Goal: Task Accomplishment & Management: Manage account settings

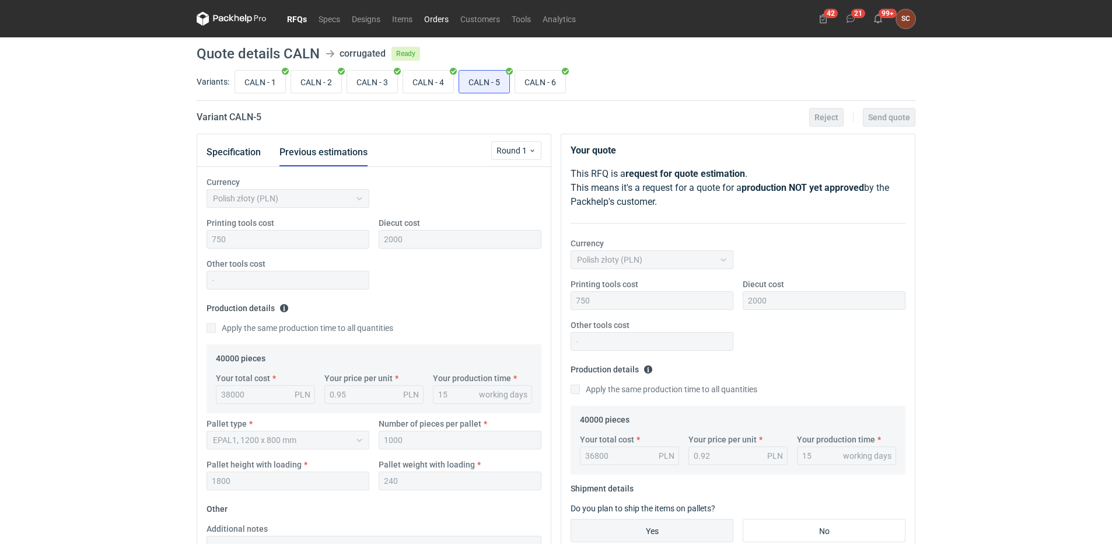
click at [440, 19] on link "Orders" at bounding box center [436, 19] width 36 height 14
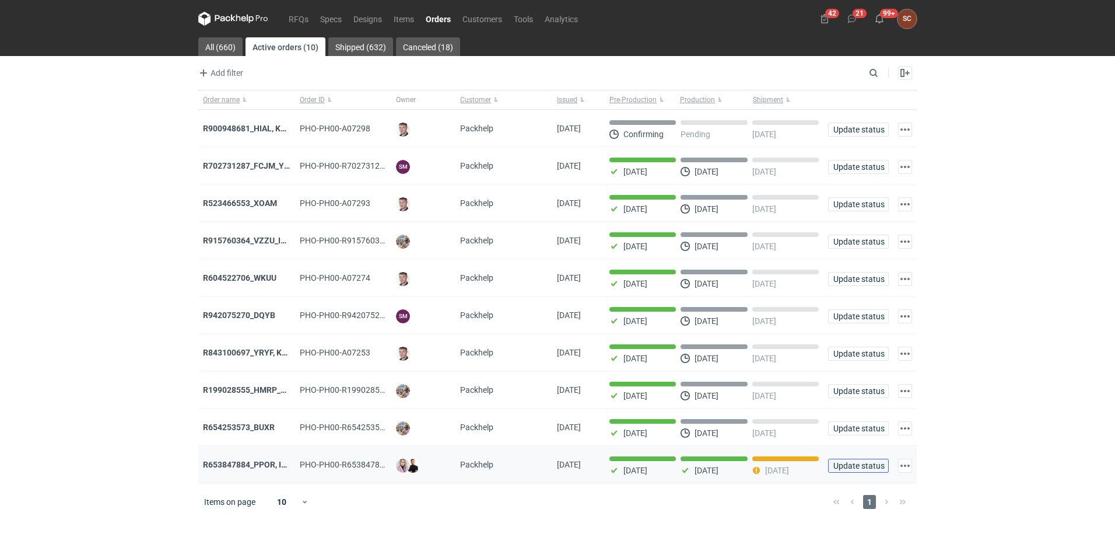
click at [857, 470] on span "Update status" at bounding box center [859, 465] width 50 height 8
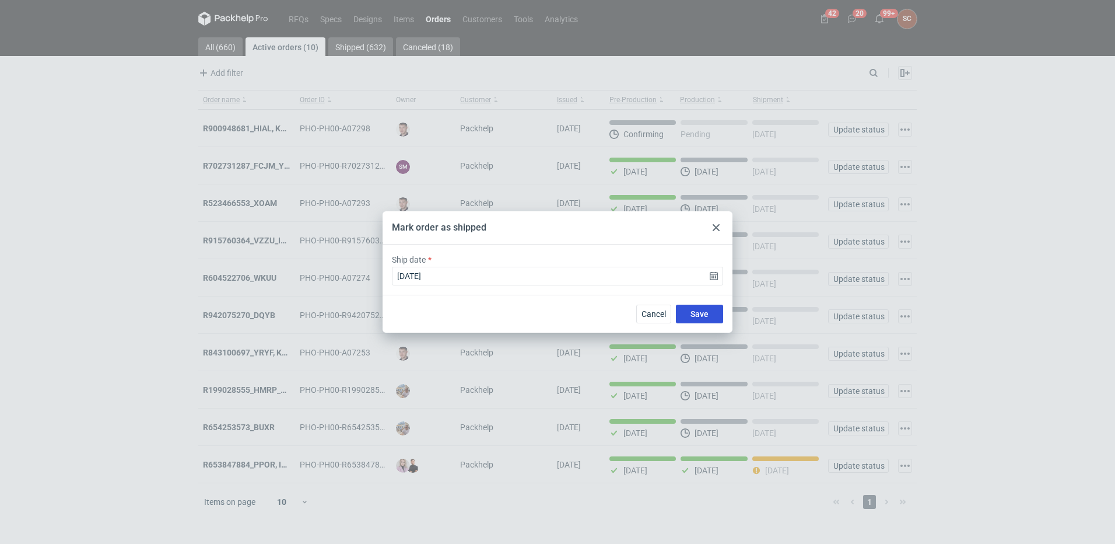
click at [716, 316] on button "Save" at bounding box center [699, 314] width 47 height 19
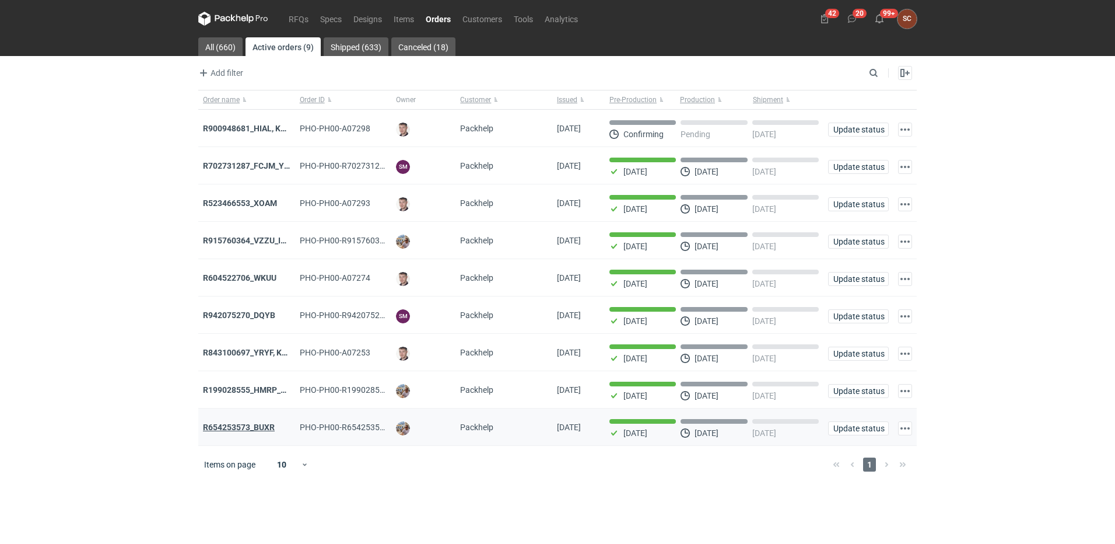
click at [251, 430] on strong "R654253573_BUXR" at bounding box center [239, 426] width 72 height 9
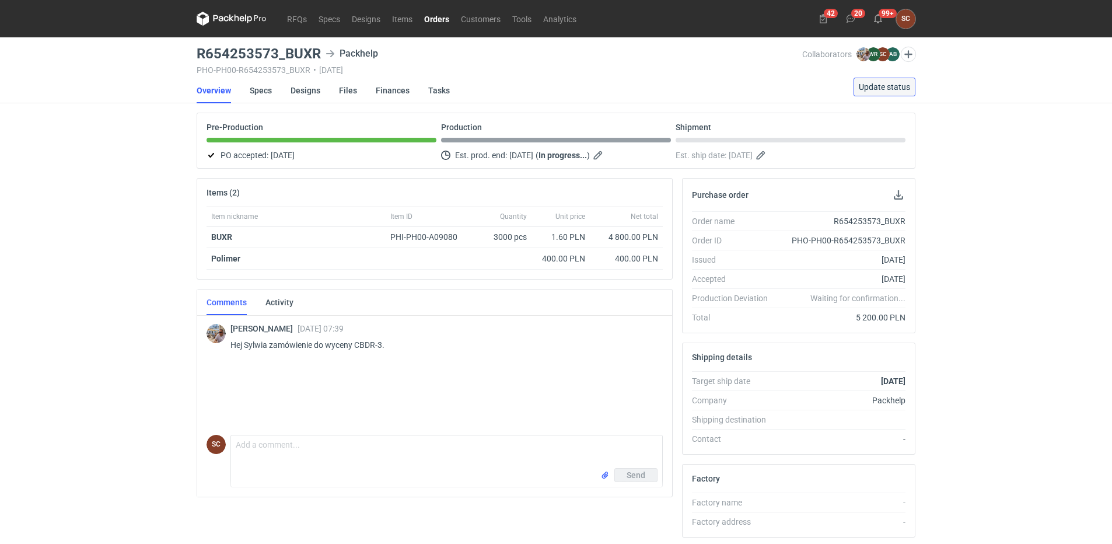
click at [899, 86] on span "Update status" at bounding box center [884, 87] width 51 height 8
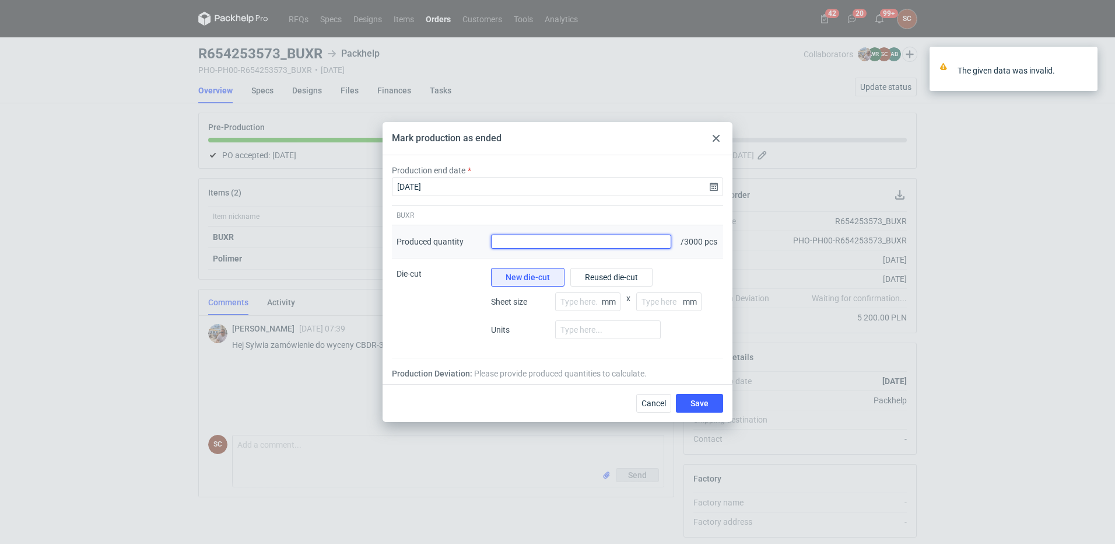
click at [643, 242] on input "Produced quantity" at bounding box center [581, 242] width 180 height 14
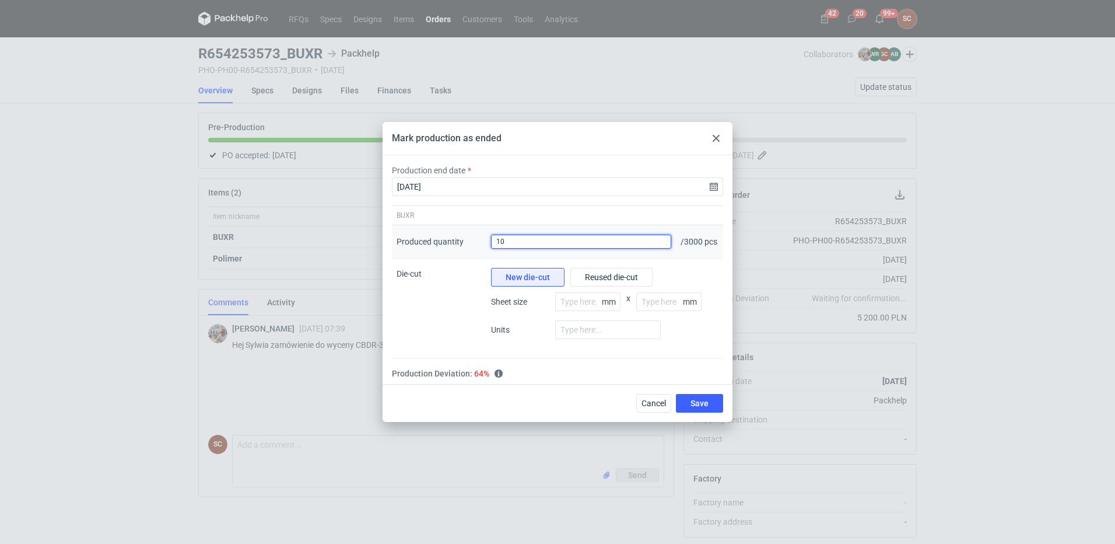
type input "1"
type input "3081"
click at [699, 407] on span "Save" at bounding box center [700, 403] width 18 height 8
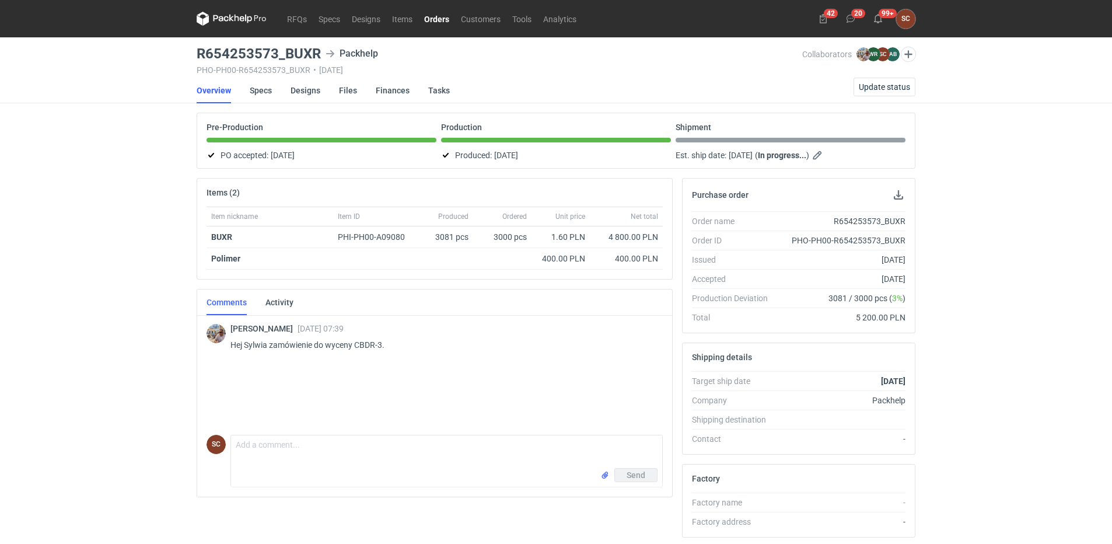
click at [433, 19] on link "Orders" at bounding box center [436, 19] width 37 height 14
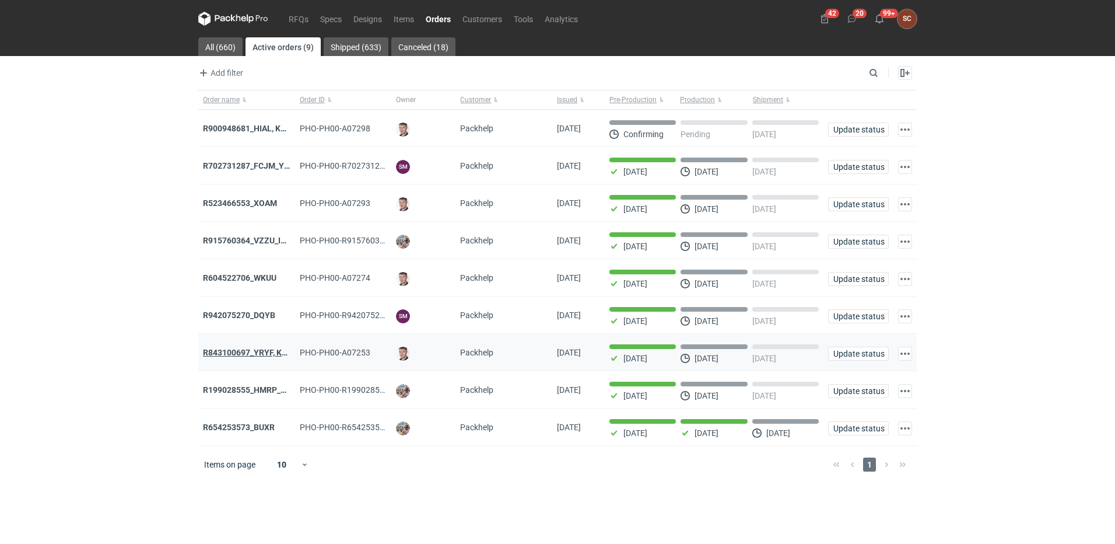
click at [250, 351] on strong "R843100697_YRYF, KUZP" at bounding box center [250, 352] width 95 height 9
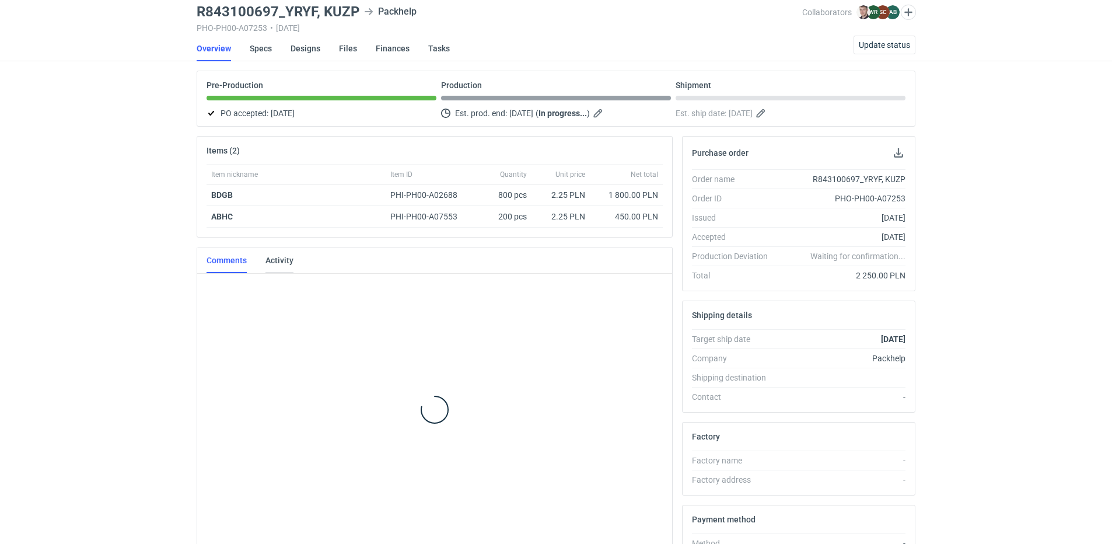
scroll to position [40, 0]
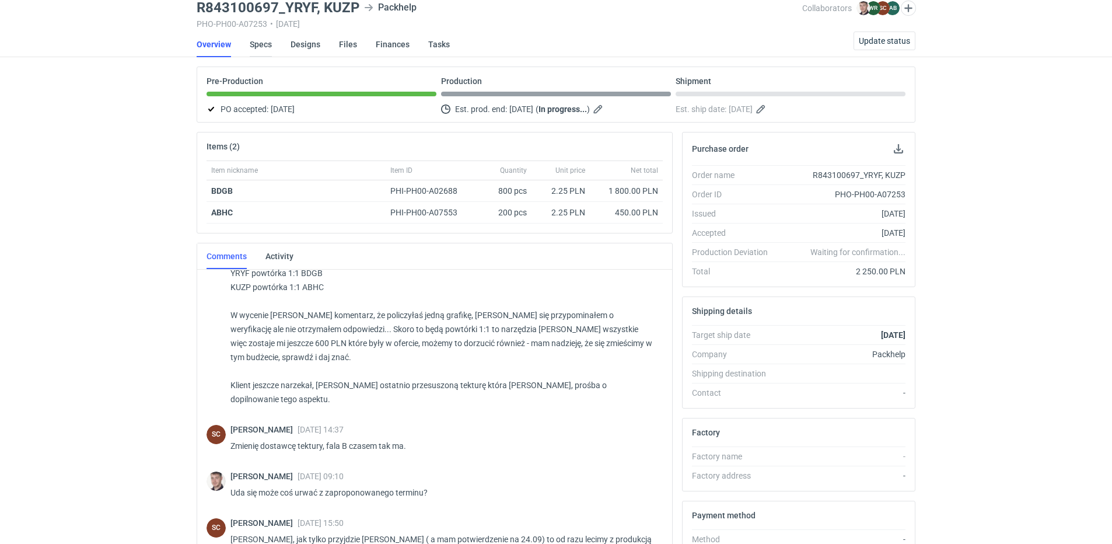
click at [265, 47] on link "Specs" at bounding box center [261, 45] width 22 height 26
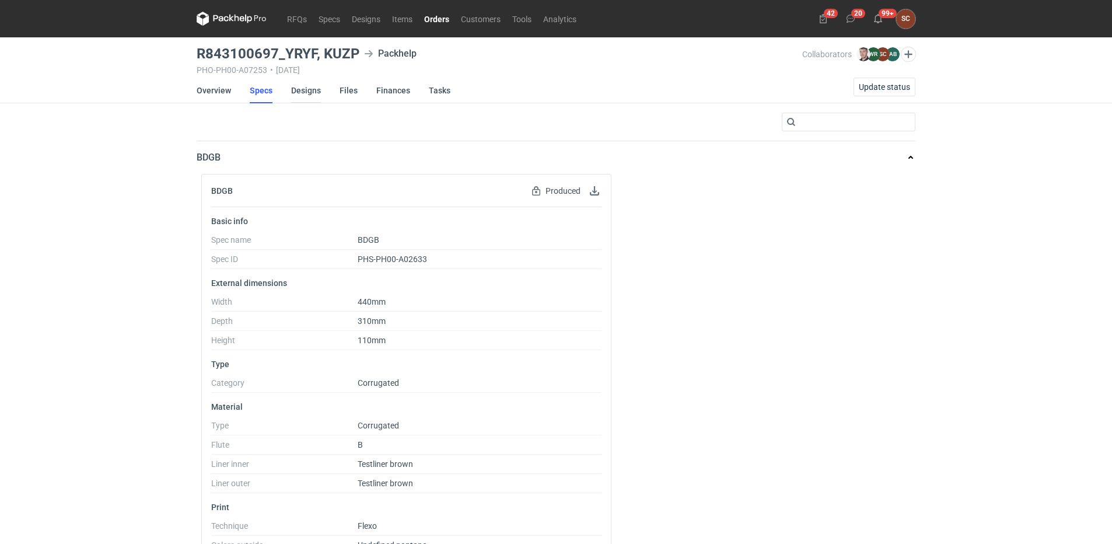
click at [309, 89] on link "Designs" at bounding box center [306, 91] width 30 height 26
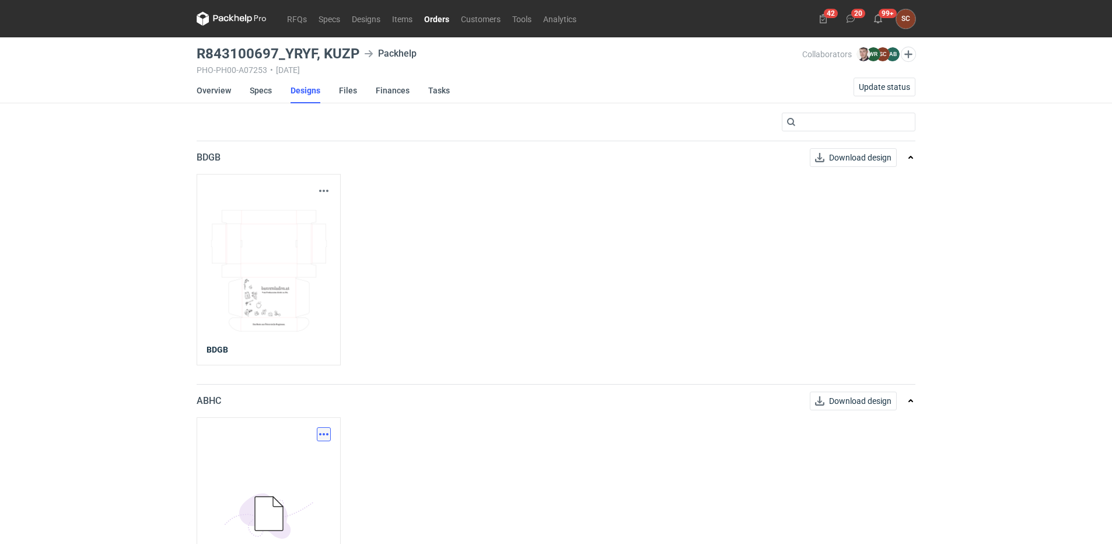
click at [327, 431] on button "button" at bounding box center [324, 434] width 14 height 14
click at [293, 454] on link "Download design part" at bounding box center [272, 459] width 107 height 19
click at [223, 93] on link "Overview" at bounding box center [214, 91] width 34 height 26
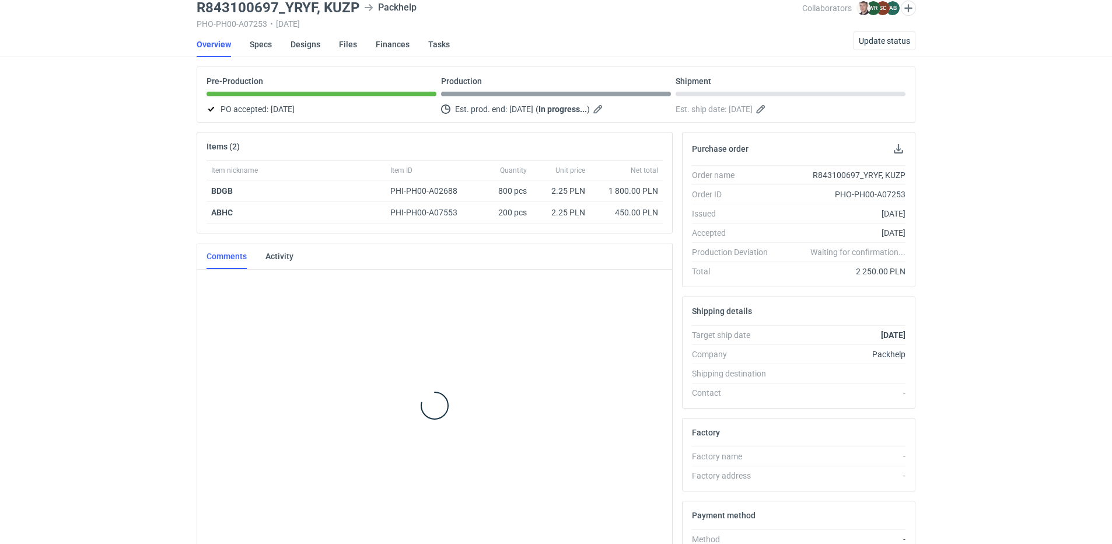
scroll to position [40, 0]
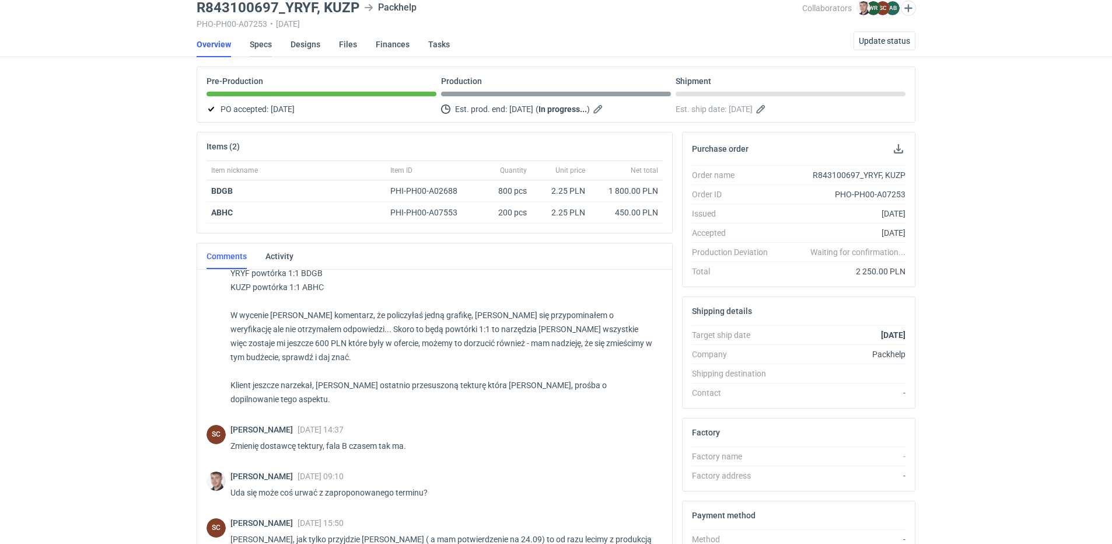
click at [256, 42] on link "Specs" at bounding box center [261, 45] width 22 height 26
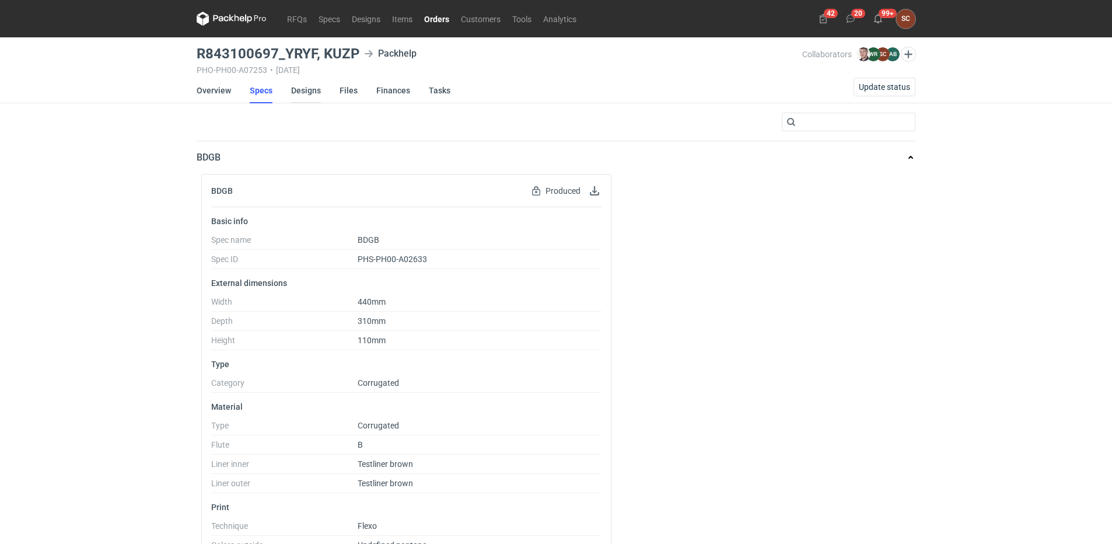
click at [306, 81] on link "Designs" at bounding box center [306, 91] width 30 height 26
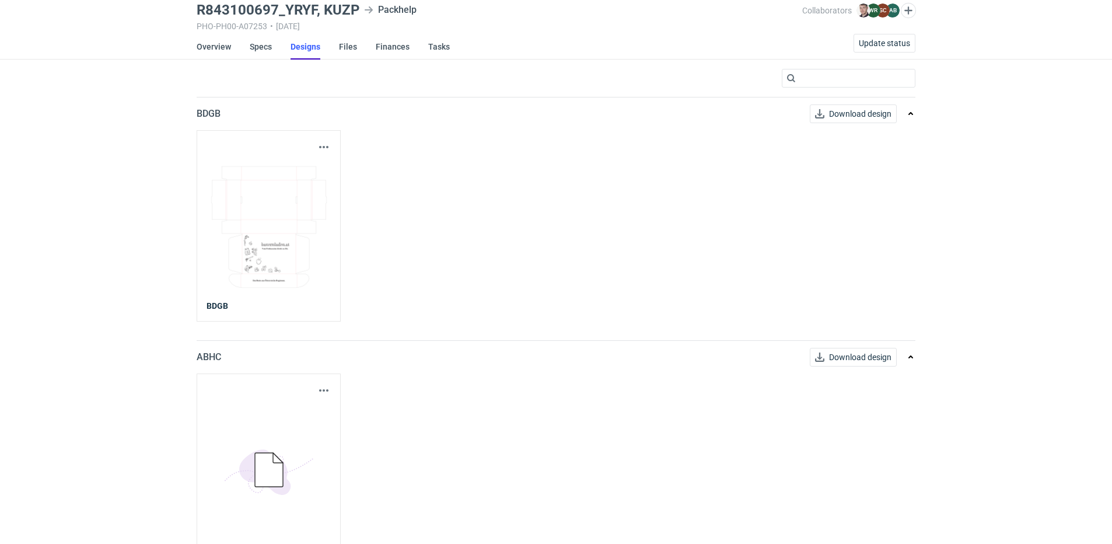
scroll to position [76, 0]
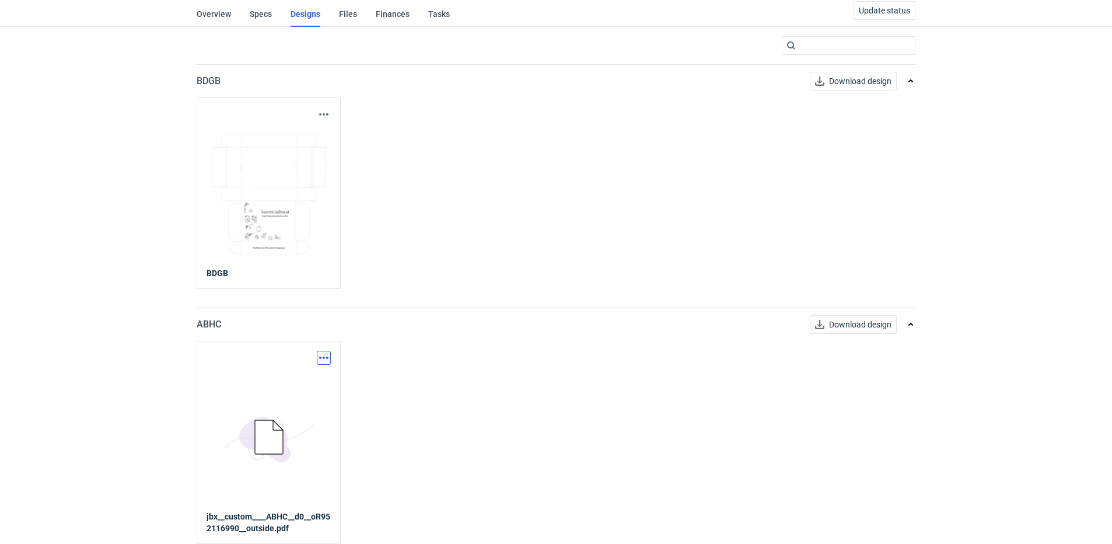
click at [327, 355] on button "button" at bounding box center [324, 358] width 14 height 14
click at [285, 383] on link "Download design part" at bounding box center [272, 383] width 107 height 19
click at [267, 14] on link "Specs" at bounding box center [261, 14] width 22 height 26
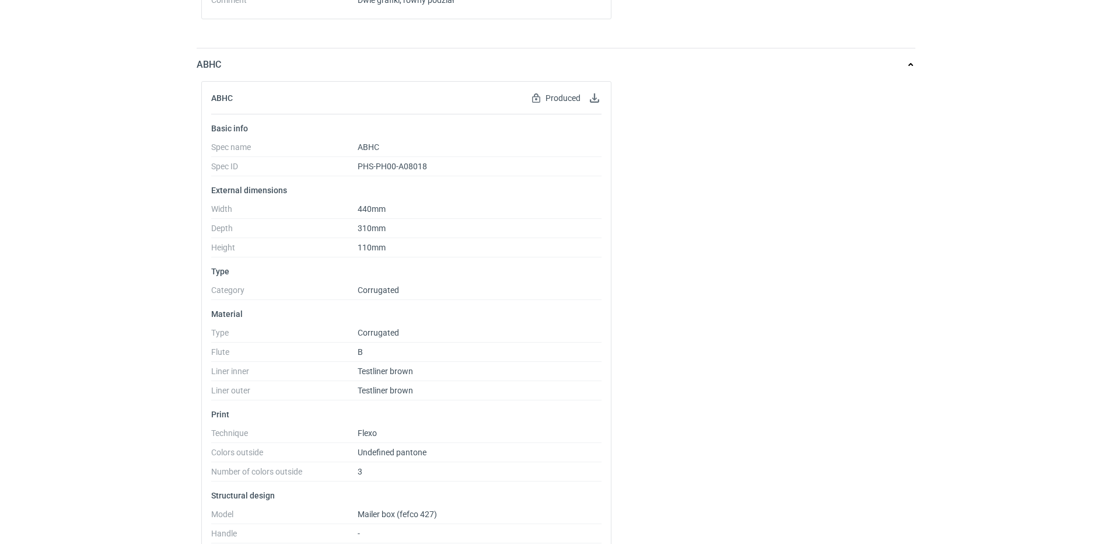
scroll to position [744, 0]
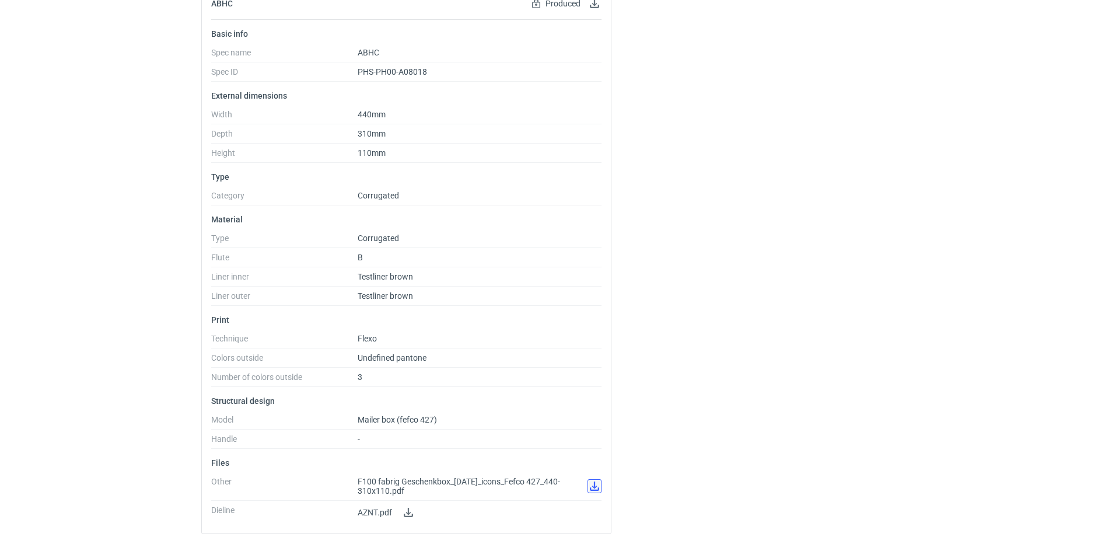
click at [593, 484] on link at bounding box center [594, 486] width 14 height 14
click at [704, 287] on div "ABHC Produced Spec has been produced and cannot be edited Basic info Spec name …" at bounding box center [556, 265] width 719 height 557
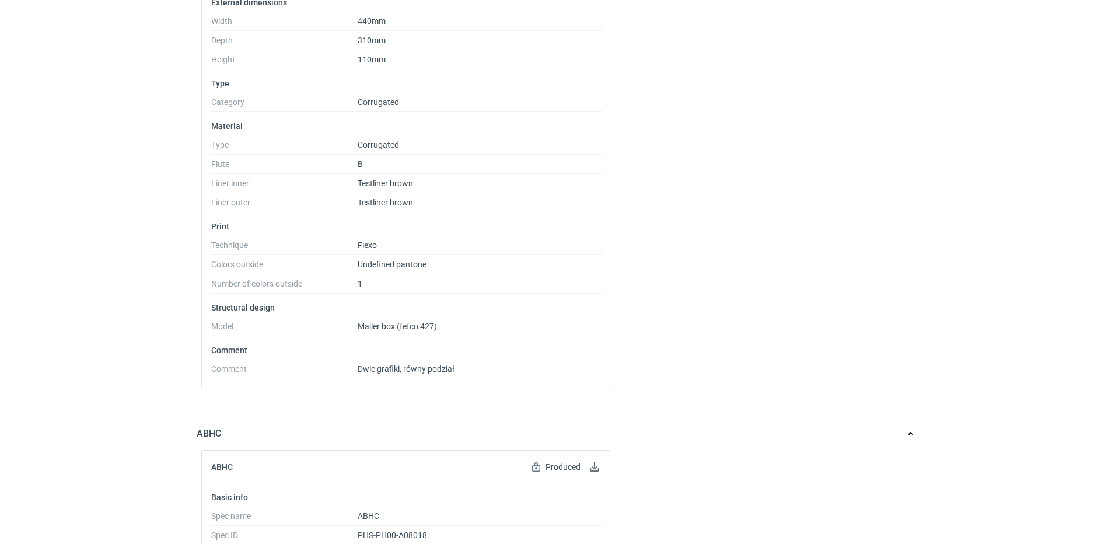
scroll to position [0, 0]
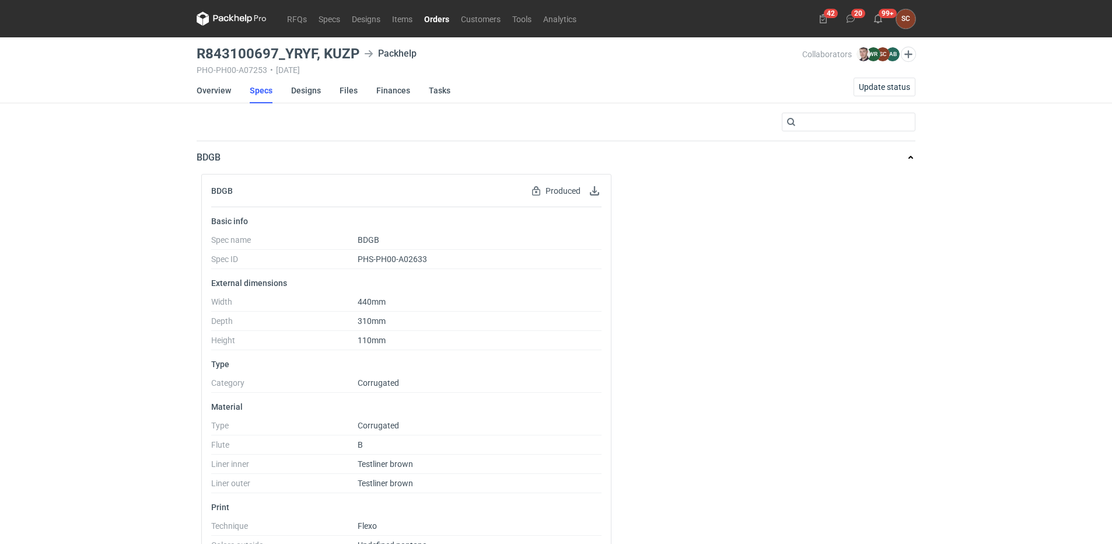
click at [433, 19] on link "Orders" at bounding box center [436, 19] width 37 height 14
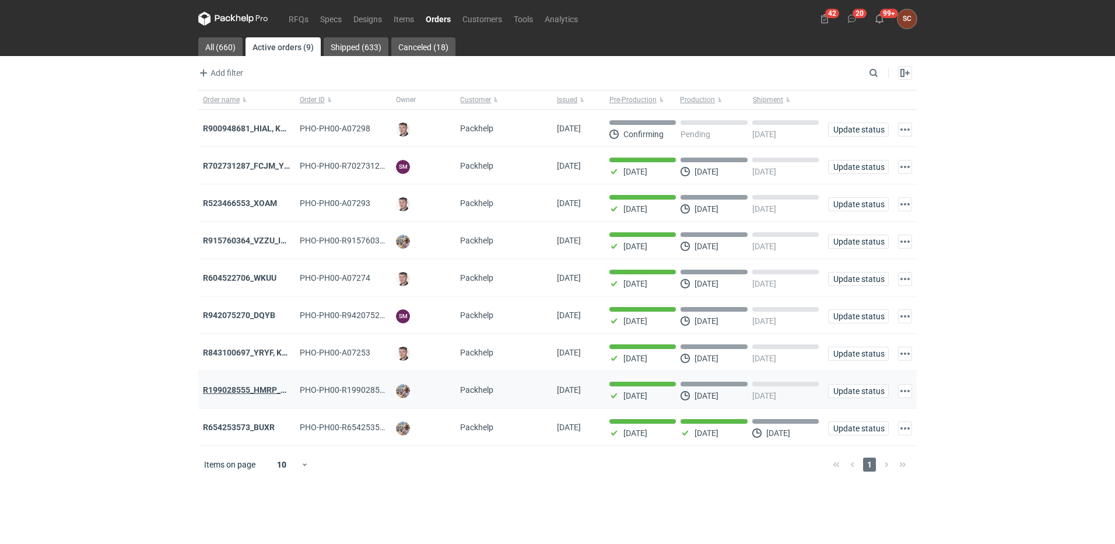
click at [246, 394] on strong "R199028555_HMRP_BKJH_VHKJ_ZOBC" at bounding box center [277, 389] width 148 height 9
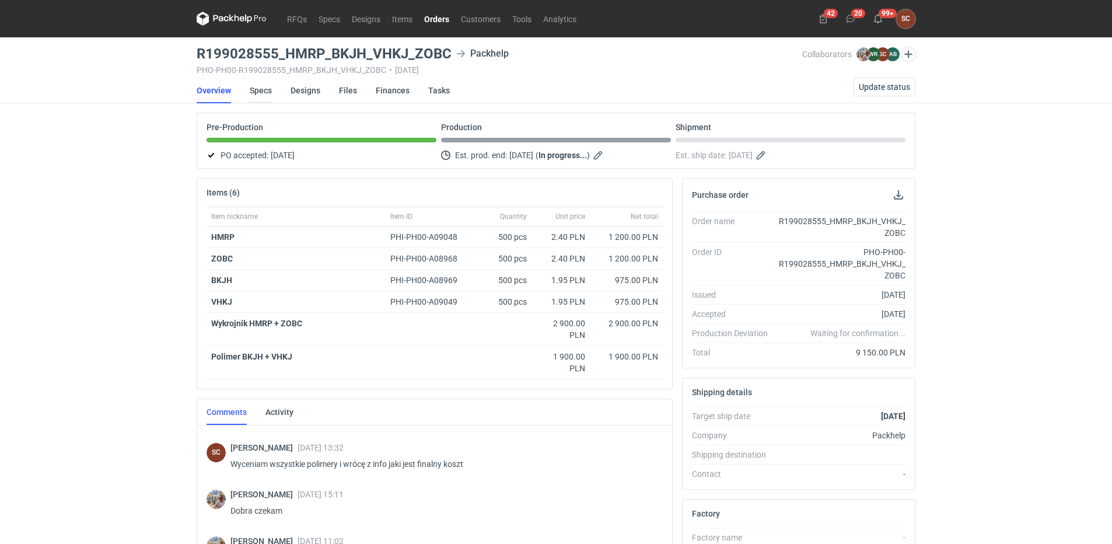
click at [270, 91] on link "Specs" at bounding box center [261, 91] width 22 height 26
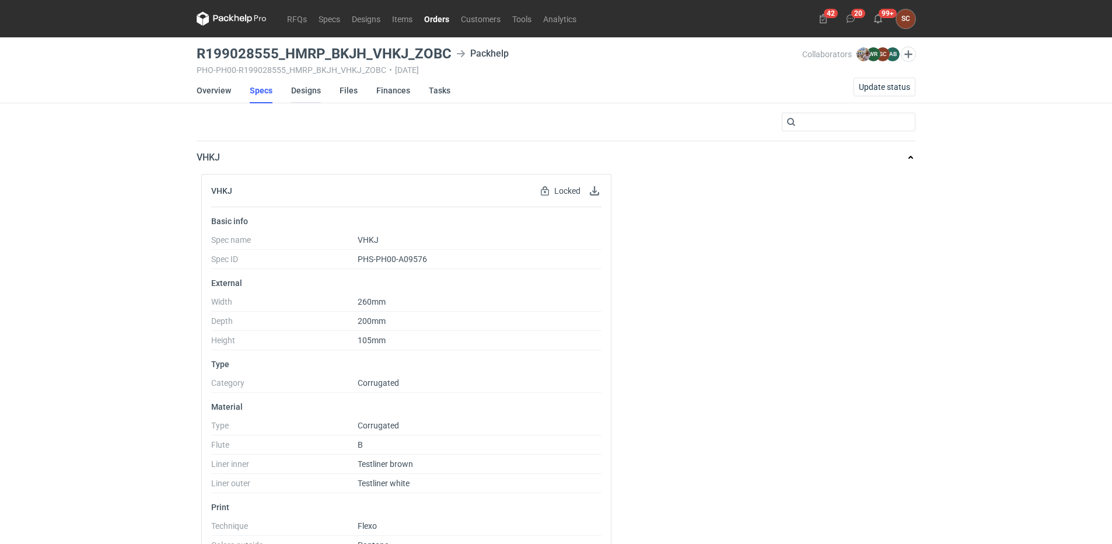
click at [309, 90] on link "Designs" at bounding box center [306, 91] width 30 height 26
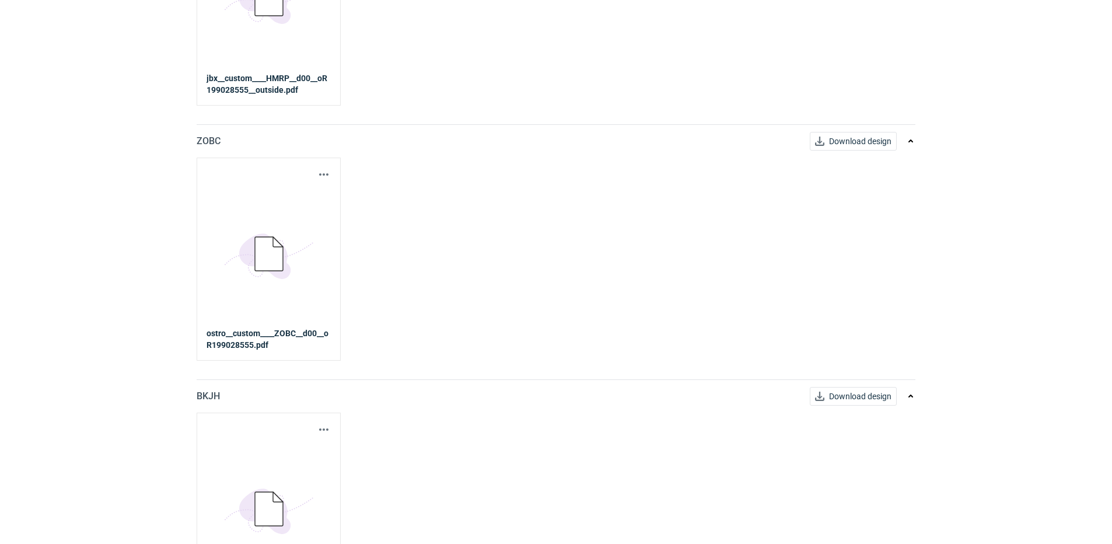
scroll to position [583, 0]
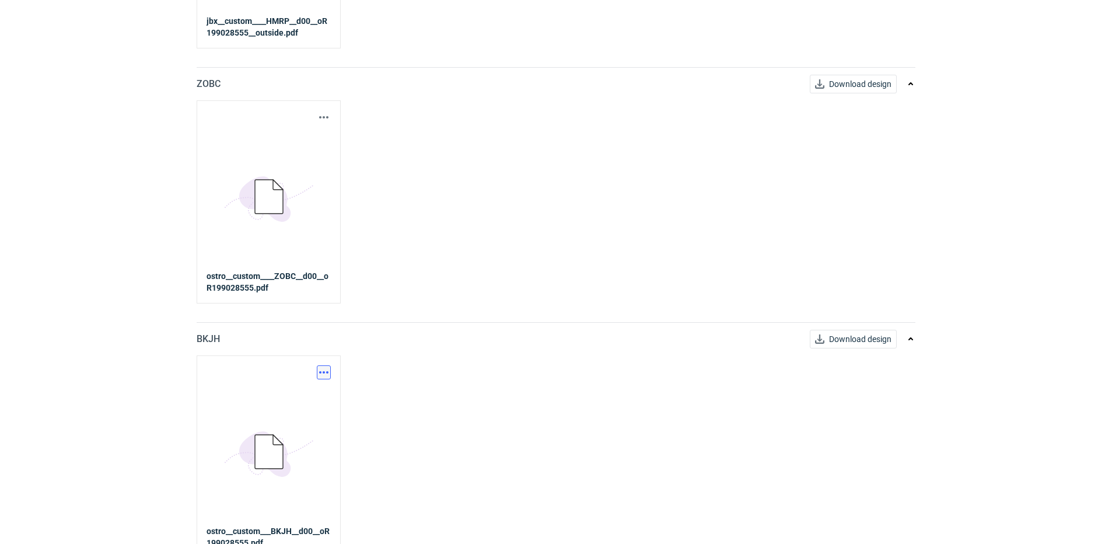
click at [320, 373] on button "button" at bounding box center [324, 372] width 14 height 14
click at [270, 398] on link "Download design part" at bounding box center [272, 398] width 107 height 19
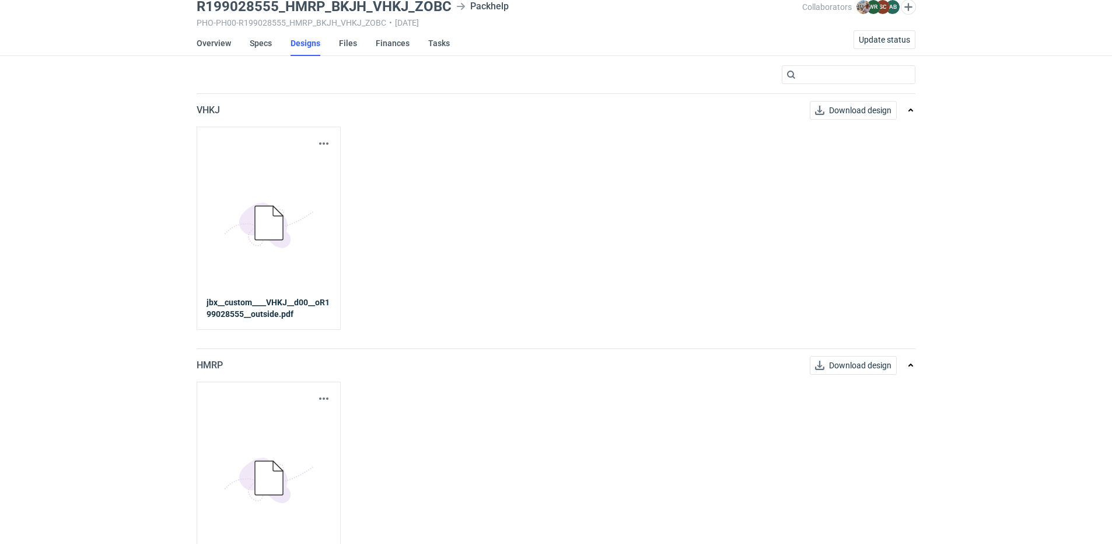
scroll to position [0, 0]
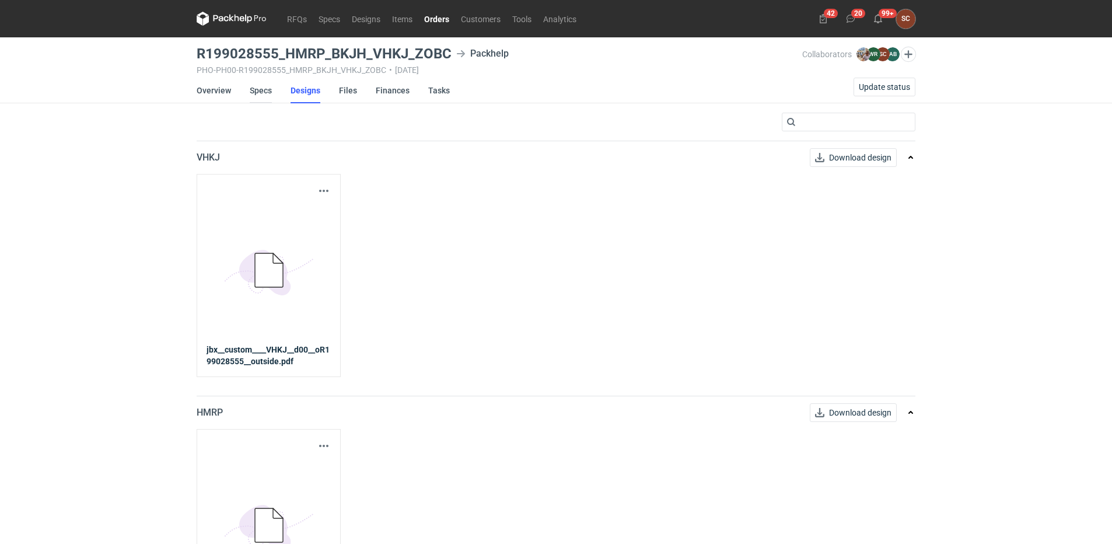
click at [257, 92] on link "Specs" at bounding box center [261, 91] width 22 height 26
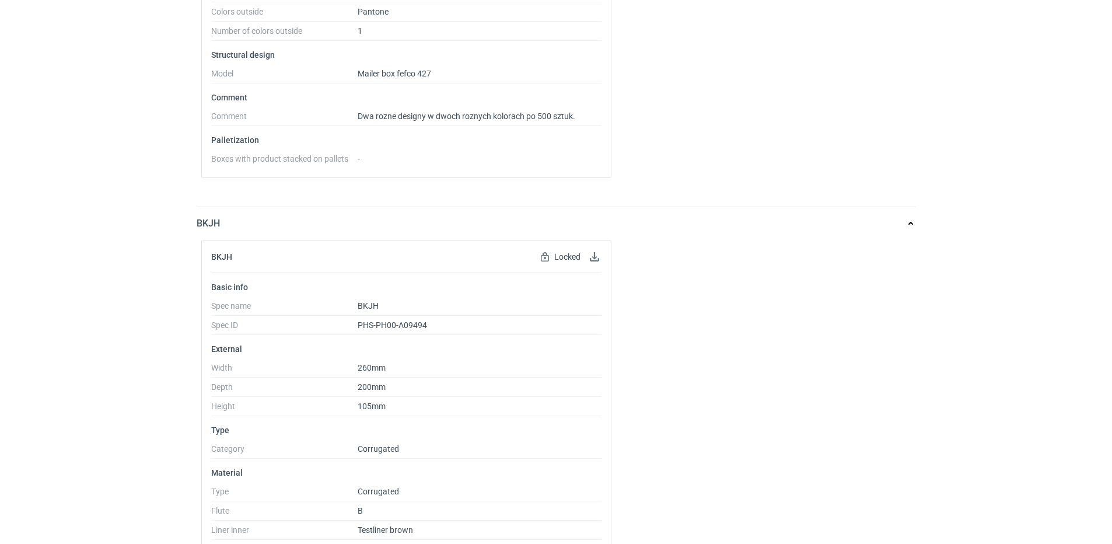
scroll to position [1750, 0]
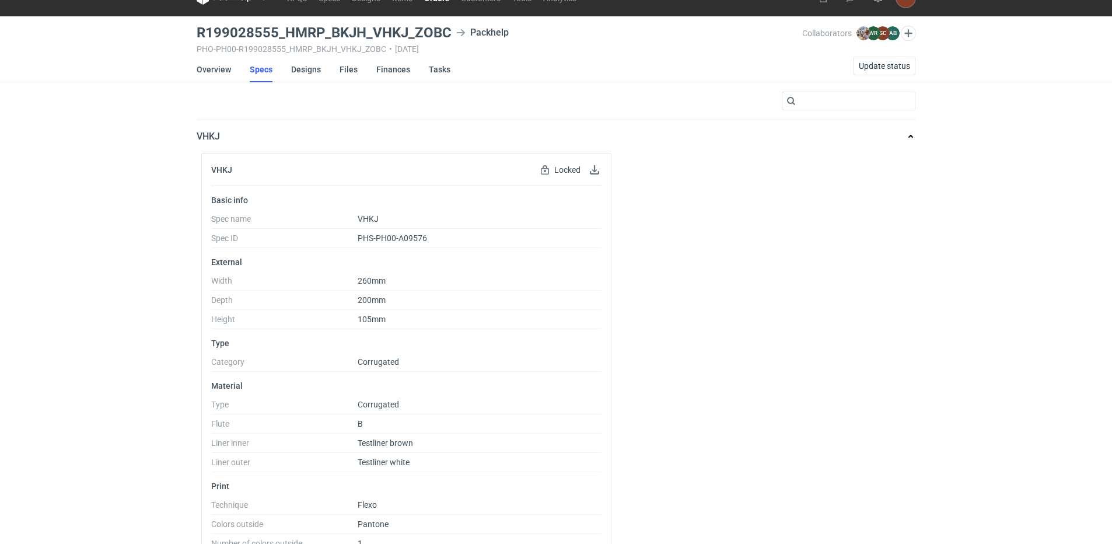
scroll to position [0, 0]
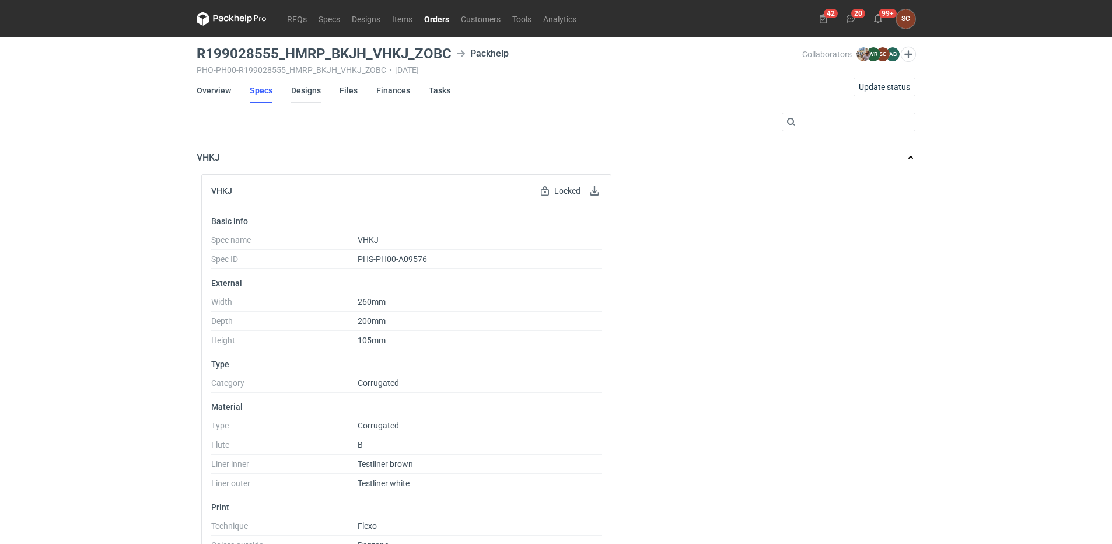
click at [301, 92] on link "Designs" at bounding box center [306, 91] width 30 height 26
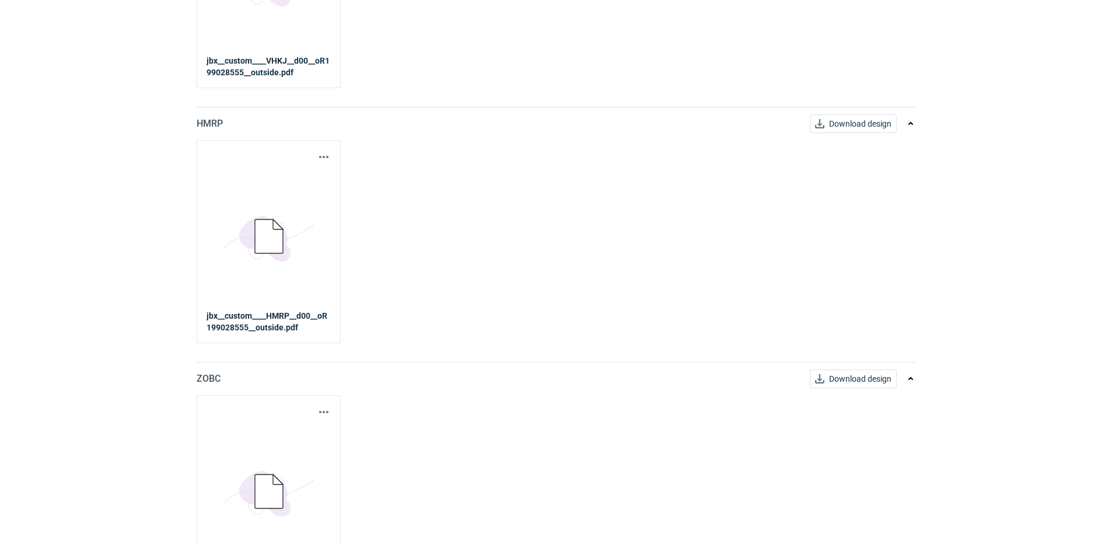
scroll to position [292, 0]
click at [327, 401] on div "Download design part 5BD5AC33-3523-40E7-9262-1BFF0AD53D48@1x ostro__custom____Z…" at bounding box center [269, 493] width 144 height 203
click at [324, 409] on button "button" at bounding box center [324, 409] width 14 height 14
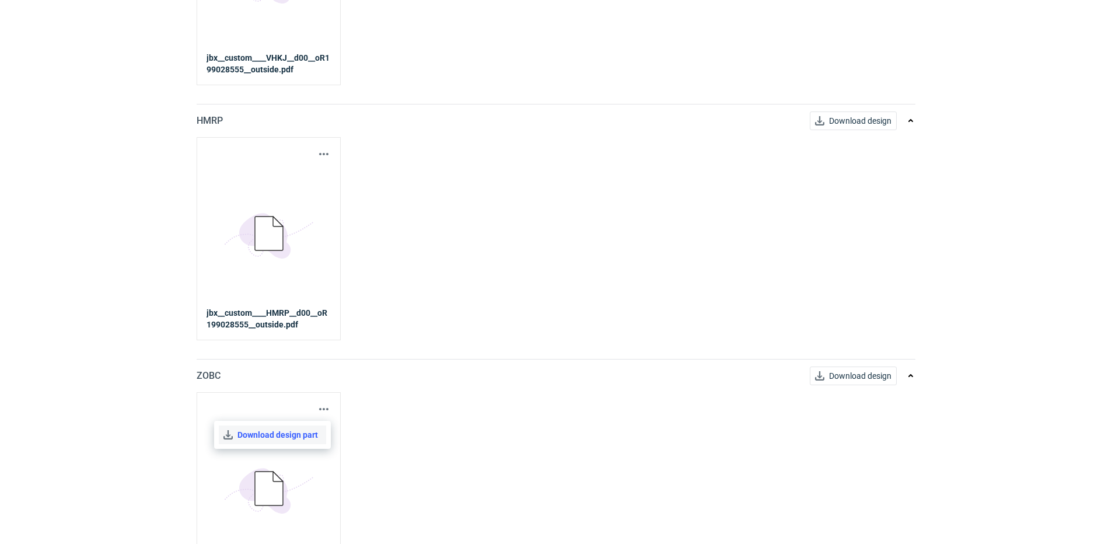
click at [285, 436] on link "Download design part" at bounding box center [272, 434] width 107 height 19
click at [323, 156] on button "button" at bounding box center [324, 154] width 14 height 14
click at [305, 182] on link "Download design part" at bounding box center [272, 179] width 107 height 19
click at [421, 305] on div "Download design part 5BD5AC33-3523-40E7-9262-1BFF0AD53D48@1x jbx__custom____HMR…" at bounding box center [556, 238] width 719 height 202
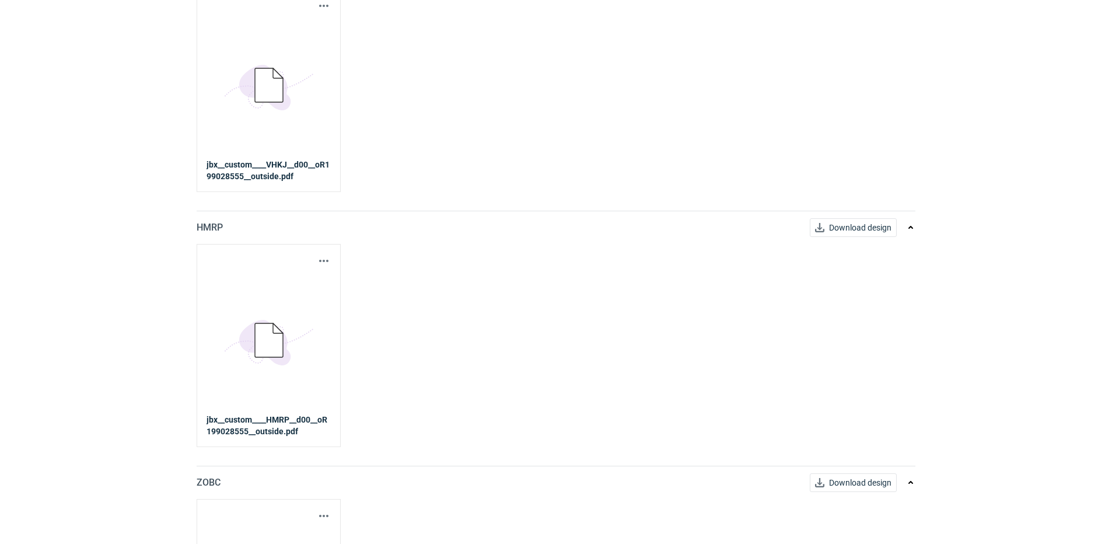
scroll to position [0, 0]
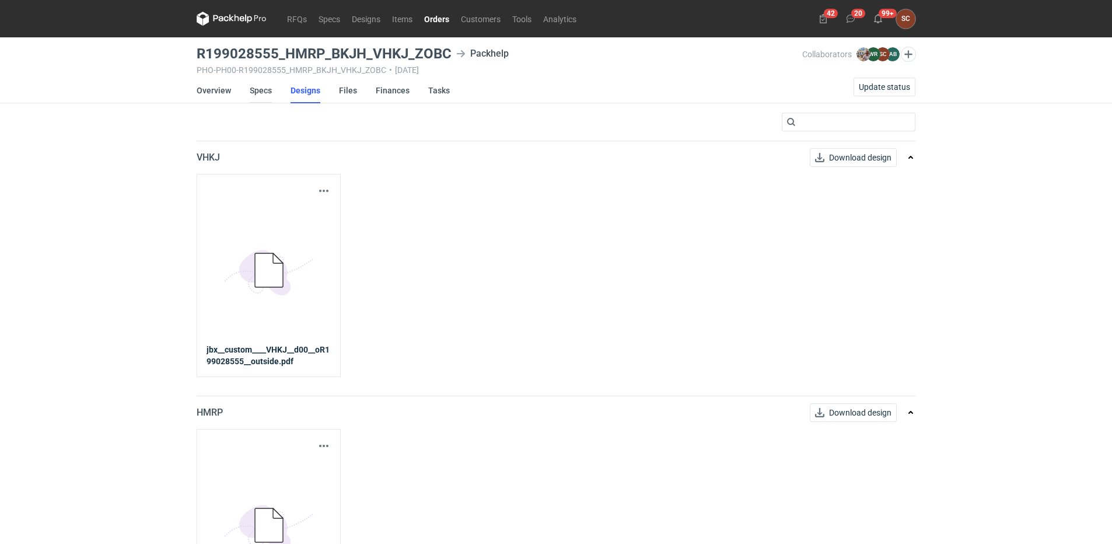
click at [256, 88] on link "Specs" at bounding box center [261, 91] width 22 height 26
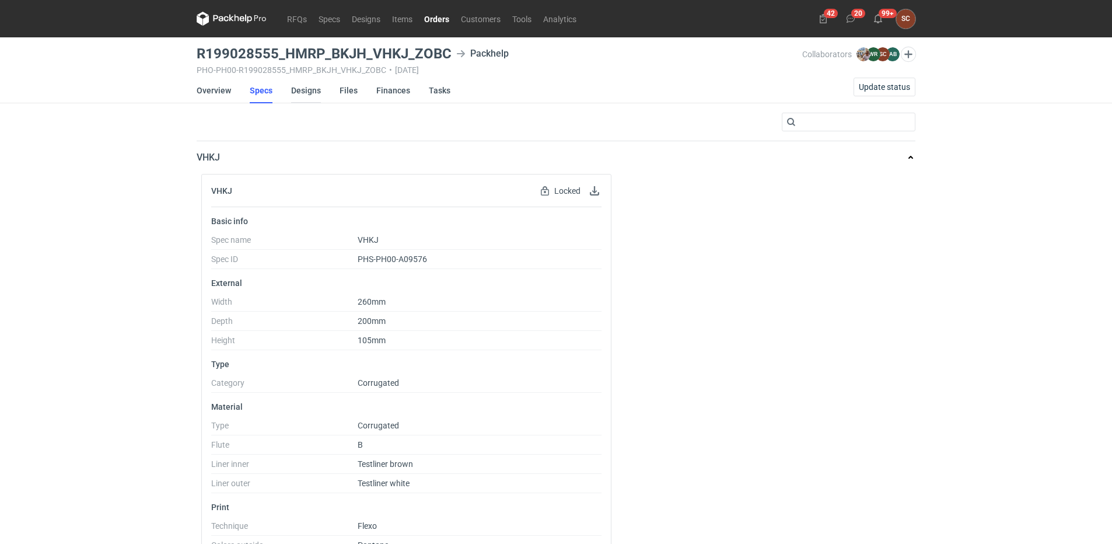
click at [313, 90] on link "Designs" at bounding box center [306, 91] width 30 height 26
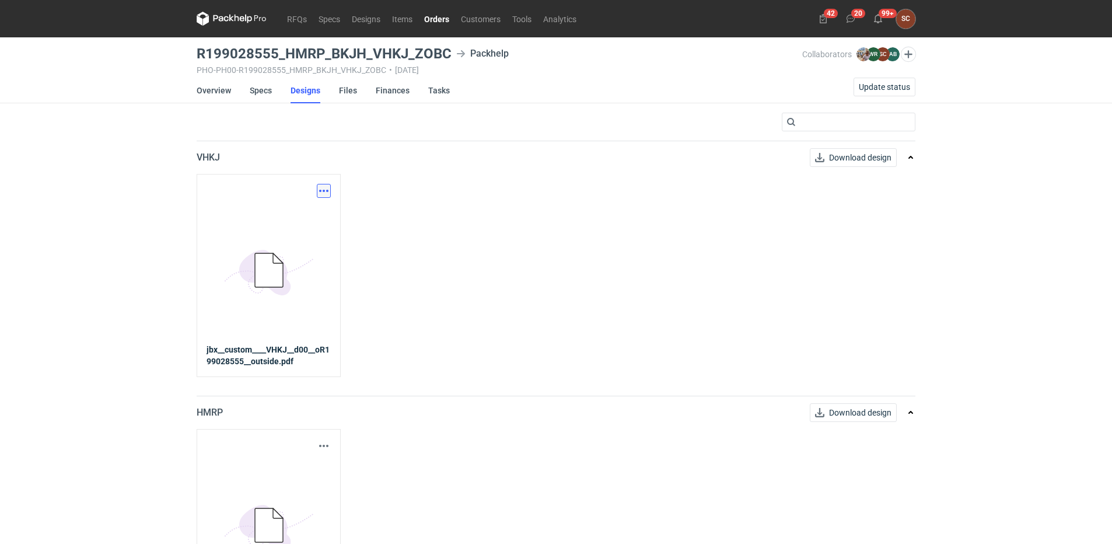
click at [324, 190] on button "button" at bounding box center [324, 191] width 14 height 14
click at [302, 209] on link "Download design part" at bounding box center [272, 216] width 107 height 19
click at [257, 90] on link "Specs" at bounding box center [261, 91] width 22 height 26
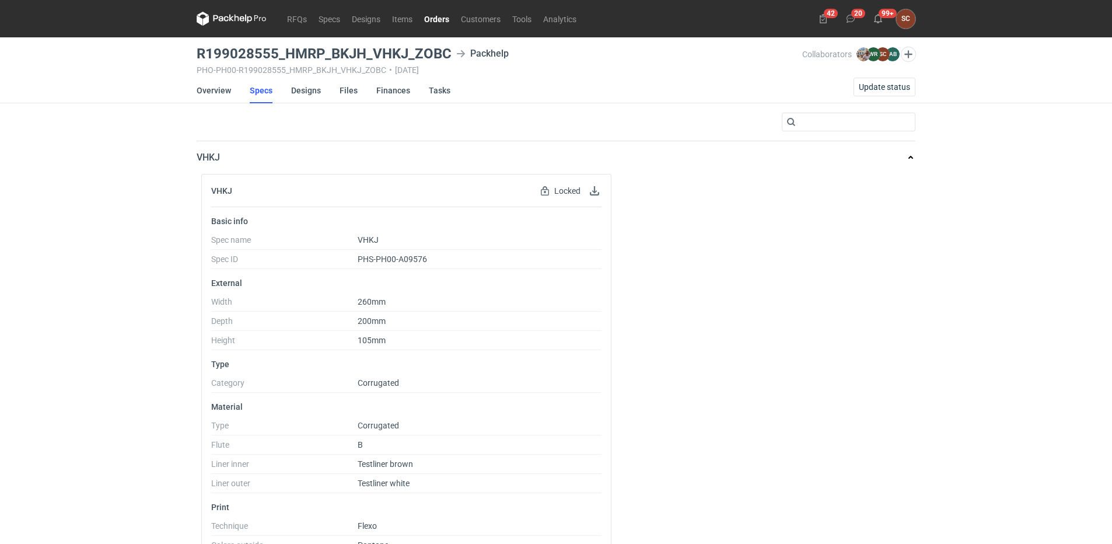
click at [442, 4] on nav "RFQs Specs Designs Items Orders Customers Tools Analytics" at bounding box center [390, 18] width 386 height 37
click at [442, 15] on link "Orders" at bounding box center [436, 19] width 37 height 14
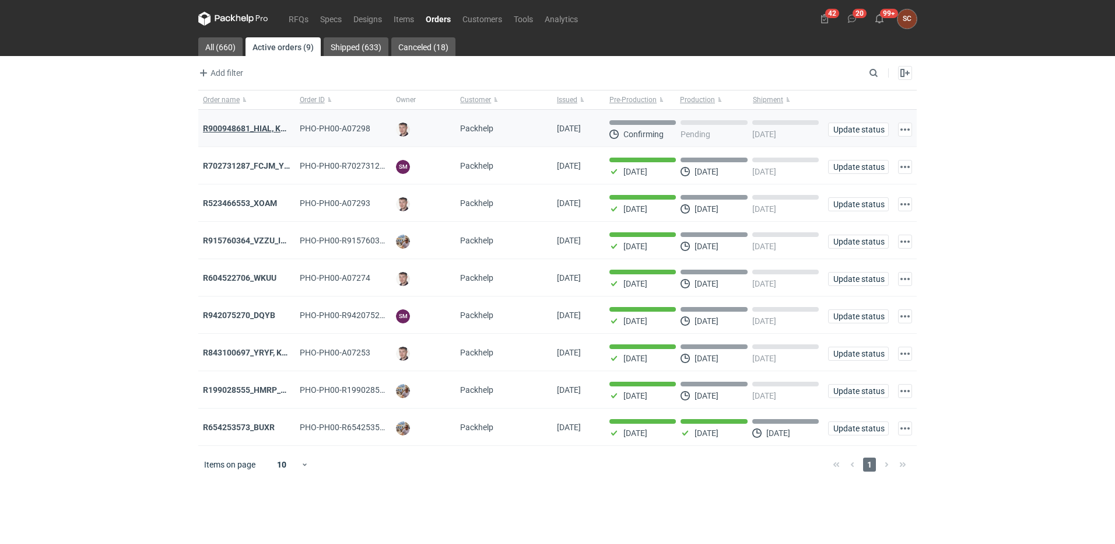
click at [222, 124] on strong "R900948681_HIAL, KMPI" at bounding box center [249, 128] width 92 height 9
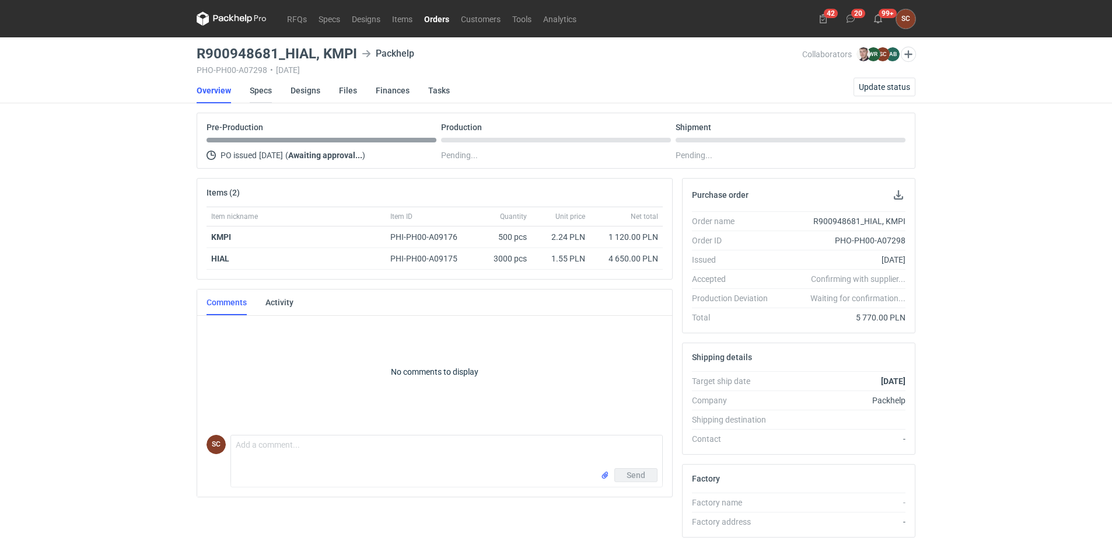
click at [269, 92] on link "Specs" at bounding box center [261, 91] width 22 height 26
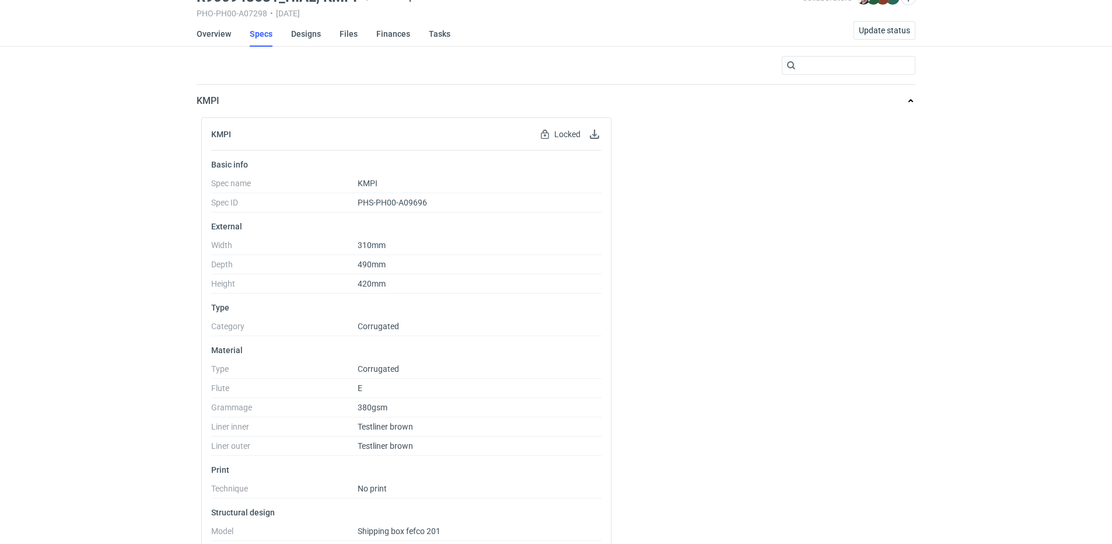
scroll to position [117, 0]
click at [299, 33] on link "Designs" at bounding box center [306, 32] width 30 height 26
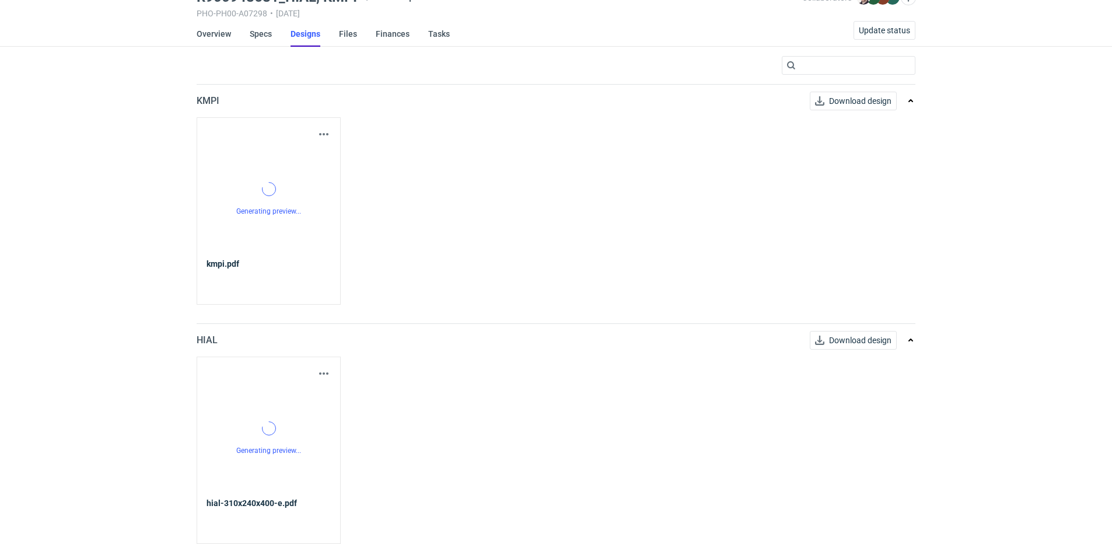
scroll to position [58, 0]
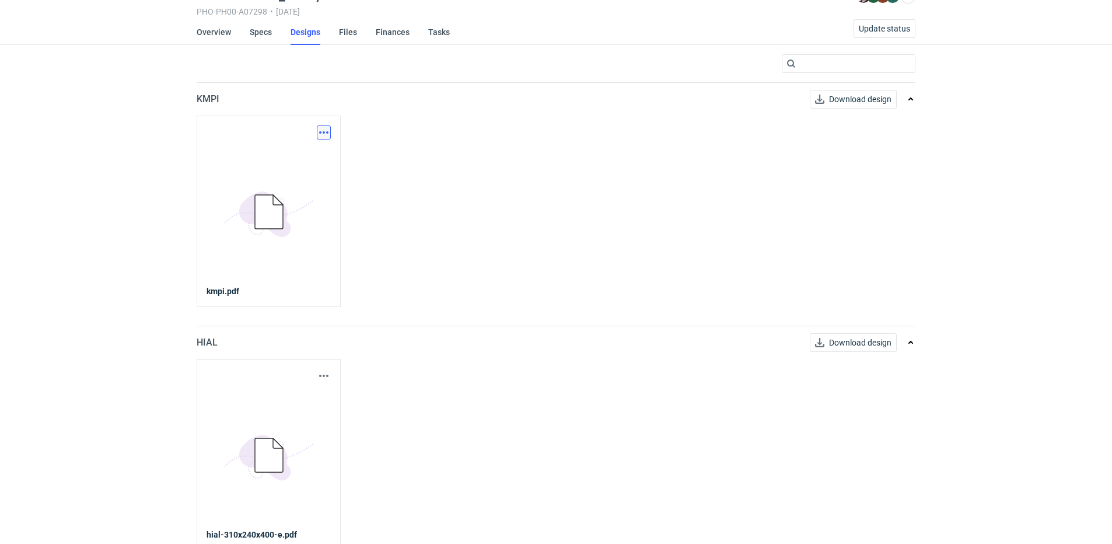
click at [322, 128] on button "button" at bounding box center [324, 132] width 14 height 14
click at [293, 166] on link "Download design part" at bounding box center [272, 158] width 107 height 19
click at [265, 33] on link "Specs" at bounding box center [261, 32] width 22 height 26
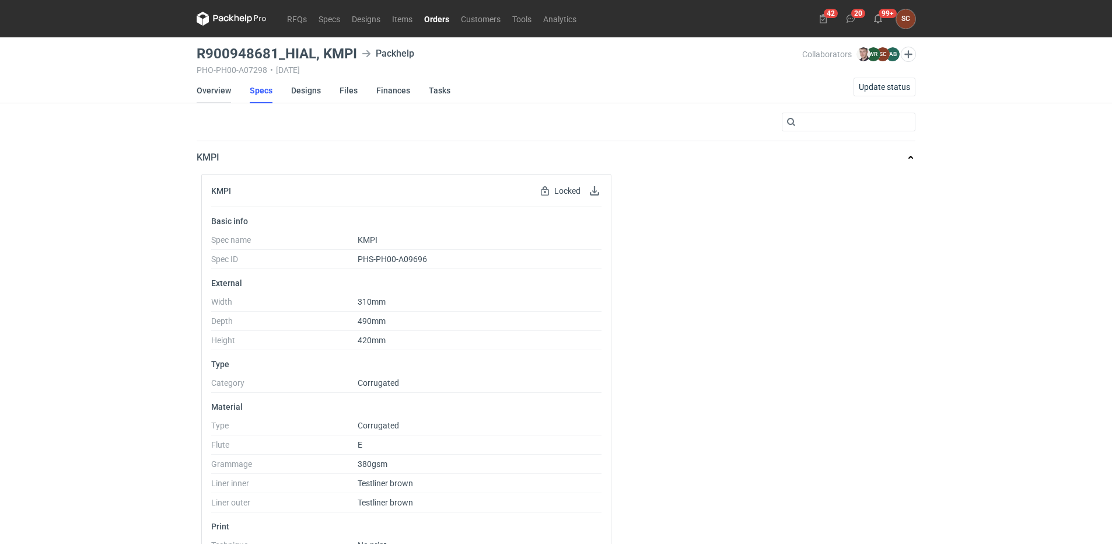
click at [226, 91] on link "Overview" at bounding box center [214, 91] width 34 height 26
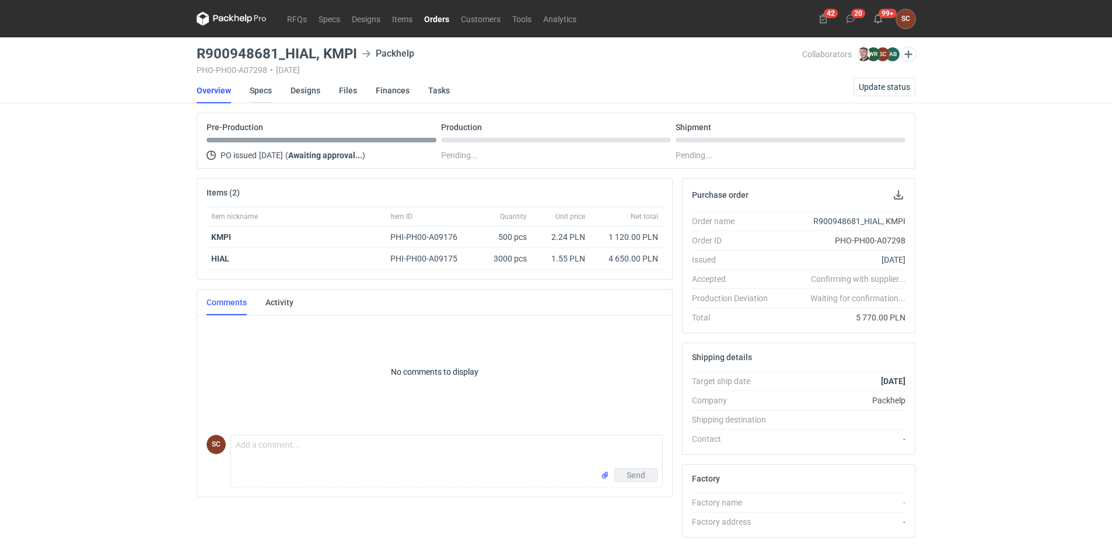
click at [257, 92] on link "Specs" at bounding box center [261, 91] width 22 height 26
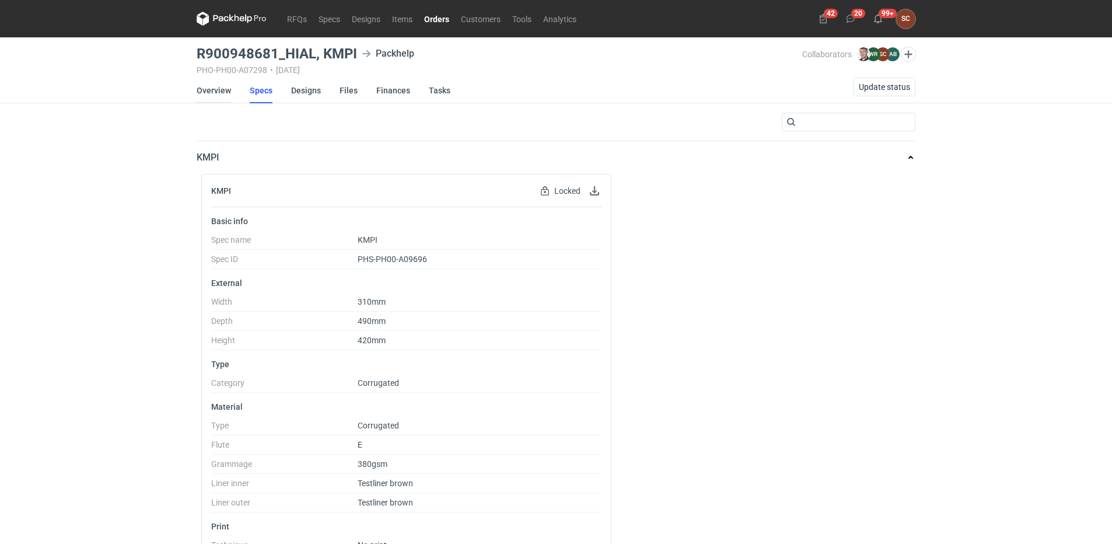
click at [214, 87] on link "Overview" at bounding box center [214, 91] width 34 height 26
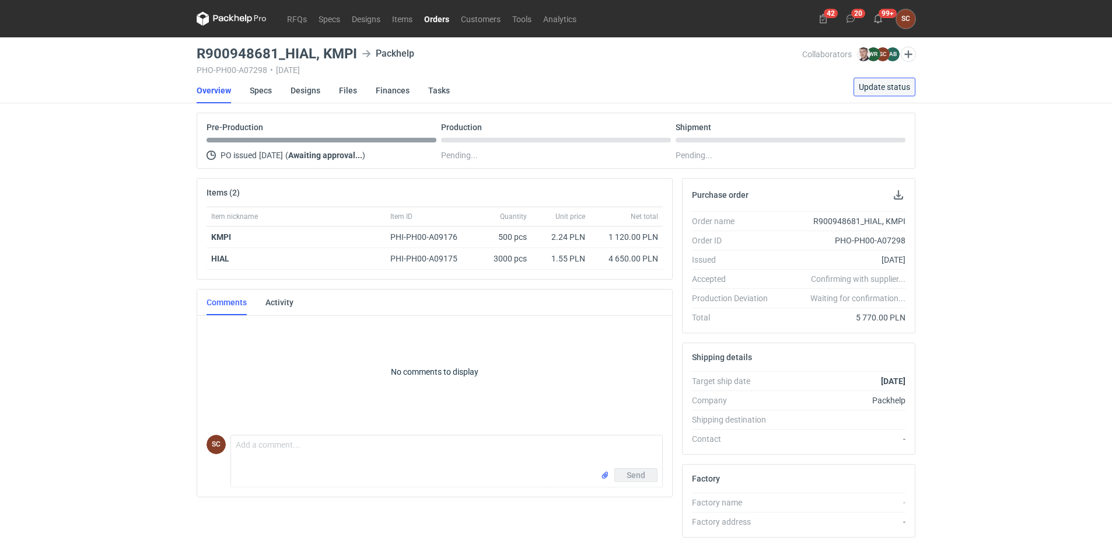
click at [900, 79] on button "Update status" at bounding box center [885, 87] width 62 height 19
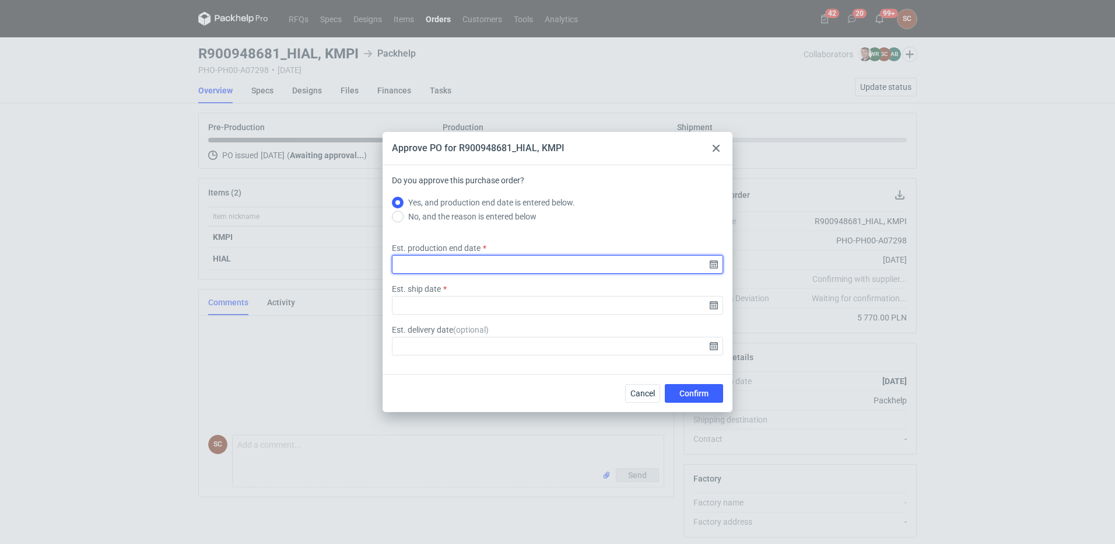
click at [715, 257] on input "Est. production end date" at bounding box center [557, 264] width 331 height 19
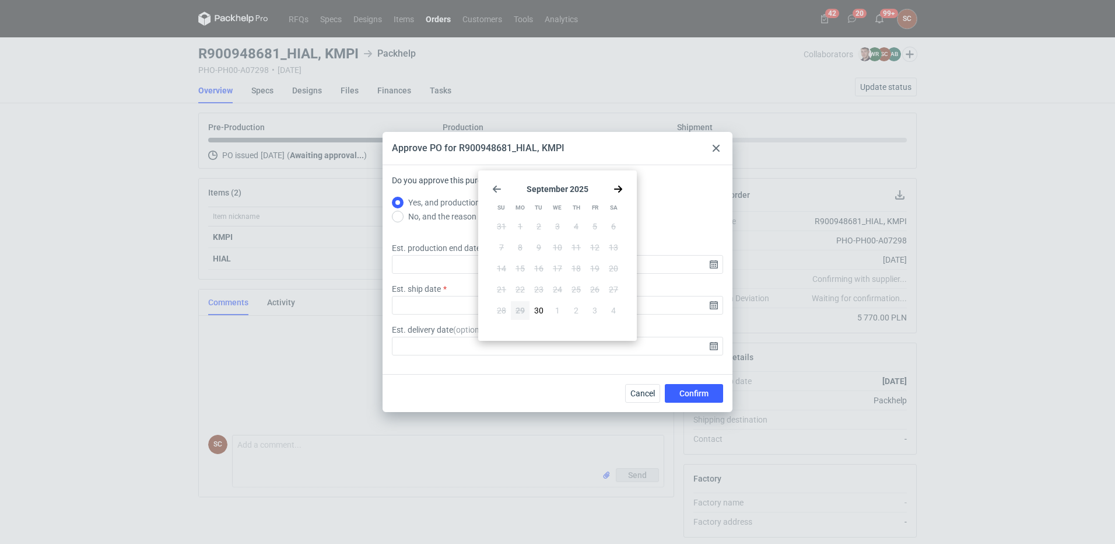
click at [618, 192] on use "Go forward 1 month" at bounding box center [618, 189] width 8 height 7
click at [522, 286] on span "20" at bounding box center [520, 290] width 9 height 12
type input "[DATE]"
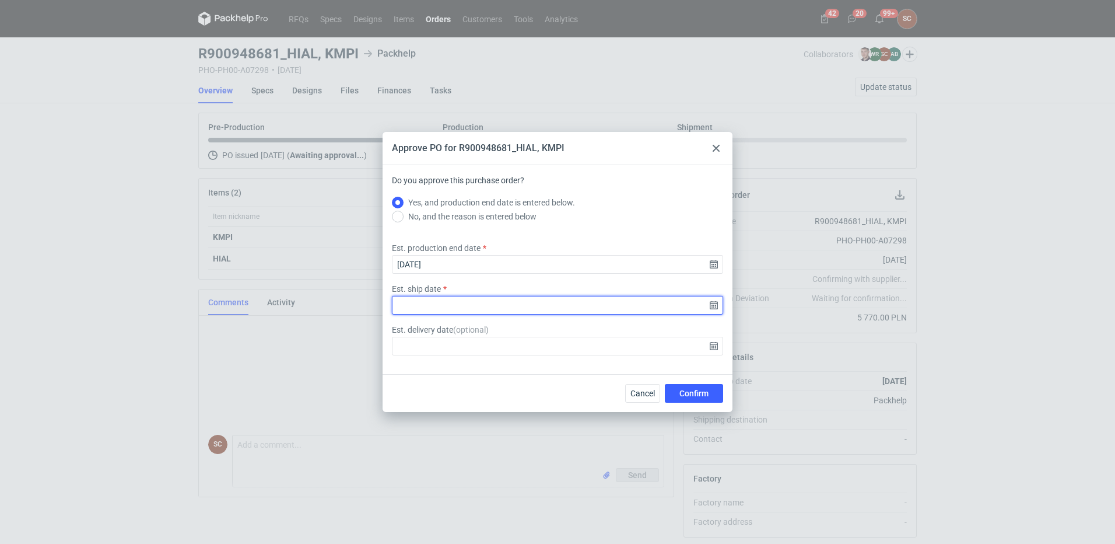
click at [714, 307] on input "Est. ship date" at bounding box center [557, 305] width 331 height 19
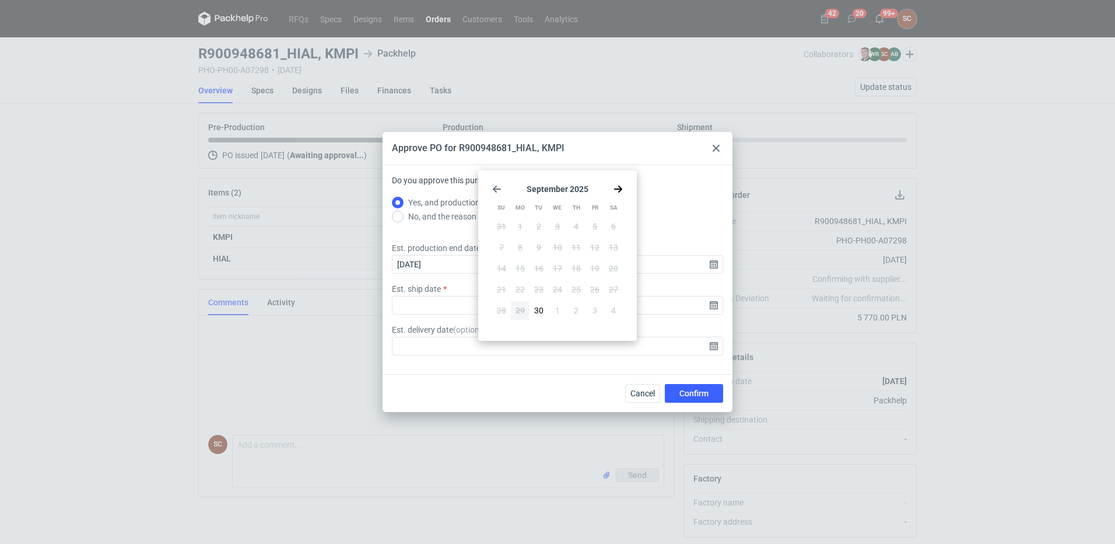
click at [625, 186] on div "[DATE] Su Mo Tu We Th Fr Sa 31 1 2 3 4 5 6 7 8 9 10 11 12 13 14 15 16 17 18 19 …" at bounding box center [557, 255] width 149 height 161
click at [617, 190] on use "Go forward 1 month" at bounding box center [618, 189] width 8 height 7
click at [523, 286] on span "20" at bounding box center [520, 290] width 9 height 12
type input "[DATE]"
click at [676, 397] on button "Confirm" at bounding box center [694, 393] width 58 height 19
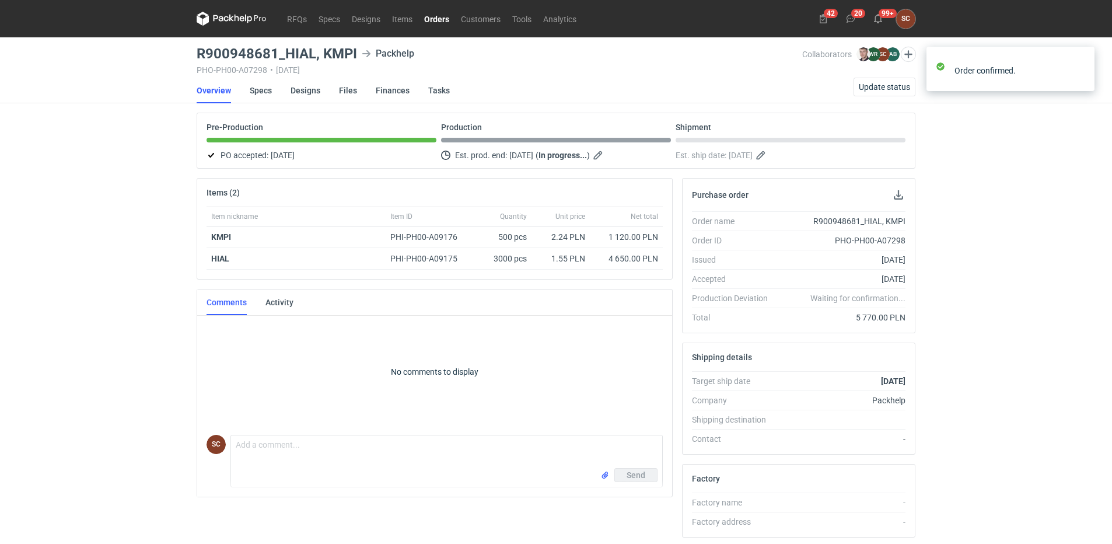
click at [445, 16] on link "Orders" at bounding box center [436, 19] width 37 height 14
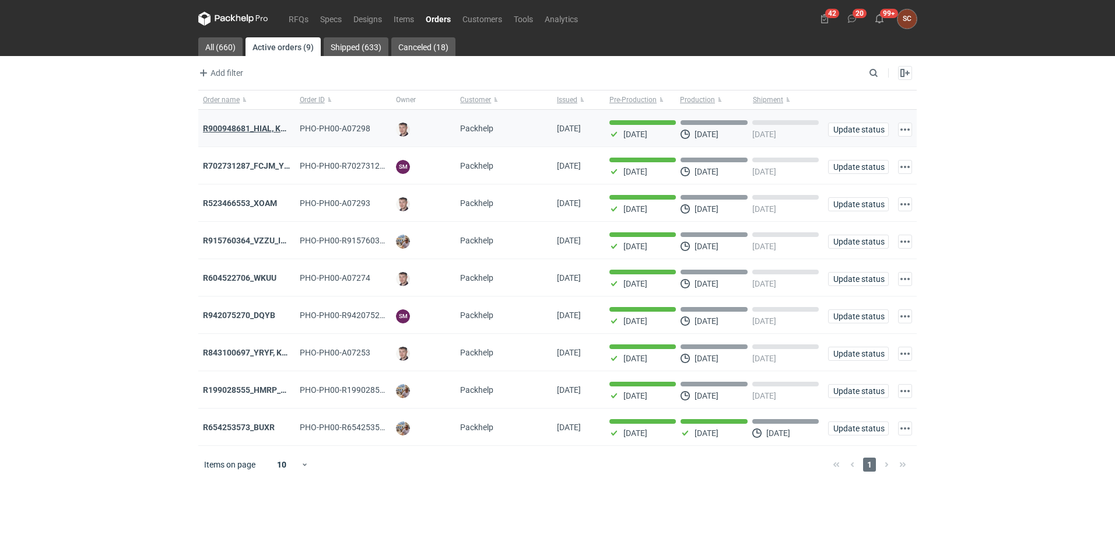
click at [256, 126] on strong "R900948681_HIAL, KMPI" at bounding box center [249, 128] width 92 height 9
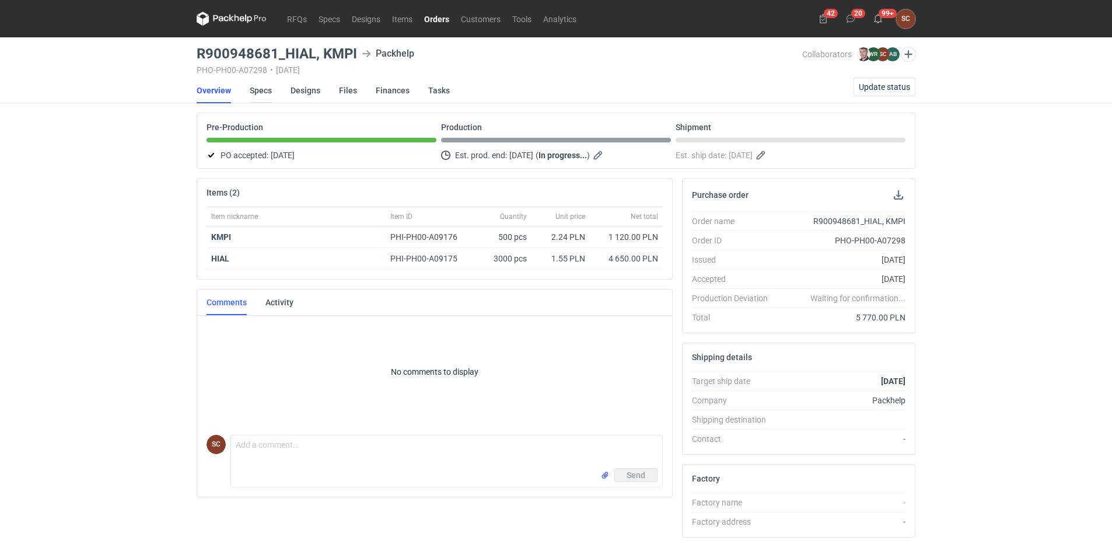
click at [266, 87] on link "Specs" at bounding box center [261, 91] width 22 height 26
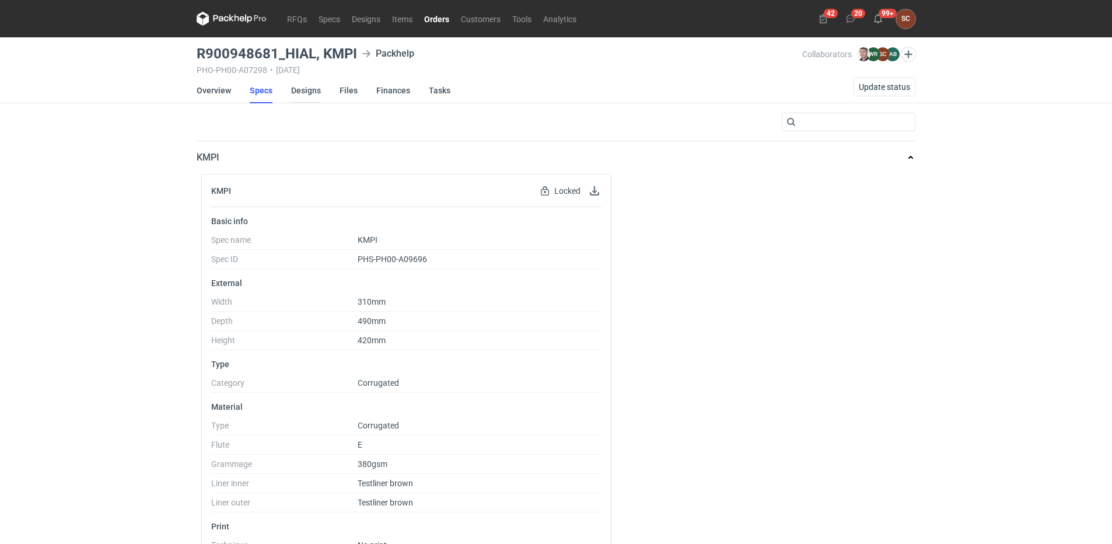
click at [307, 89] on link "Designs" at bounding box center [306, 91] width 30 height 26
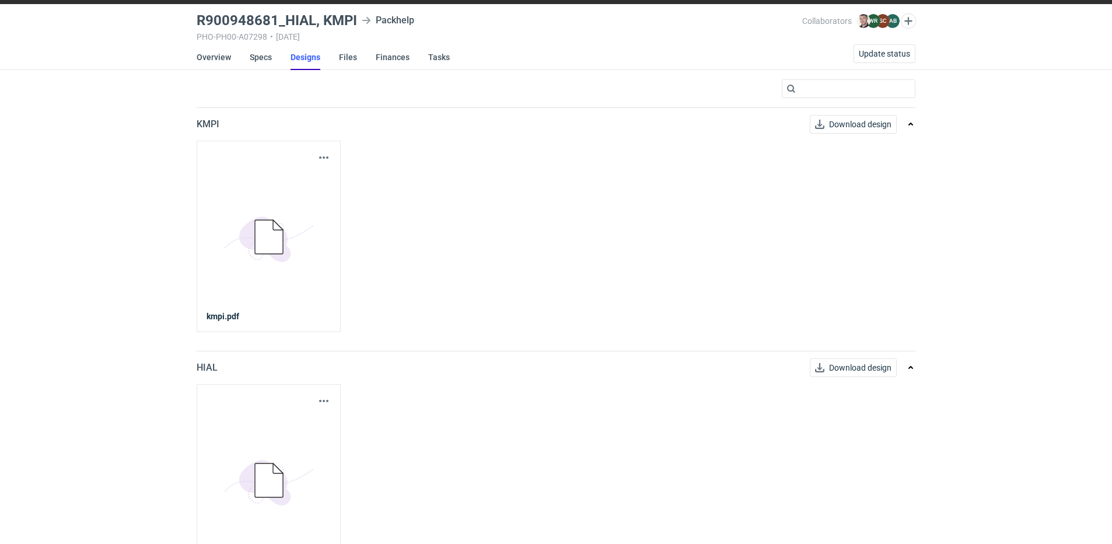
scroll to position [65, 0]
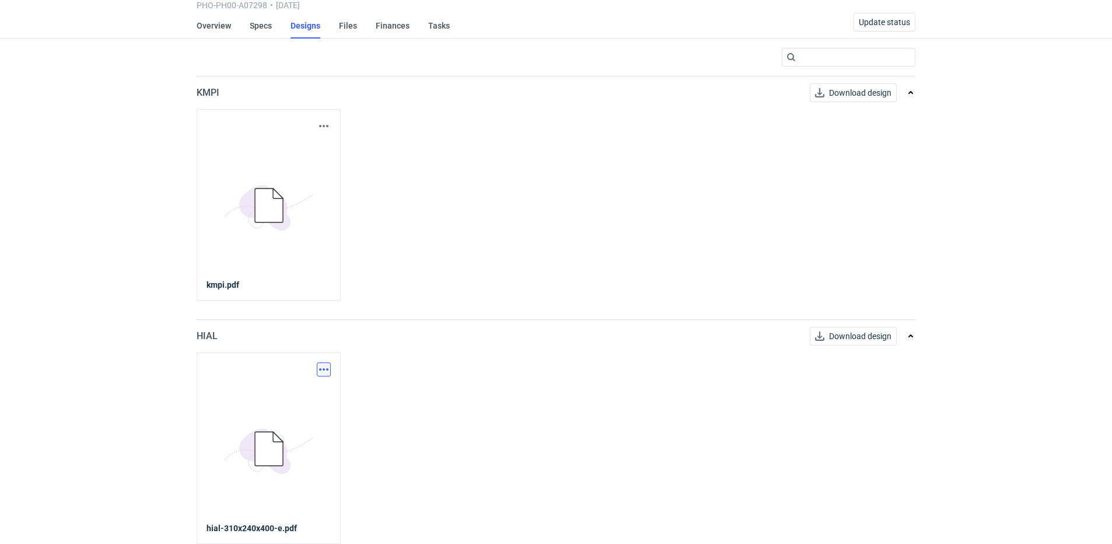
click at [330, 365] on button "button" at bounding box center [324, 369] width 14 height 14
click at [285, 390] on link "Download design part" at bounding box center [272, 395] width 107 height 19
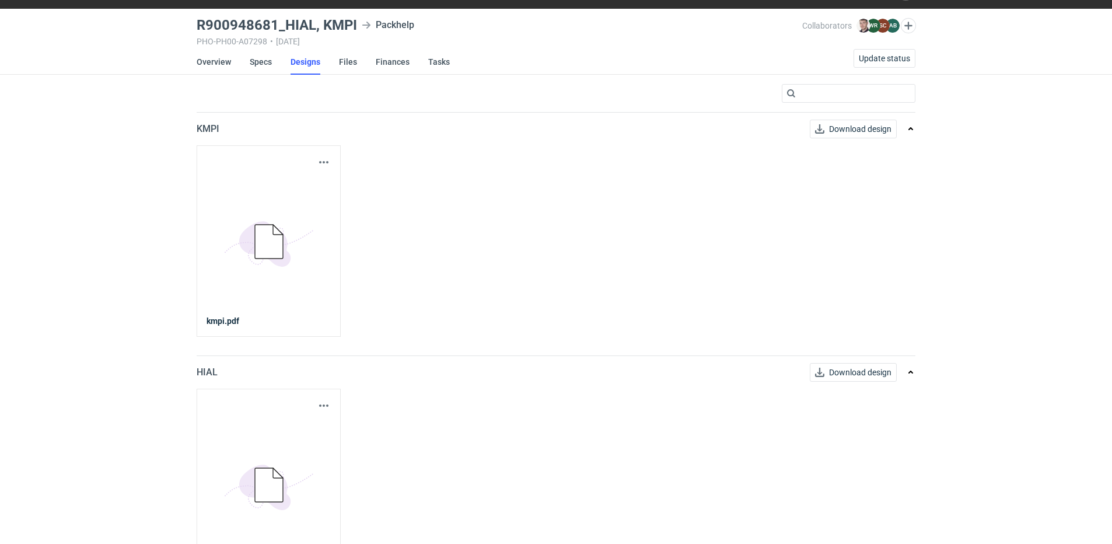
scroll to position [0, 0]
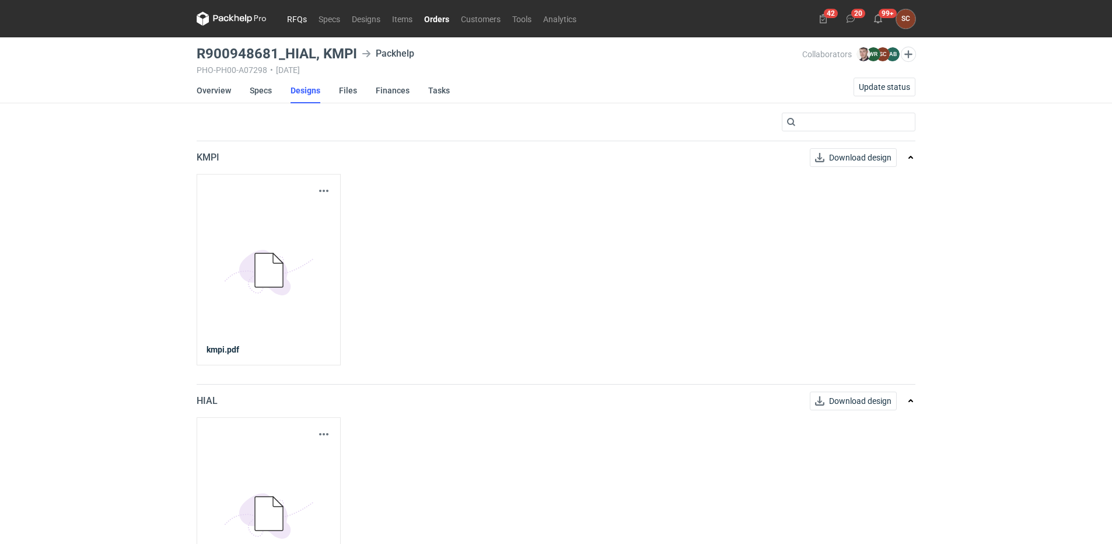
click at [289, 24] on link "RFQs" at bounding box center [297, 19] width 32 height 14
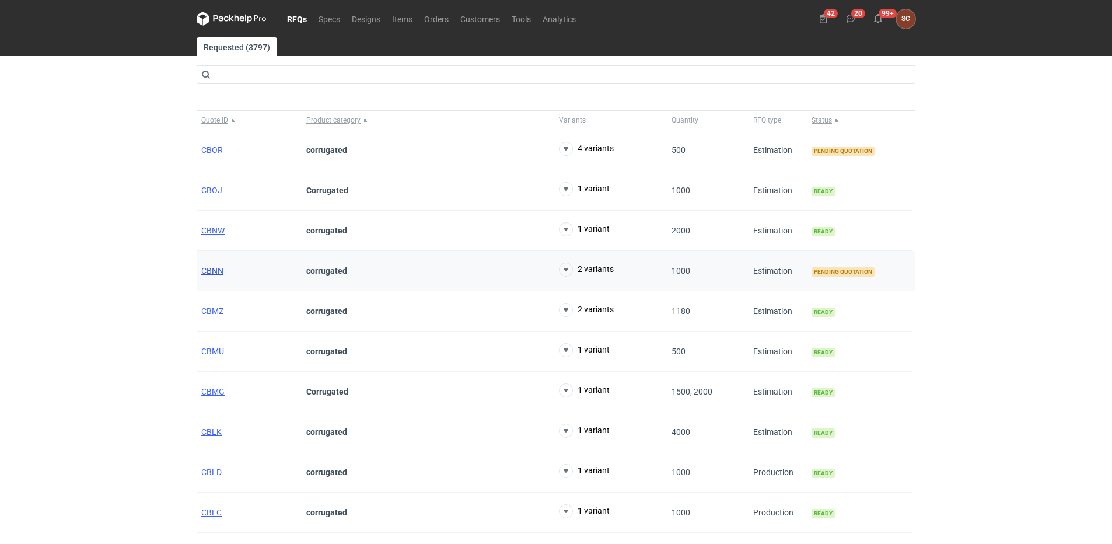
click at [211, 272] on span "CBNN" at bounding box center [212, 270] width 22 height 9
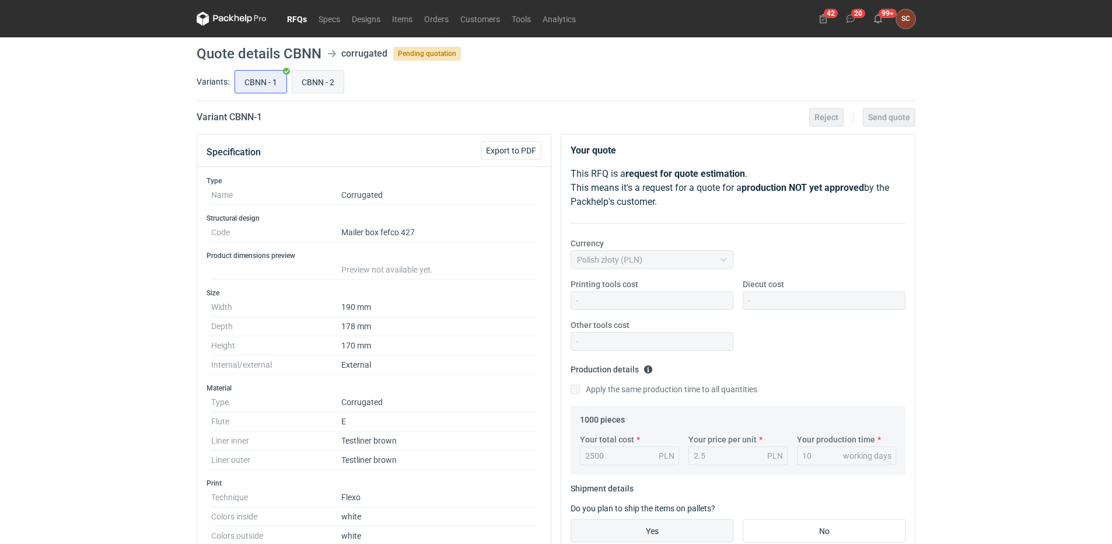
click at [311, 85] on input "CBNN - 2" at bounding box center [317, 82] width 51 height 22
radio input "true"
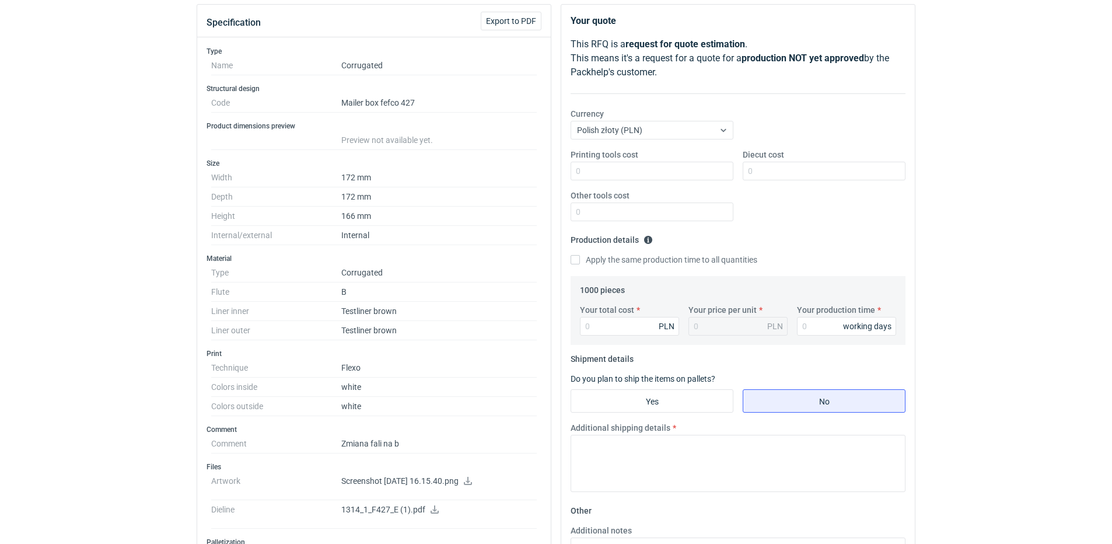
scroll to position [233, 0]
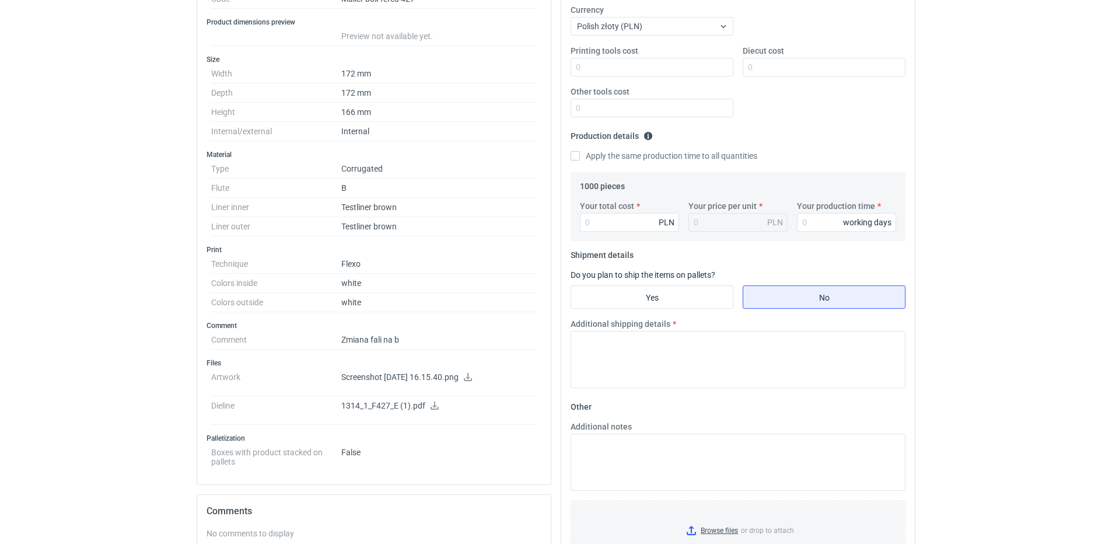
click at [430, 408] on icon at bounding box center [434, 405] width 9 height 8
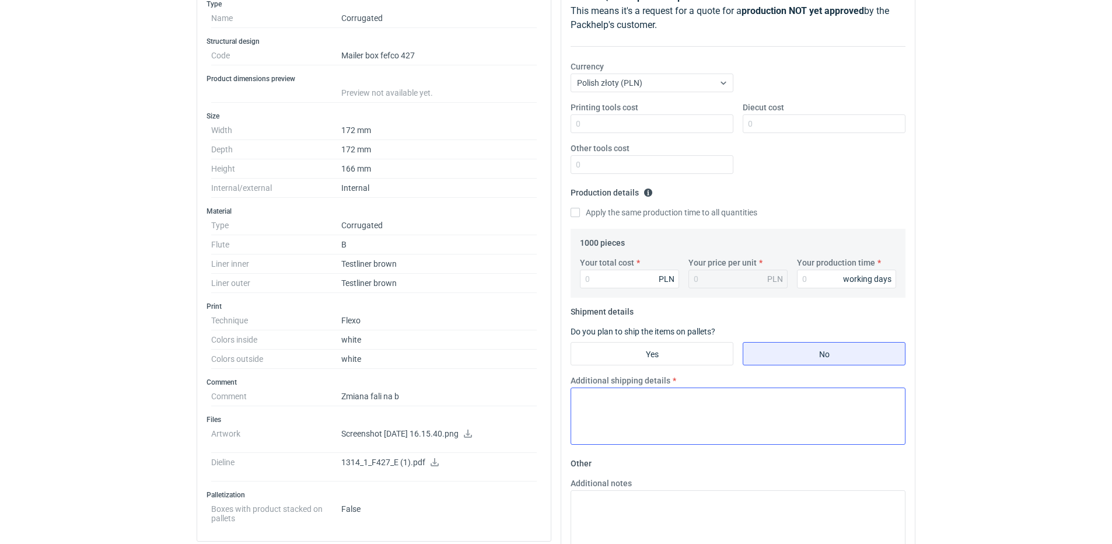
scroll to position [175, 0]
click at [473, 433] on icon at bounding box center [467, 435] width 9 height 8
click at [984, 369] on html "RFQs Specs Designs Items Orders Customers Tools Analytics 42 20 99+ SC [PERSON_…" at bounding box center [556, 97] width 1112 height 544
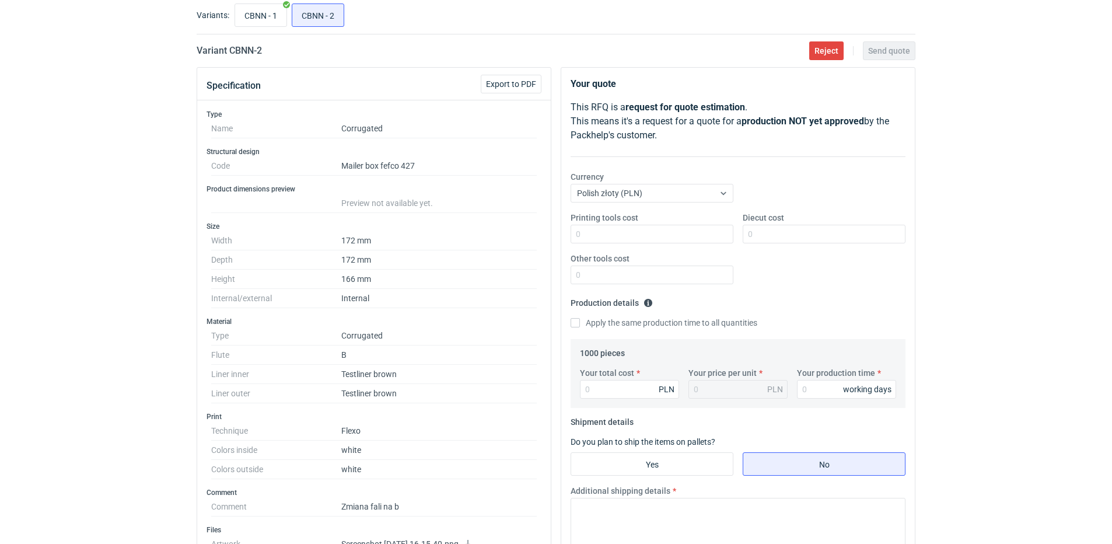
scroll to position [58, 0]
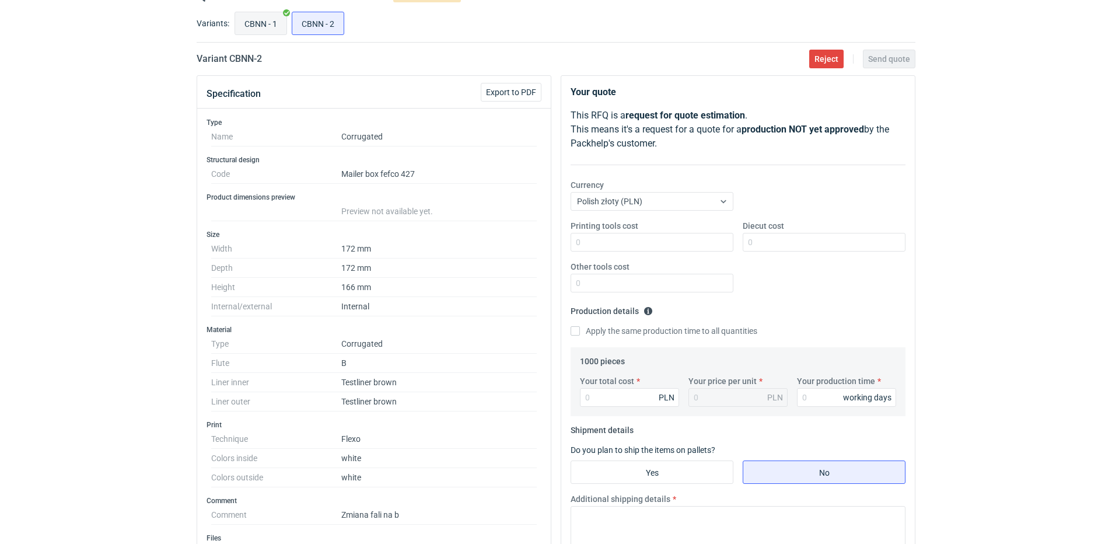
click at [268, 31] on input "CBNN - 1" at bounding box center [260, 23] width 51 height 22
radio input "true"
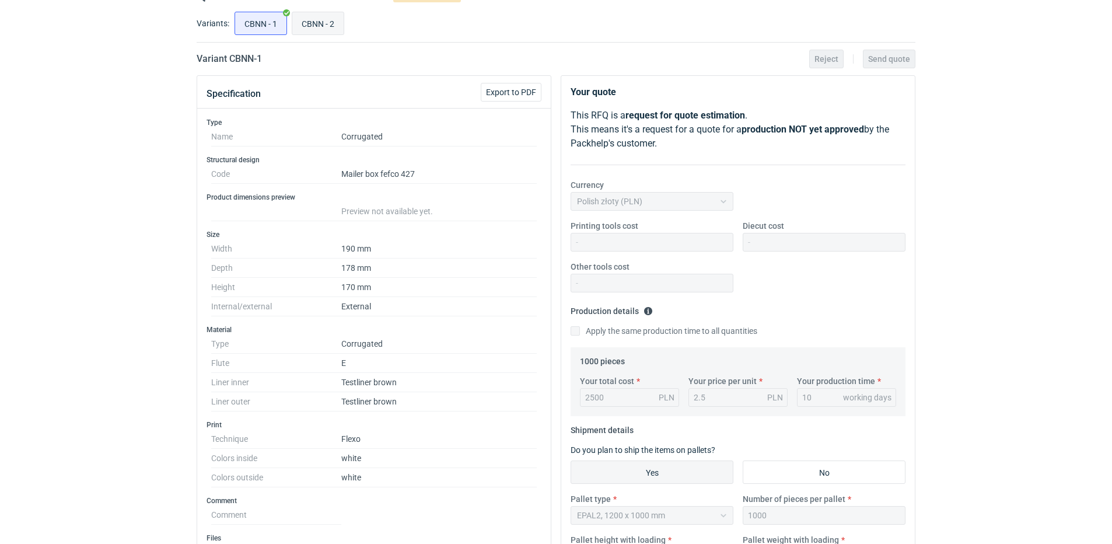
click at [326, 19] on input "CBNN - 2" at bounding box center [317, 23] width 51 height 22
radio input "true"
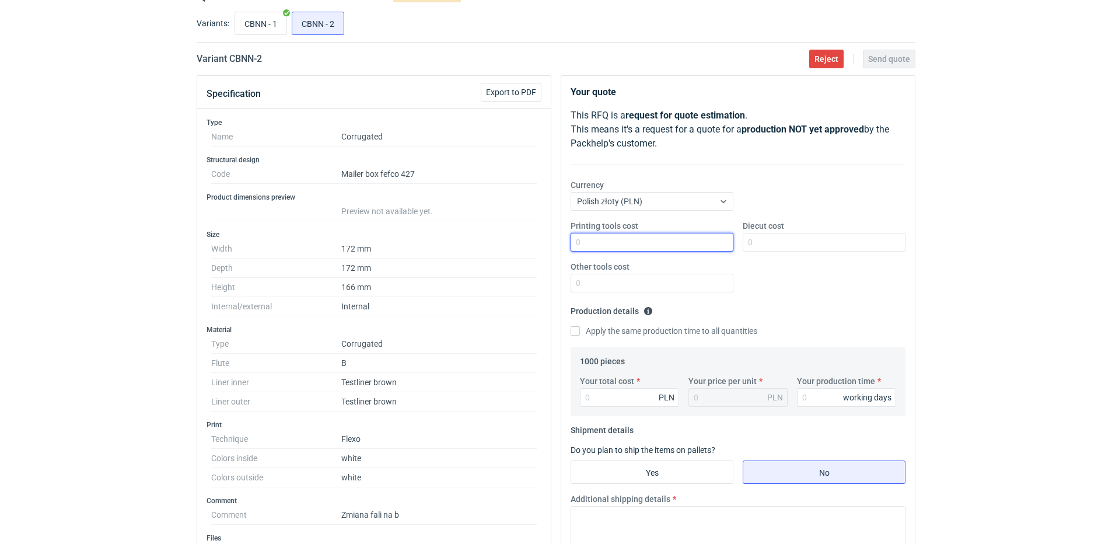
click at [618, 244] on input "Printing tools cost" at bounding box center [652, 242] width 163 height 19
type input "1700"
click at [783, 230] on label "Diecut cost" at bounding box center [763, 226] width 41 height 12
click at [783, 233] on input "Diecut cost" at bounding box center [824, 242] width 163 height 19
click at [784, 249] on input "Diecut cost" at bounding box center [824, 242] width 163 height 19
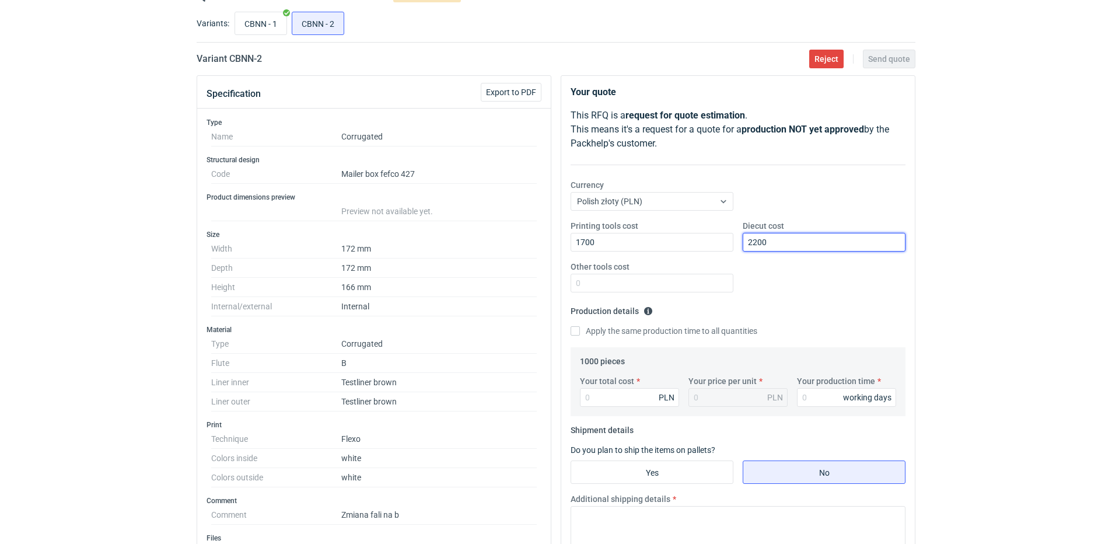
type input "2200"
click at [851, 299] on div "Printing tools cost 1700 Diecut cost 2200 Other tools cost" at bounding box center [738, 261] width 344 height 82
click at [573, 328] on input "Apply the same production time to all quantities" at bounding box center [575, 330] width 9 height 9
checkbox input "true"
click at [627, 394] on input "Your total cost" at bounding box center [629, 397] width 99 height 19
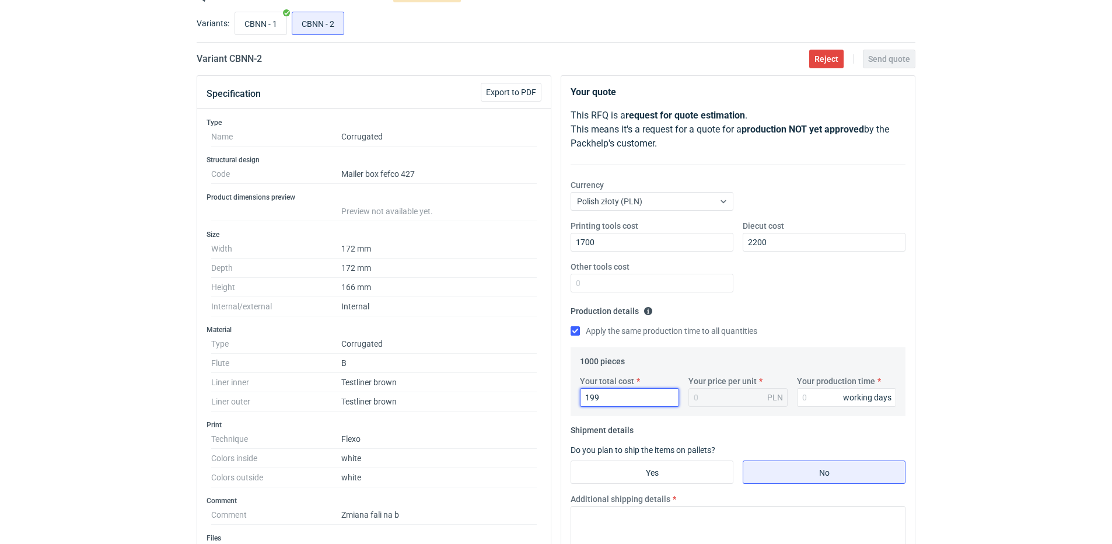
type input "1990"
type input "1.99"
type input "1990"
click at [271, 24] on input "CBNN - 1" at bounding box center [260, 23] width 51 height 22
radio input "true"
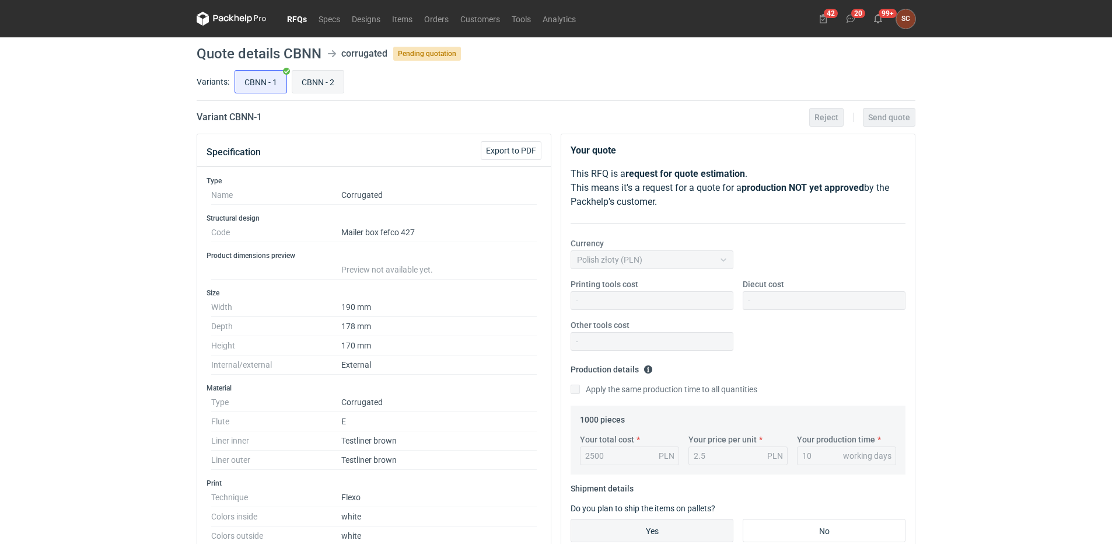
click at [327, 78] on input "CBNN - 2" at bounding box center [317, 82] width 51 height 22
radio input "true"
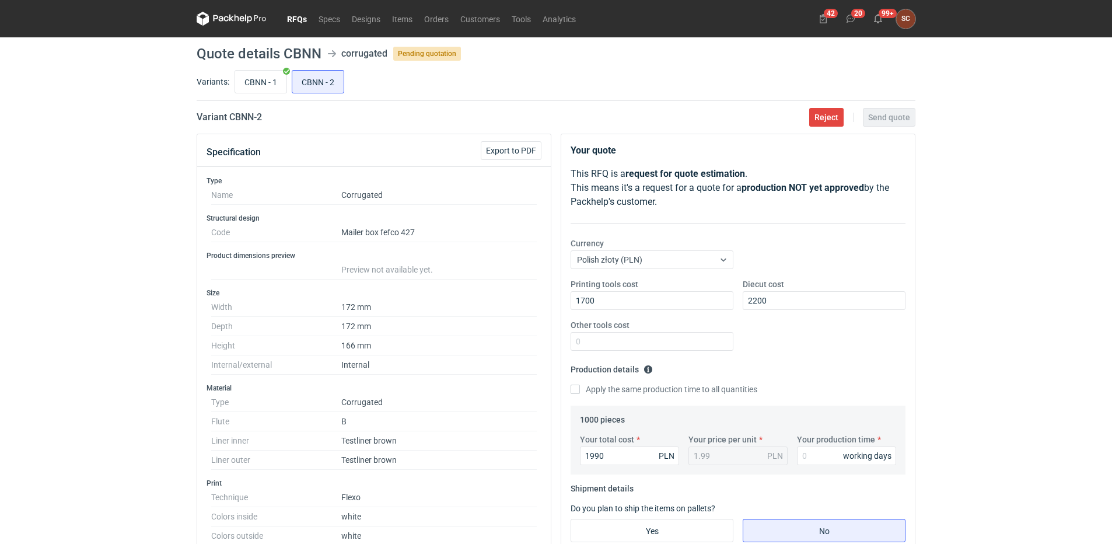
click at [575, 394] on label "Apply the same production time to all quantities" at bounding box center [664, 389] width 187 height 12
click at [575, 394] on input "Apply the same production time to all quantities" at bounding box center [575, 388] width 9 height 9
checkbox input "true"
drag, startPoint x: 617, startPoint y: 455, endPoint x: 482, endPoint y: 471, distance: 135.8
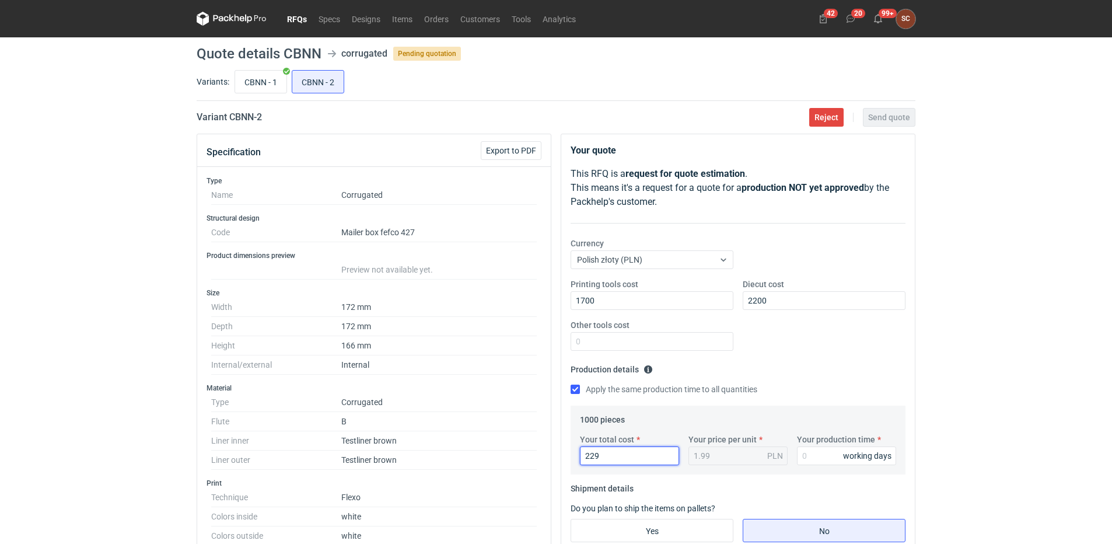
type input "2290"
type input "2.29"
type input "2290"
click at [244, 82] on input "CBNN - 1" at bounding box center [260, 82] width 51 height 22
radio input "true"
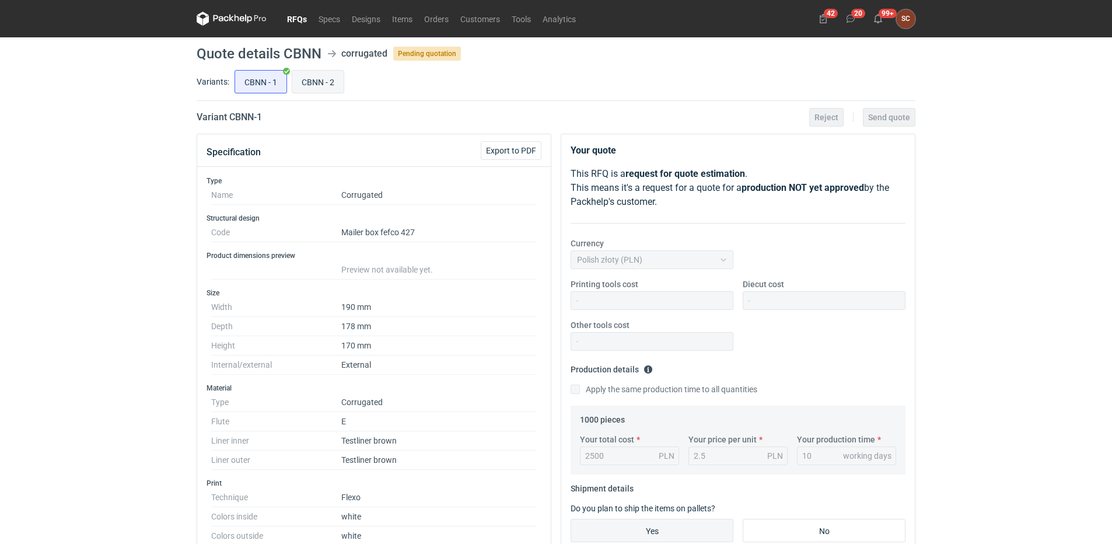
click at [303, 74] on input "CBNN - 2" at bounding box center [317, 82] width 51 height 22
radio input "true"
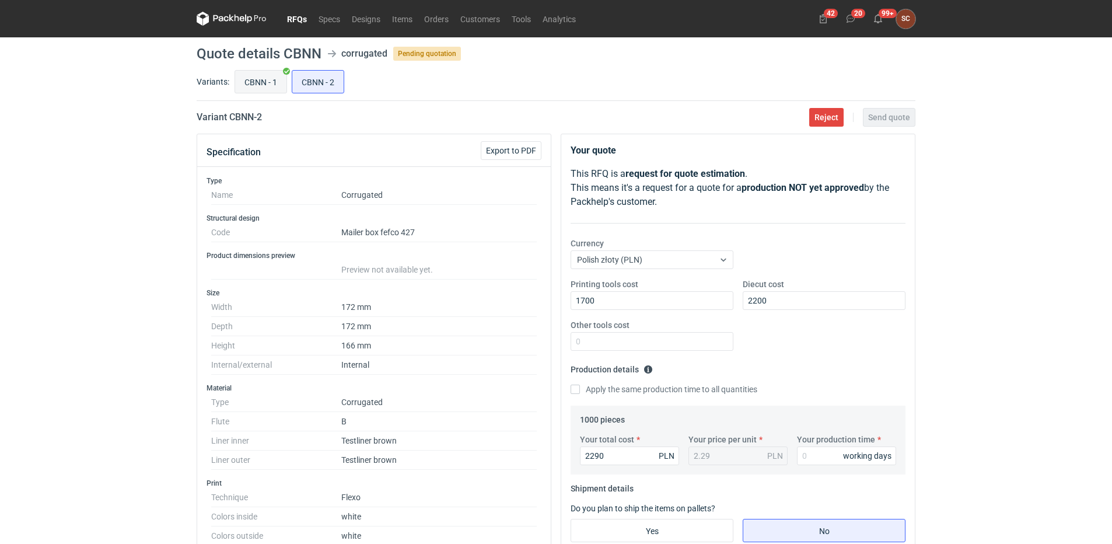
click at [258, 78] on input "CBNN - 1" at bounding box center [260, 82] width 51 height 22
radio input "true"
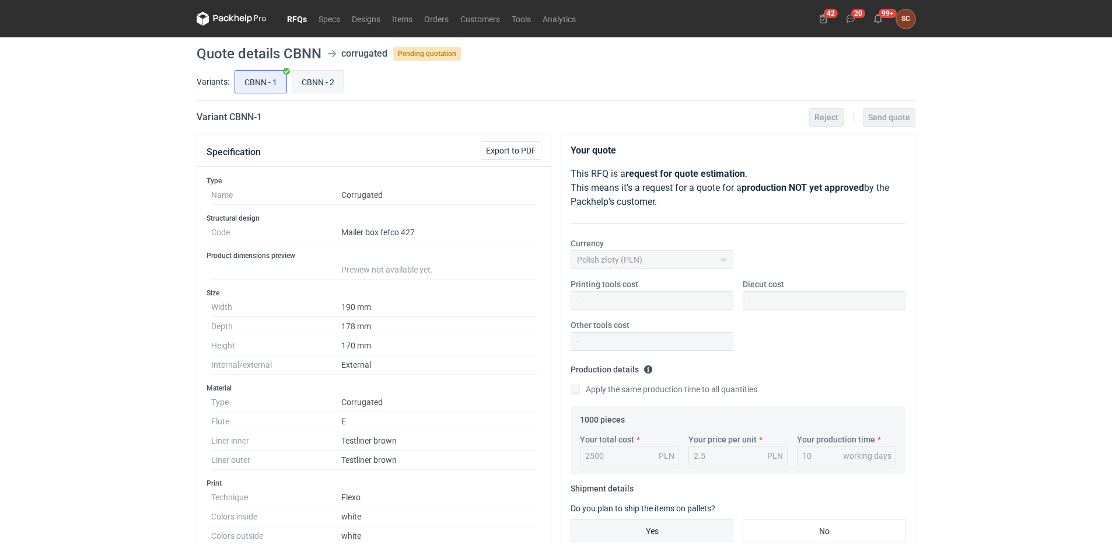
click at [311, 82] on input "CBNN - 2" at bounding box center [317, 82] width 51 height 22
radio input "true"
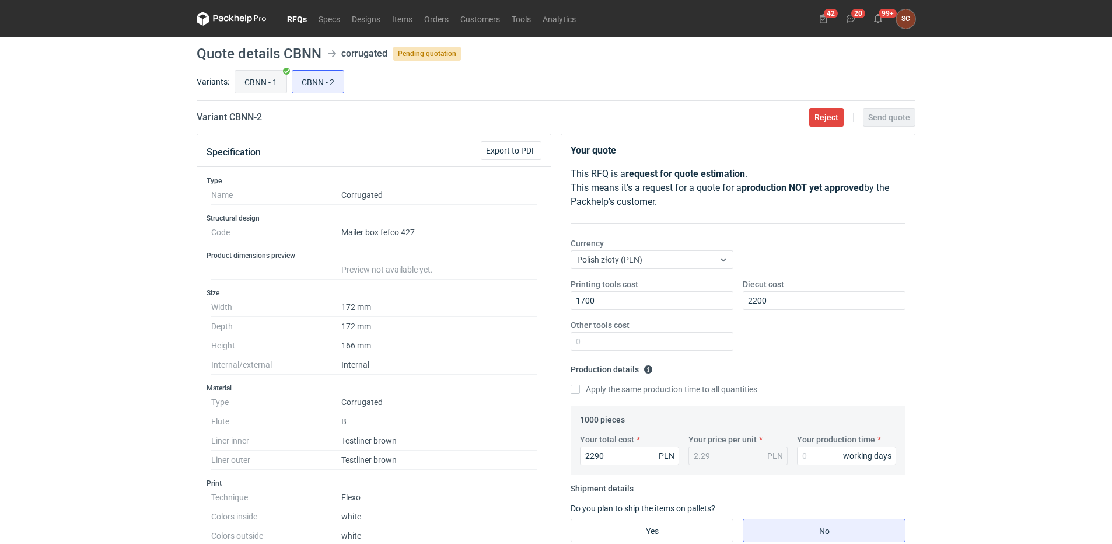
click at [246, 82] on input "CBNN - 1" at bounding box center [260, 82] width 51 height 22
radio input "true"
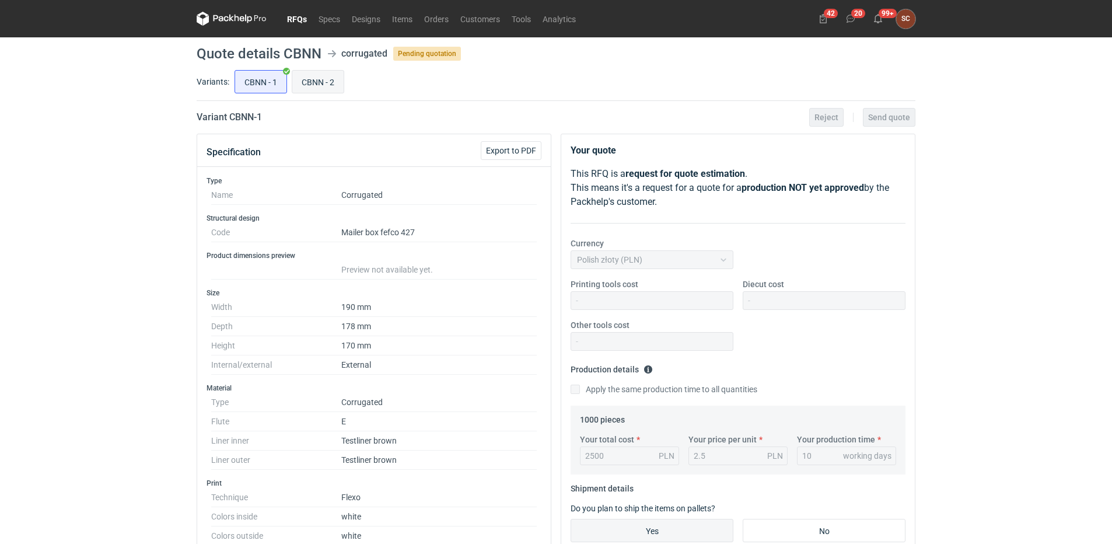
click at [296, 83] on input "CBNN - 2" at bounding box center [317, 82] width 51 height 22
radio input "true"
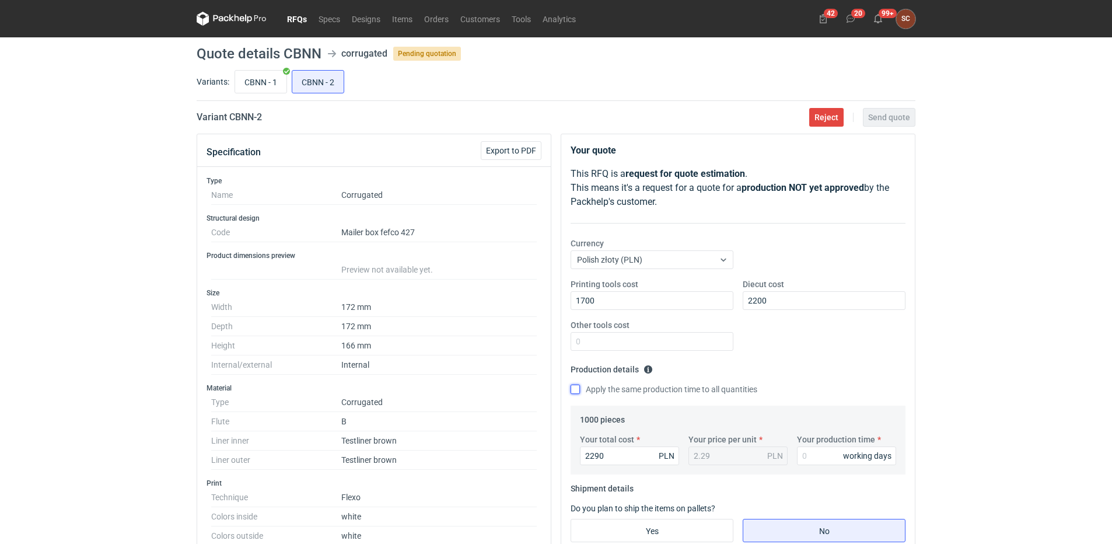
click at [574, 389] on input "Apply the same production time to all quantities" at bounding box center [575, 388] width 9 height 9
checkbox input "true"
click at [810, 458] on input "Your production time" at bounding box center [846, 455] width 99 height 19
type input "15"
click at [802, 385] on div "Apply the same production time to all quantities" at bounding box center [738, 389] width 335 height 13
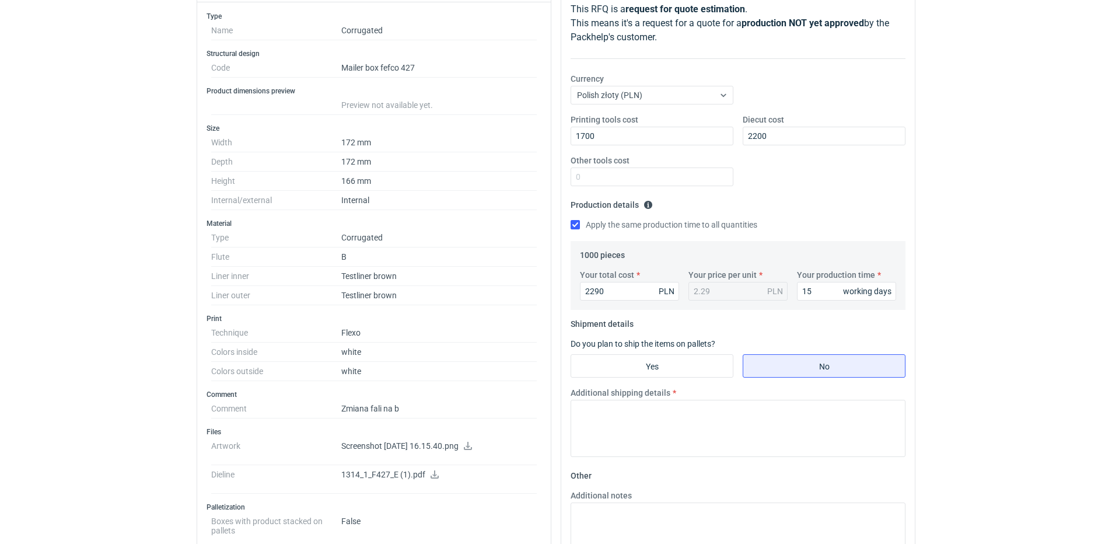
scroll to position [175, 0]
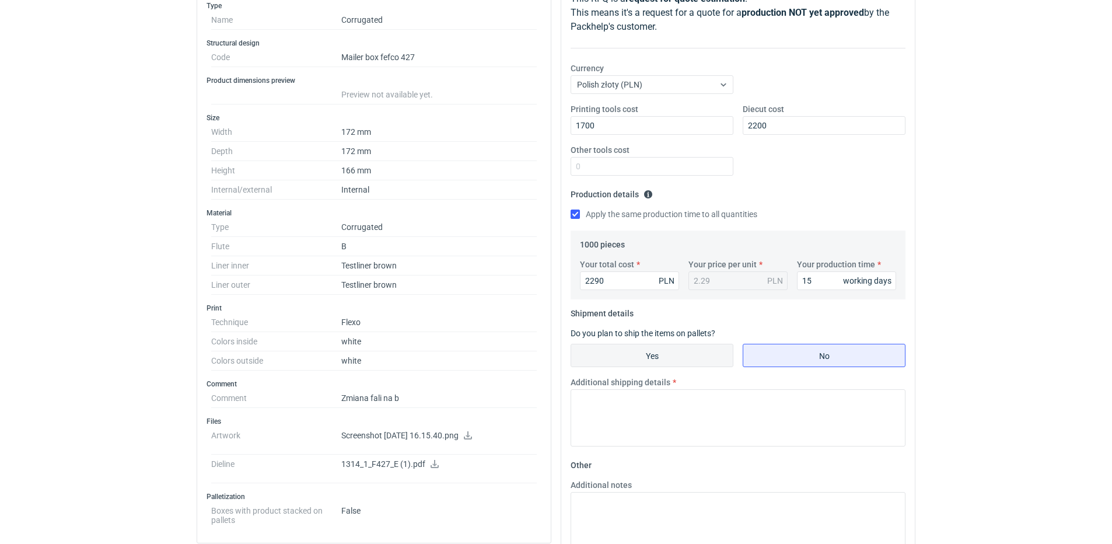
click at [684, 360] on input "Yes" at bounding box center [652, 355] width 162 height 22
radio input "true"
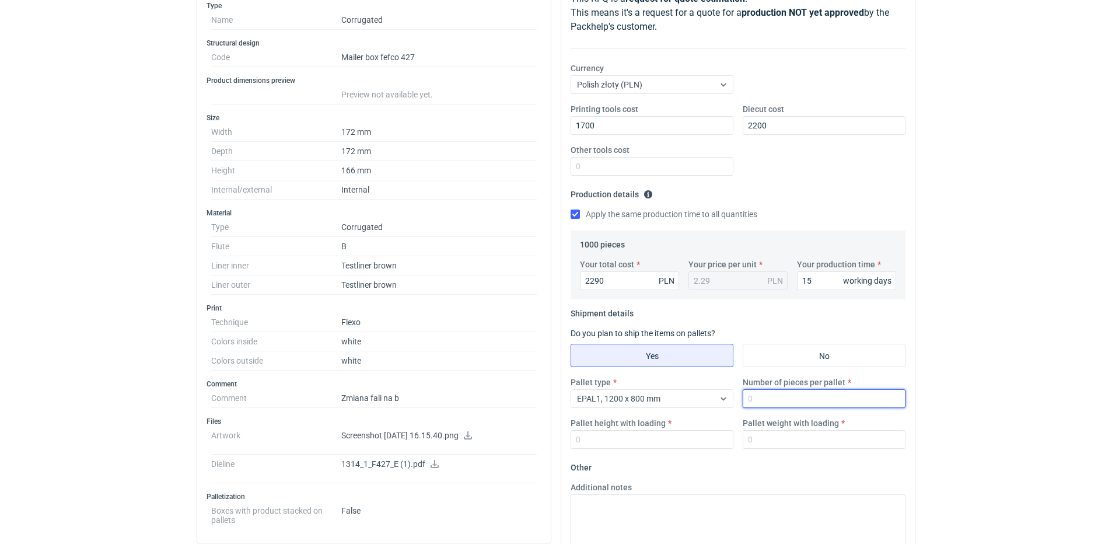
click at [772, 400] on input "Number of pieces per pallet" at bounding box center [824, 398] width 163 height 19
type input "500"
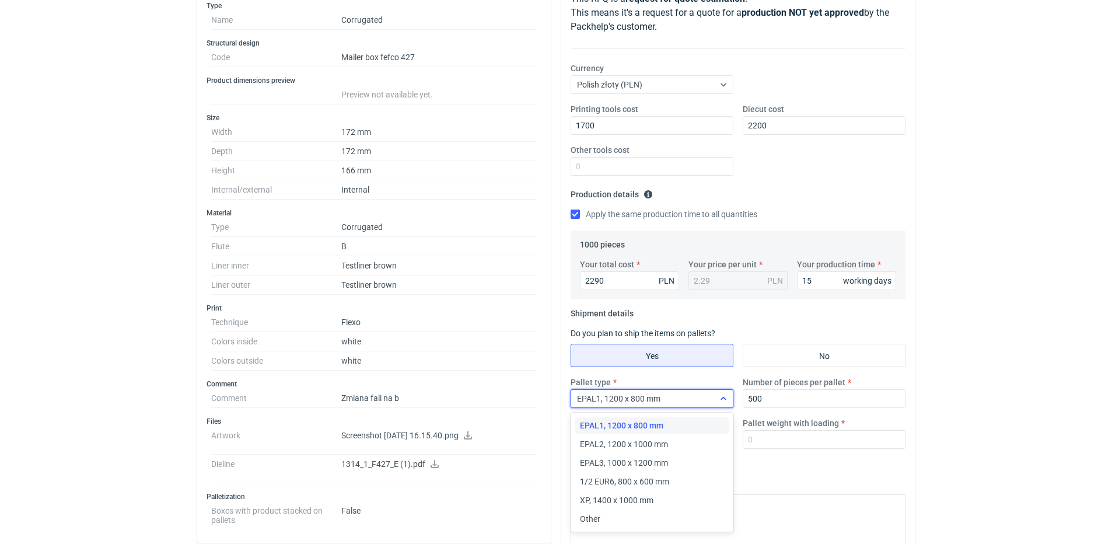
click at [695, 393] on div "EPAL1, 1200 x 800 mm" at bounding box center [642, 398] width 143 height 16
click at [693, 442] on div "EPAL2, 1200 x 1000 mm" at bounding box center [652, 444] width 144 height 12
click at [653, 442] on input "Pallet height with loading" at bounding box center [652, 439] width 163 height 19
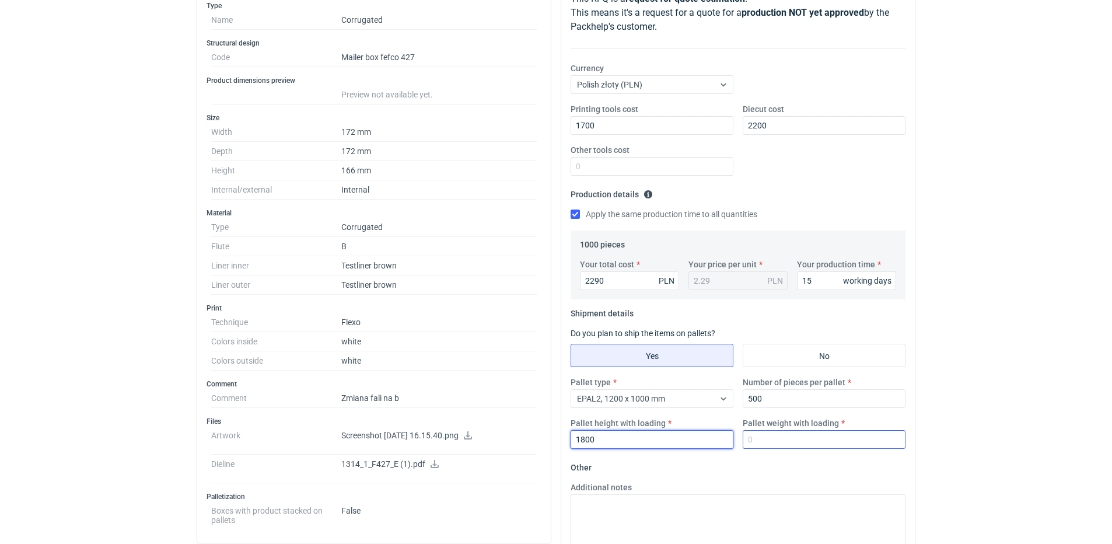
type input "1800"
click at [828, 433] on input "Pallet weight with loading" at bounding box center [824, 439] width 163 height 19
click at [824, 445] on input "Pallet weight with loading" at bounding box center [824, 439] width 163 height 19
type input "7"
type input "170"
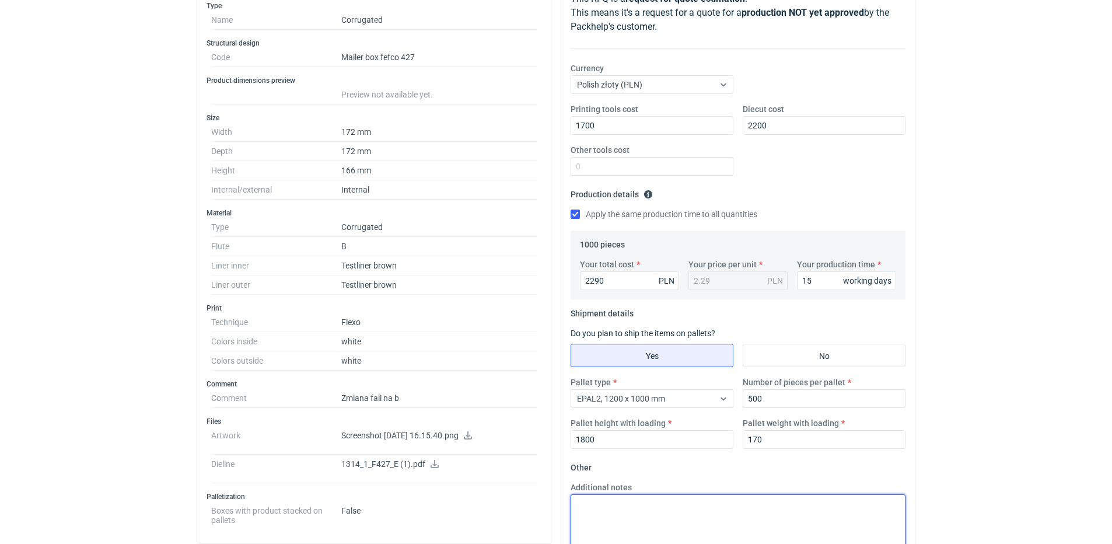
click at [778, 508] on textarea "Additional notes" at bounding box center [738, 522] width 335 height 57
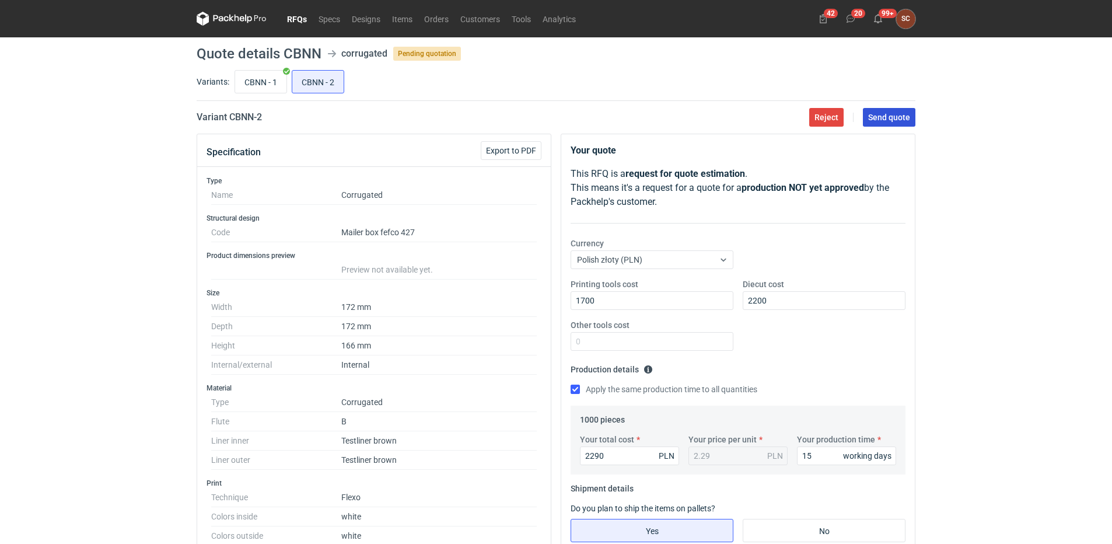
click at [897, 121] on span "Send quote" at bounding box center [889, 117] width 42 height 8
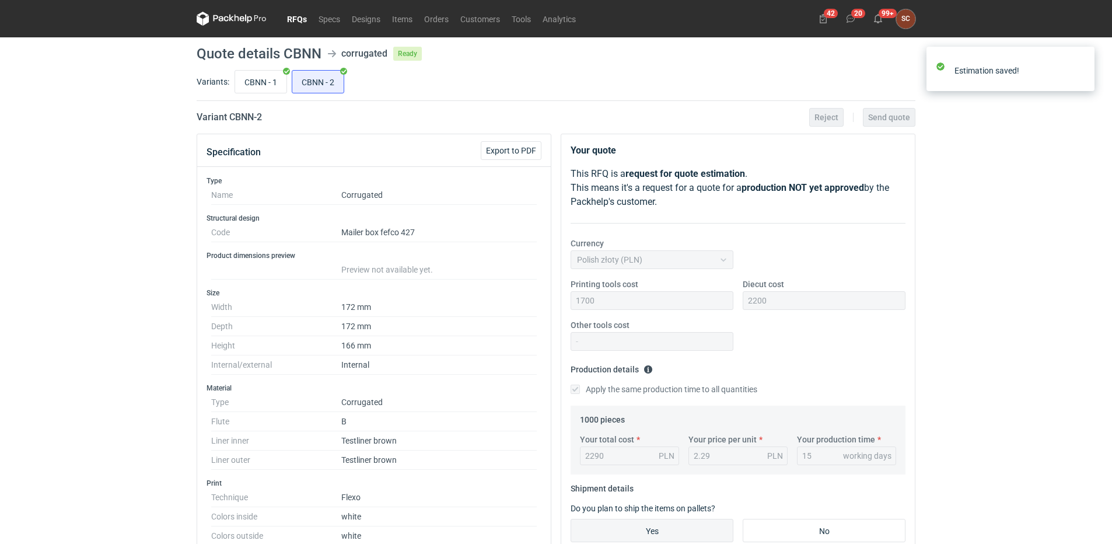
click at [306, 19] on link "RFQs" at bounding box center [297, 19] width 32 height 14
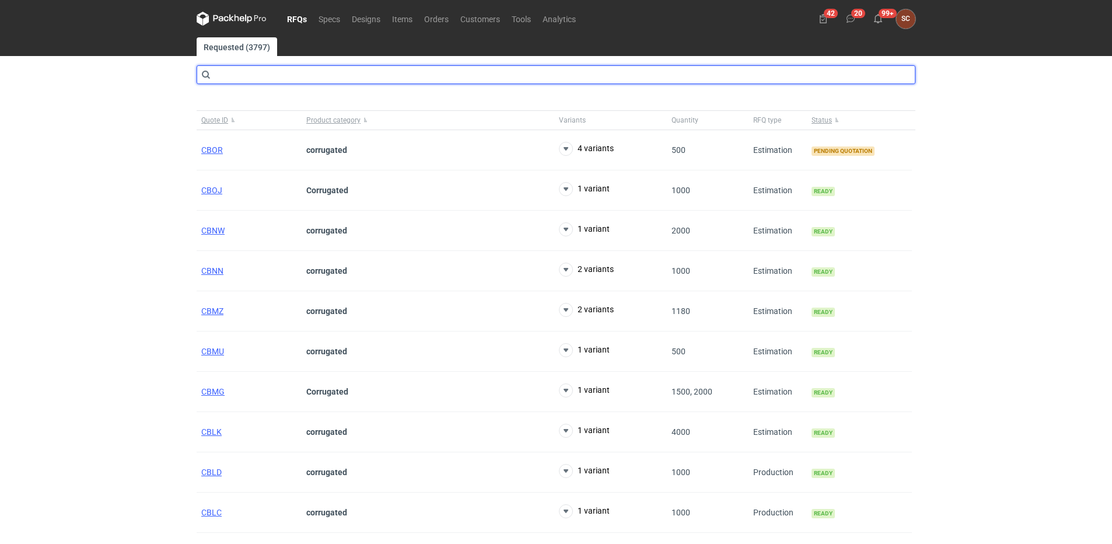
click at [430, 68] on input "text" at bounding box center [556, 74] width 719 height 19
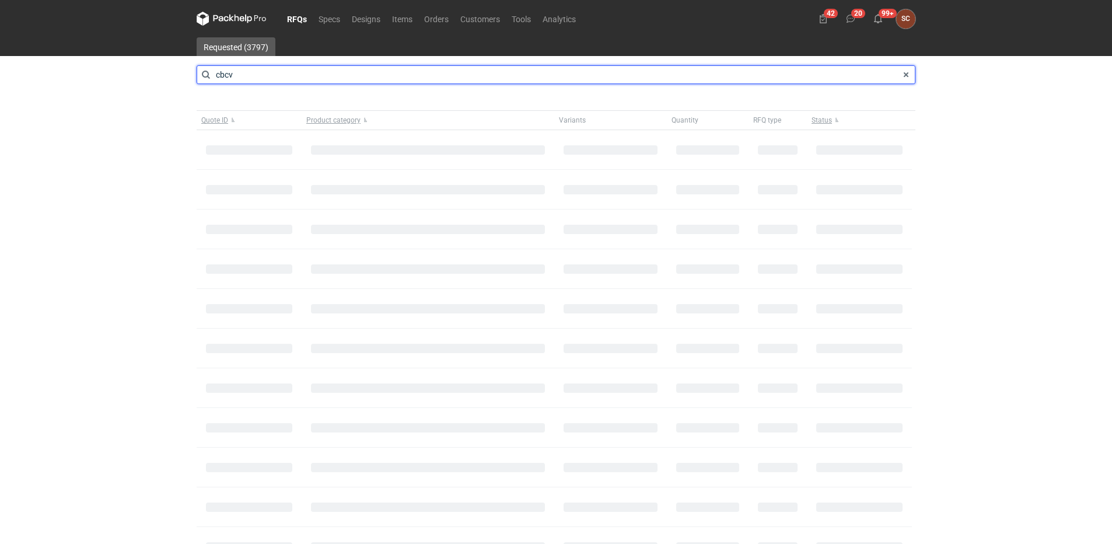
type input "cbcv"
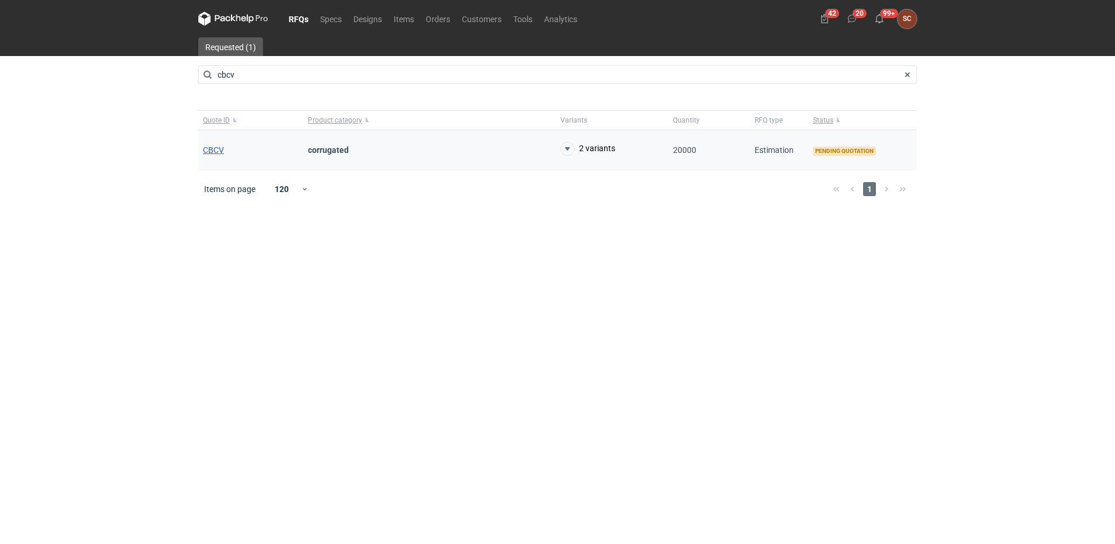
click at [216, 151] on span "CBCV" at bounding box center [213, 149] width 21 height 9
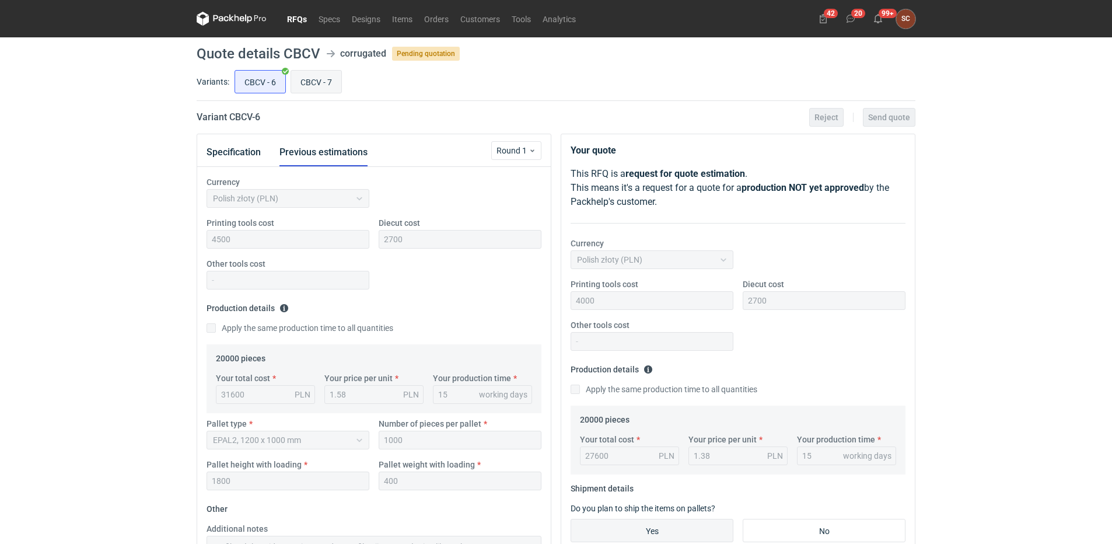
click at [314, 75] on input "CBCV - 7" at bounding box center [316, 82] width 50 height 22
radio input "true"
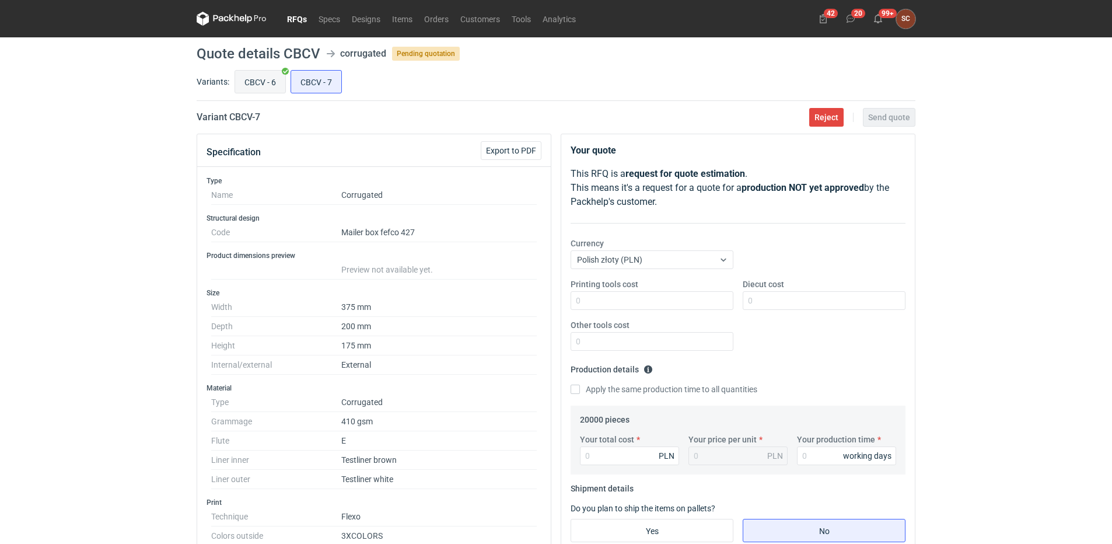
click at [249, 82] on input "CBCV - 6" at bounding box center [260, 82] width 50 height 22
radio input "true"
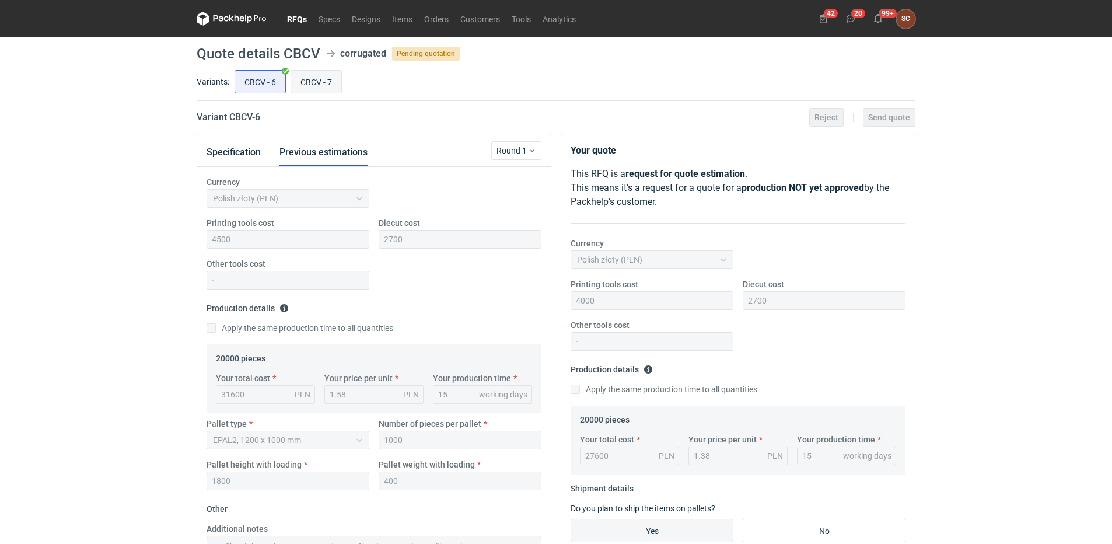
click at [312, 88] on input "CBCV - 7" at bounding box center [316, 82] width 50 height 22
radio input "true"
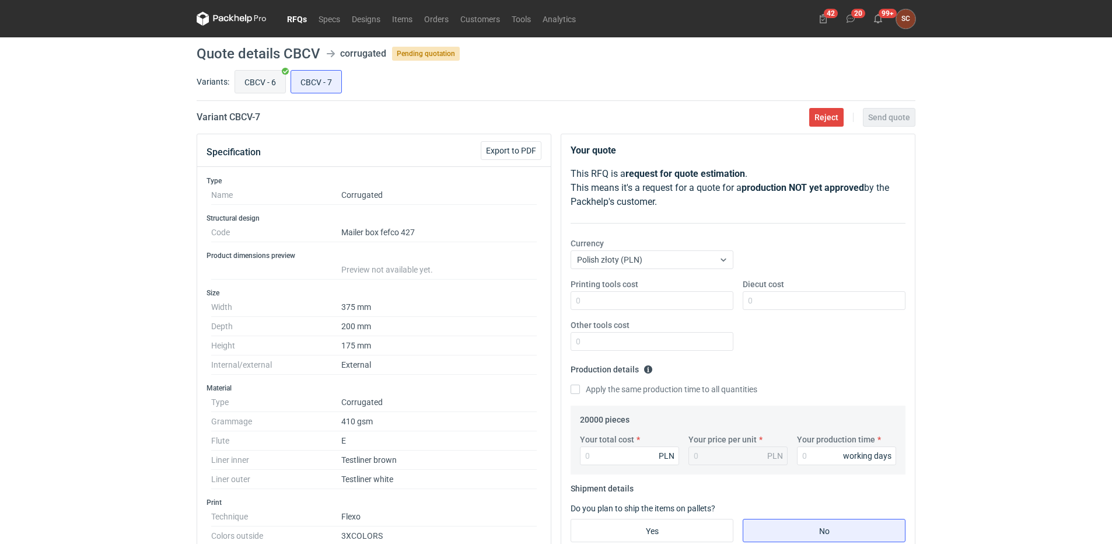
click at [261, 83] on input "CBCV - 6" at bounding box center [260, 82] width 50 height 22
radio input "true"
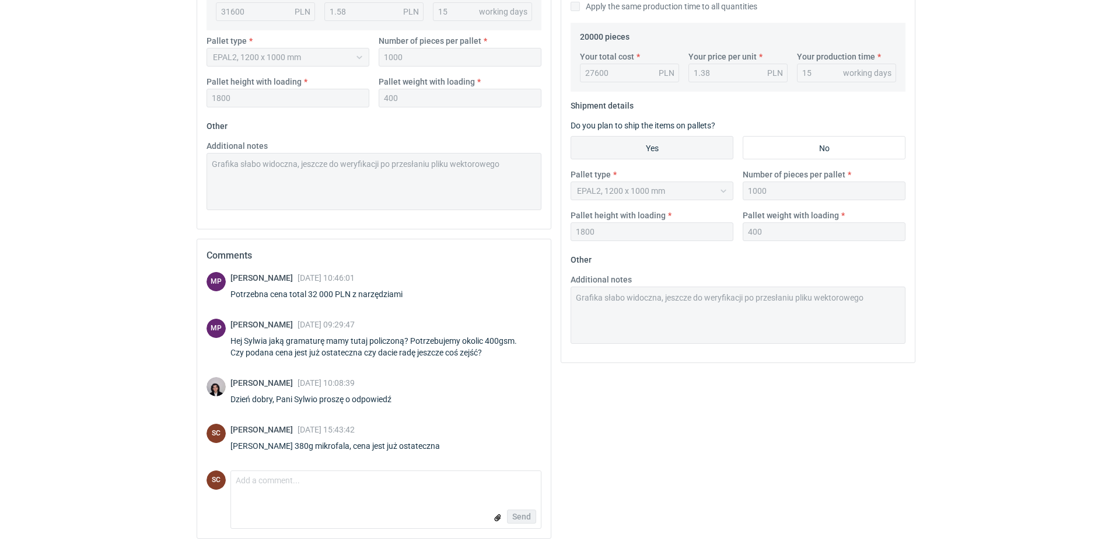
scroll to position [387, 0]
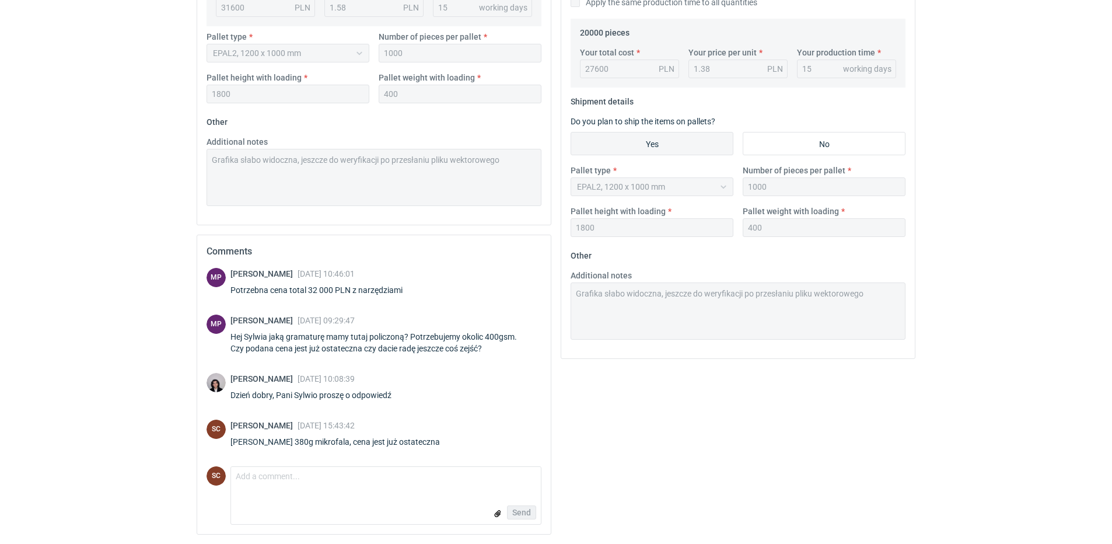
click at [518, 299] on div "Specification Previous estimations Round 1 Currency Polish złoty (PLN) Printing…" at bounding box center [556, 145] width 728 height 797
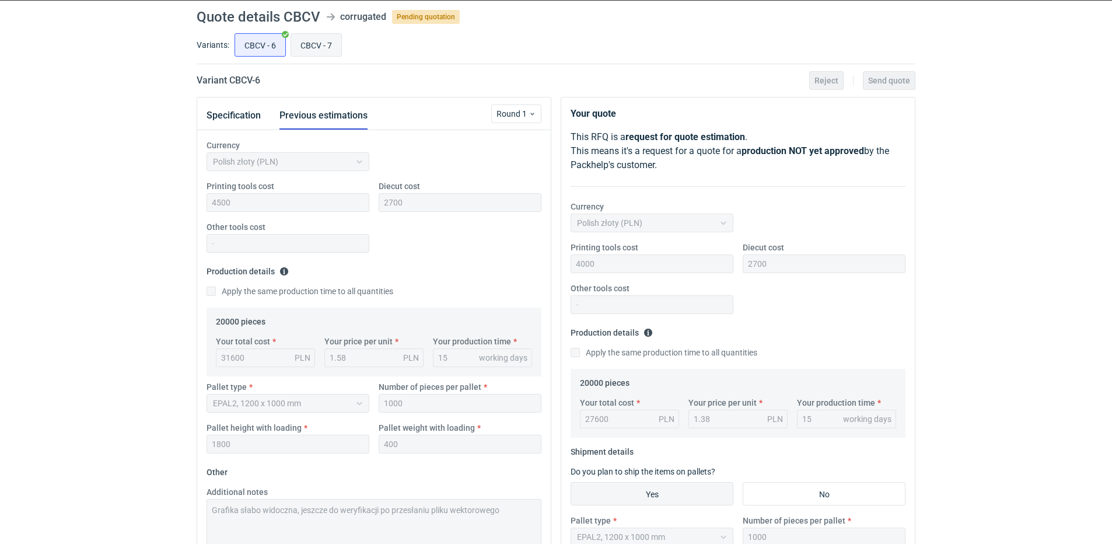
click at [312, 40] on input "CBCV - 7" at bounding box center [316, 45] width 50 height 22
radio input "true"
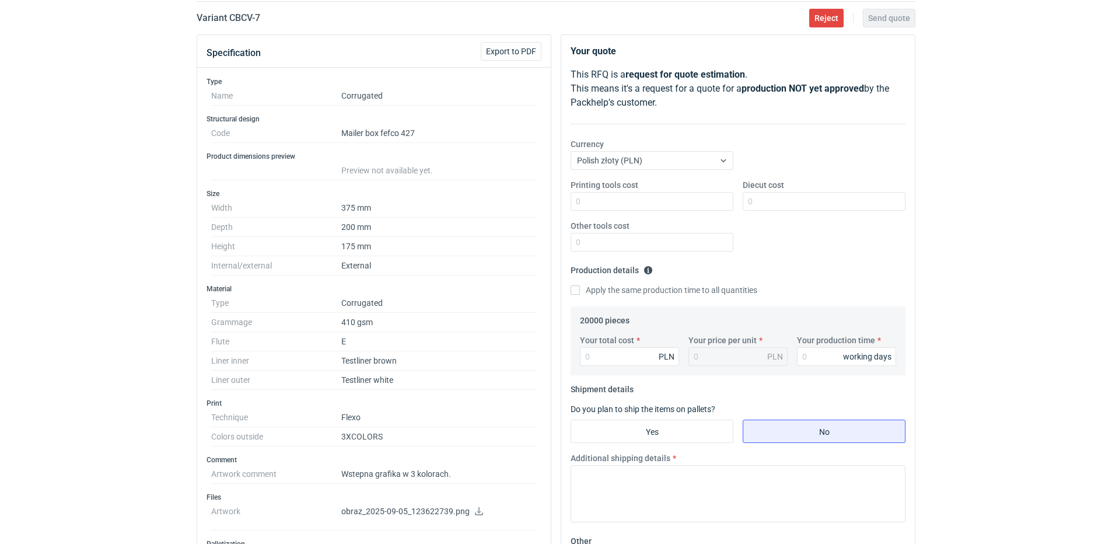
scroll to position [328, 0]
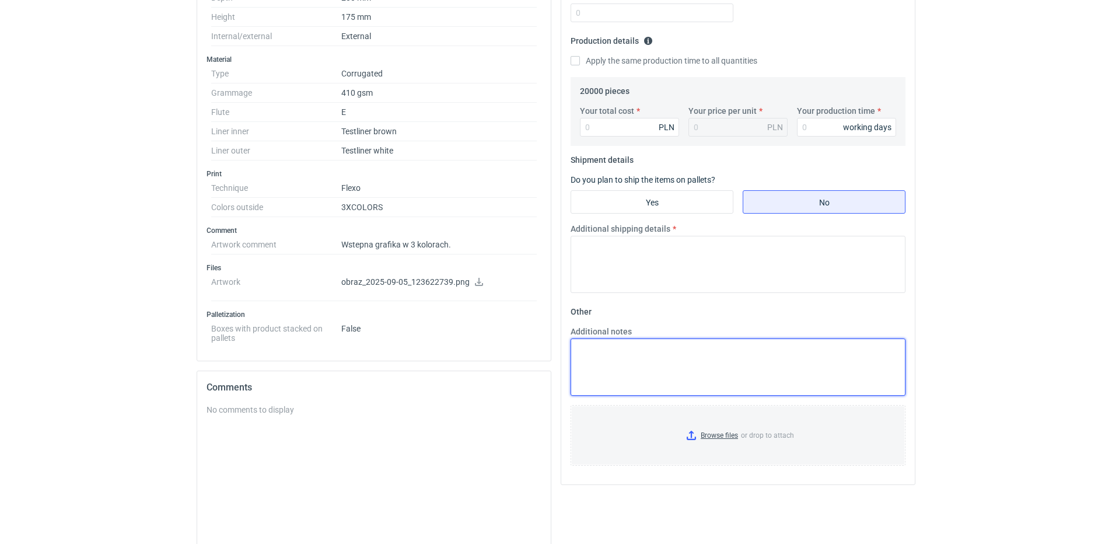
click at [663, 362] on textarea "Additional notes" at bounding box center [738, 366] width 335 height 57
paste textarea "Grafika słabo widoczna, jeszcze do weryfikacji po przesłaniu pliku wektorowego"
type textarea "Grafika słabo widoczna, jeszcze do weryfikacji po przesłaniu pliku wektorowego"
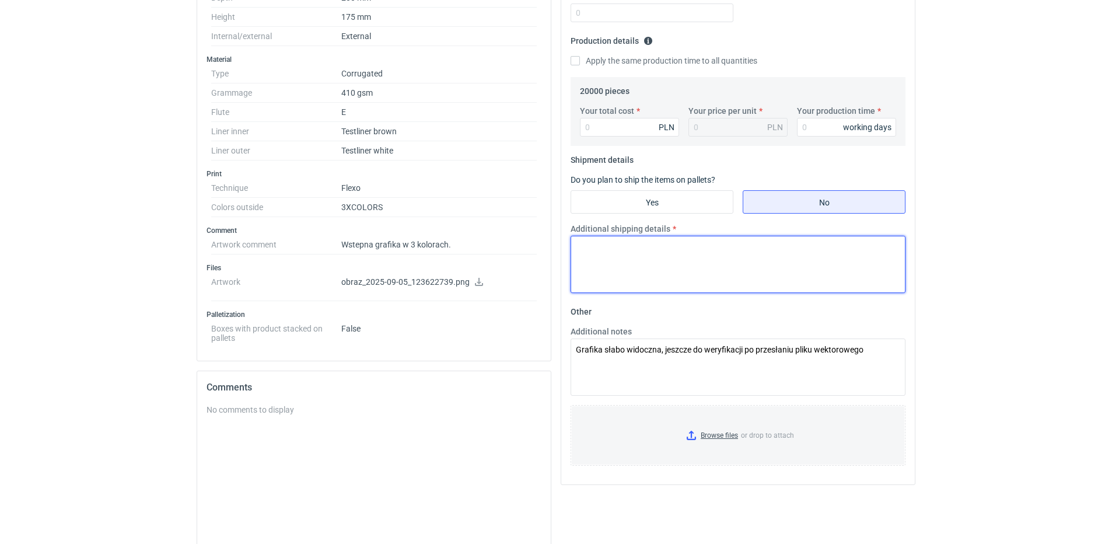
click at [612, 253] on textarea "Additional shipping details" at bounding box center [738, 264] width 335 height 57
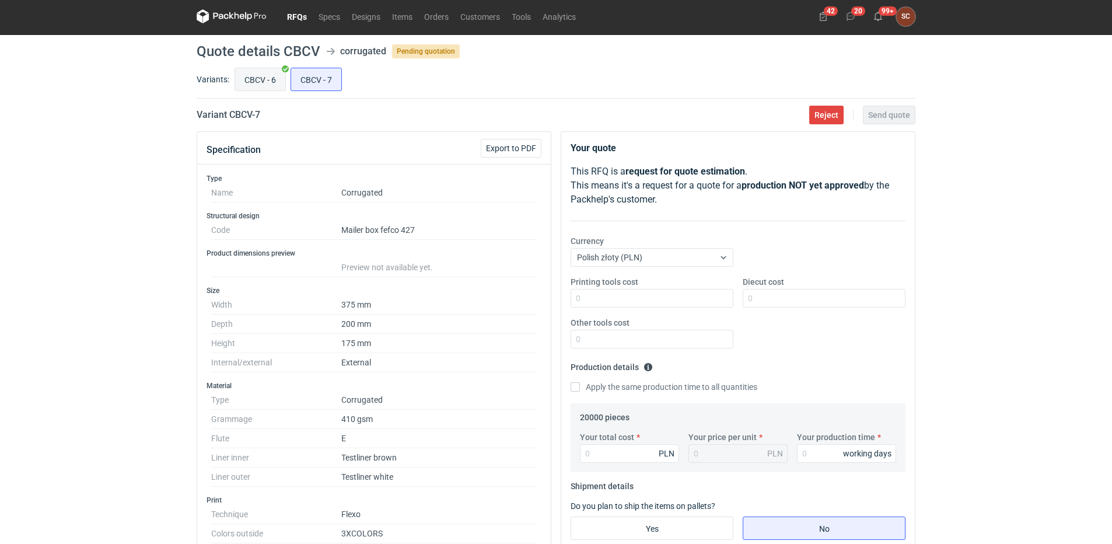
scroll to position [0, 0]
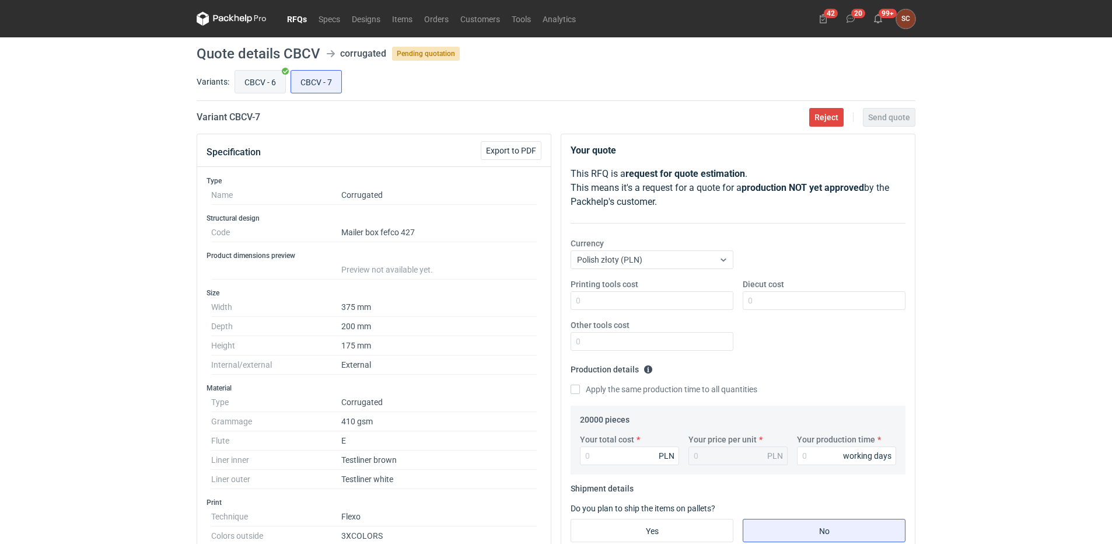
click at [260, 74] on input "CBCV - 6" at bounding box center [260, 82] width 50 height 22
radio input "true"
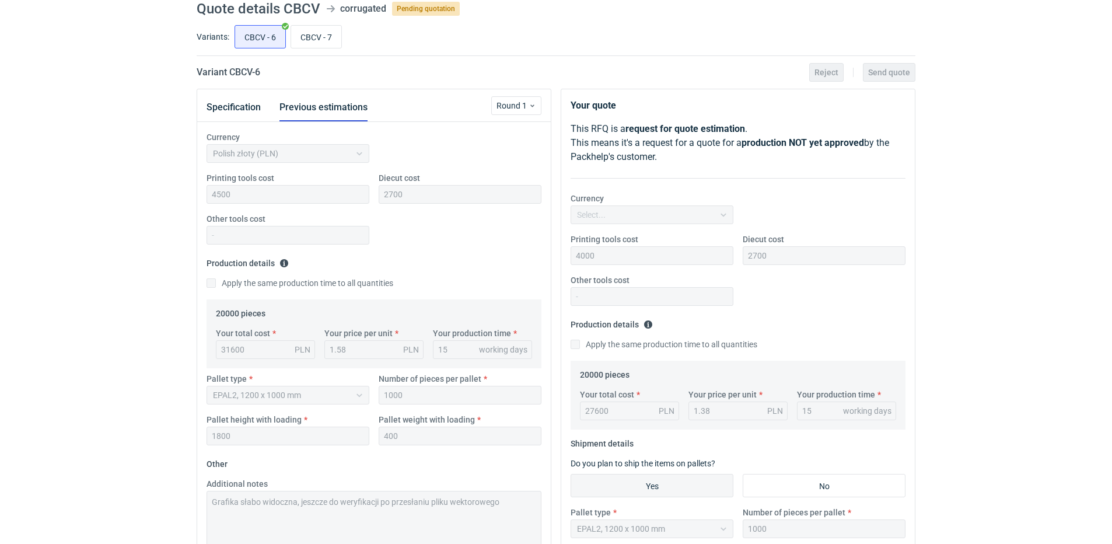
scroll to position [58, 0]
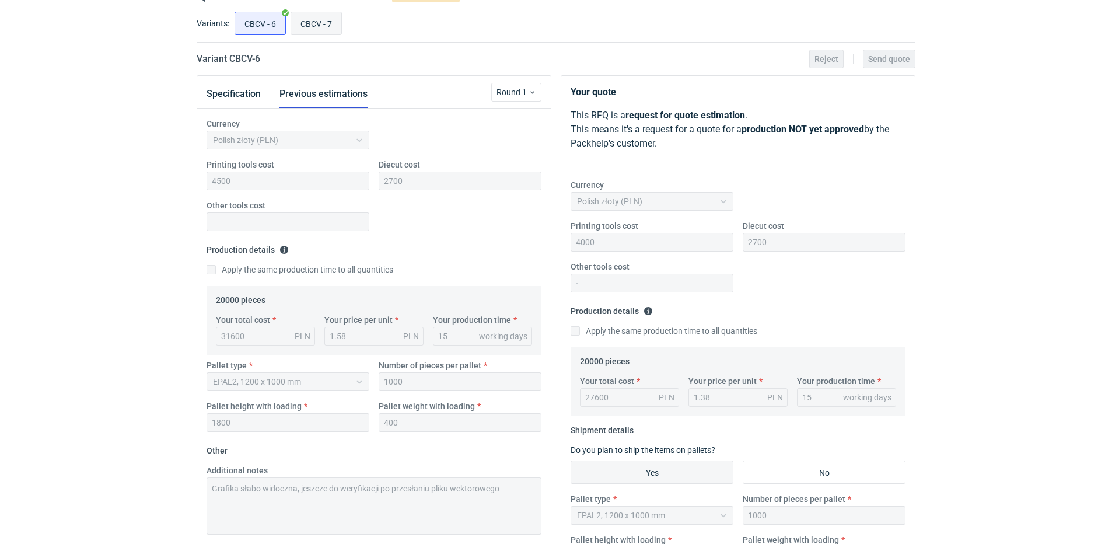
click at [333, 18] on input "CBCV - 7" at bounding box center [316, 23] width 50 height 22
radio input "true"
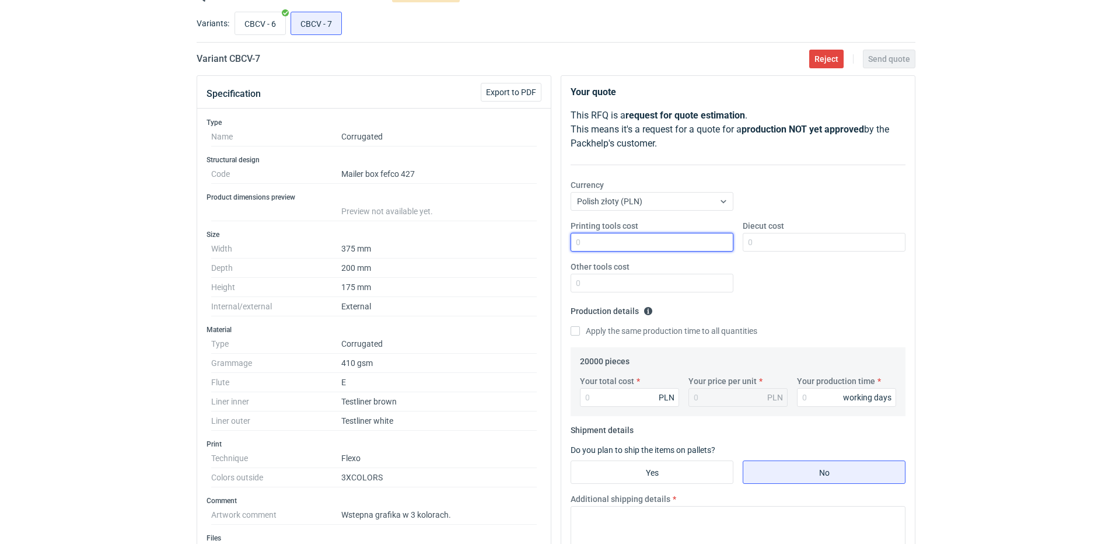
click at [624, 247] on input "Printing tools cost" at bounding box center [652, 242] width 163 height 19
type input "4000"
click at [803, 247] on input "Diecut cost" at bounding box center [824, 242] width 163 height 19
type input "2700"
click at [812, 312] on fieldset "Production details Please provide the expected time of production in working da…" at bounding box center [738, 325] width 335 height 46
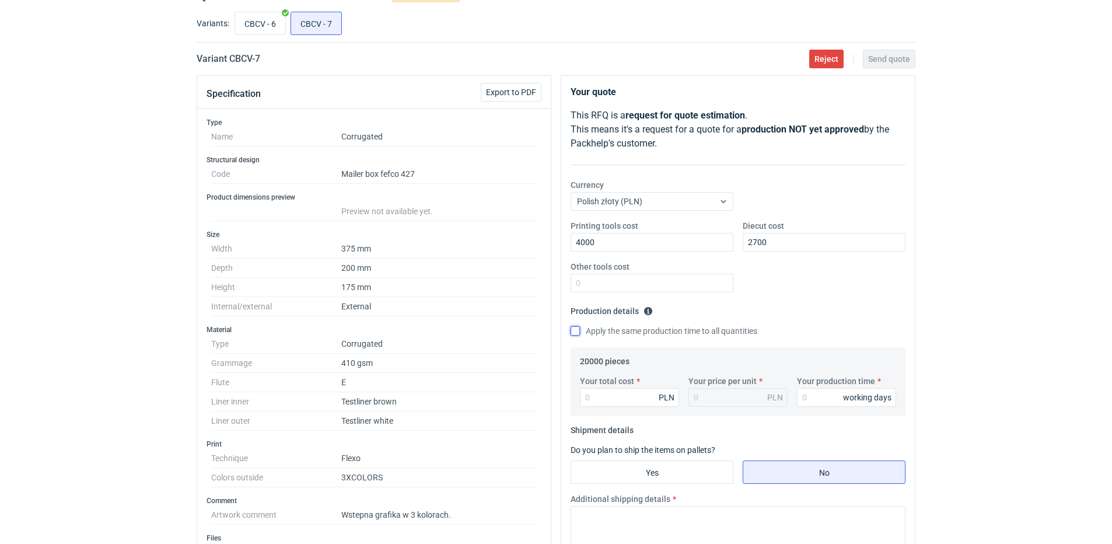
click at [571, 334] on input "Apply the same production time to all quantities" at bounding box center [575, 330] width 9 height 9
checkbox input "true"
click at [244, 19] on input "CBCV - 6" at bounding box center [260, 23] width 50 height 22
radio input "true"
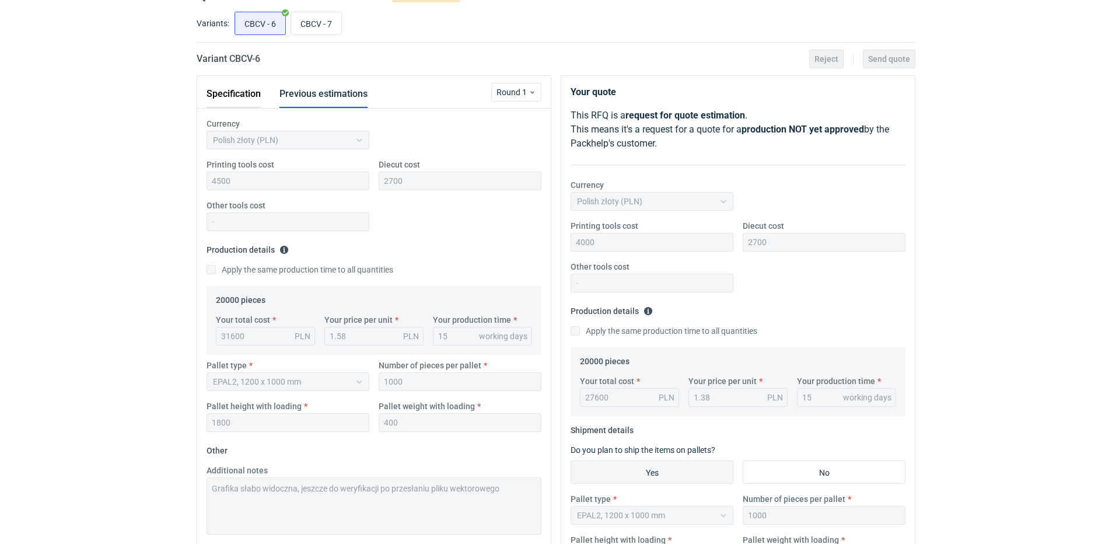
click at [257, 92] on button "Specification" at bounding box center [234, 94] width 54 height 28
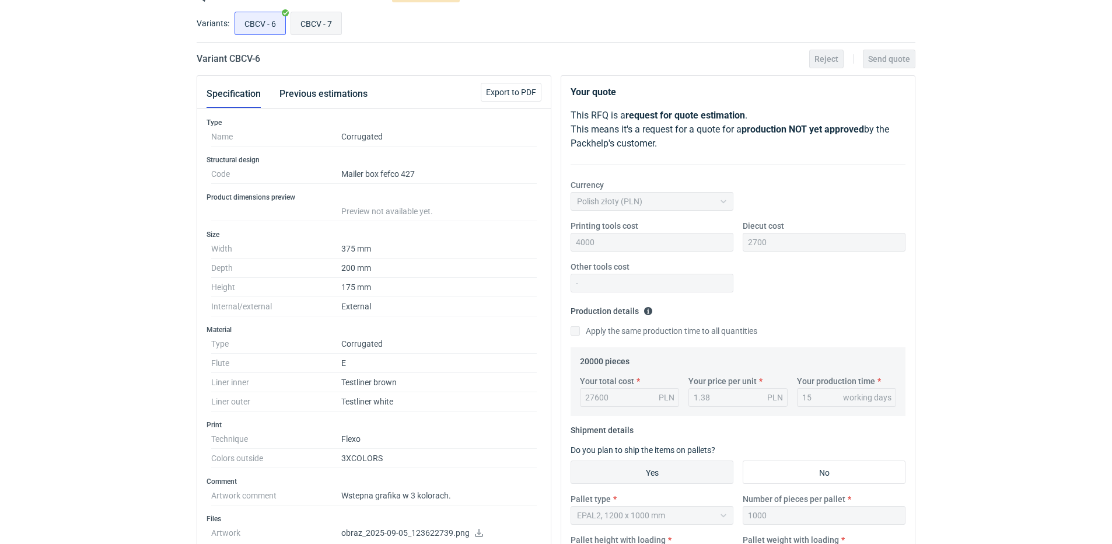
click at [313, 15] on input "CBCV - 7" at bounding box center [316, 23] width 50 height 22
radio input "true"
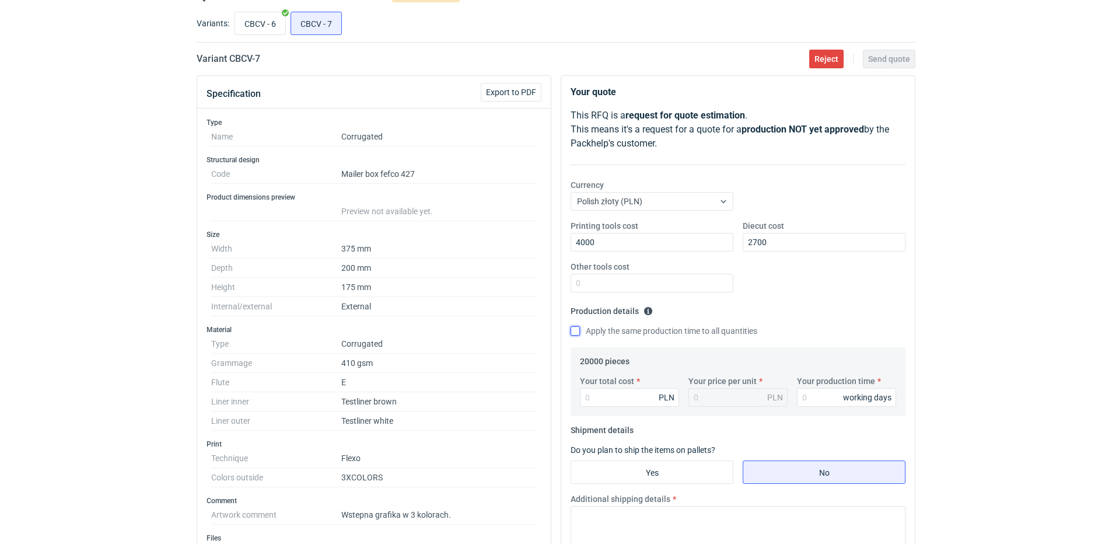
click at [575, 331] on input "Apply the same production time to all quantities" at bounding box center [575, 330] width 9 height 9
checkbox input "true"
click at [601, 393] on input "Your total cost" at bounding box center [629, 397] width 99 height 19
type input "32600"
type input "1.63"
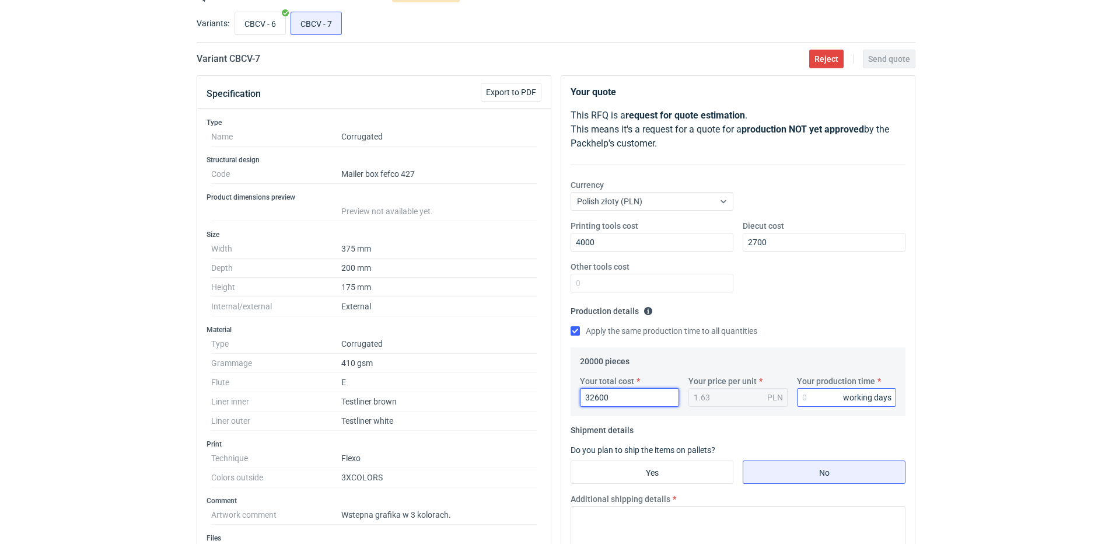
type input "32600"
click at [819, 397] on input "Your production time" at bounding box center [846, 397] width 99 height 19
type input "15"
click at [700, 466] on input "Yes" at bounding box center [652, 472] width 162 height 22
radio input "true"
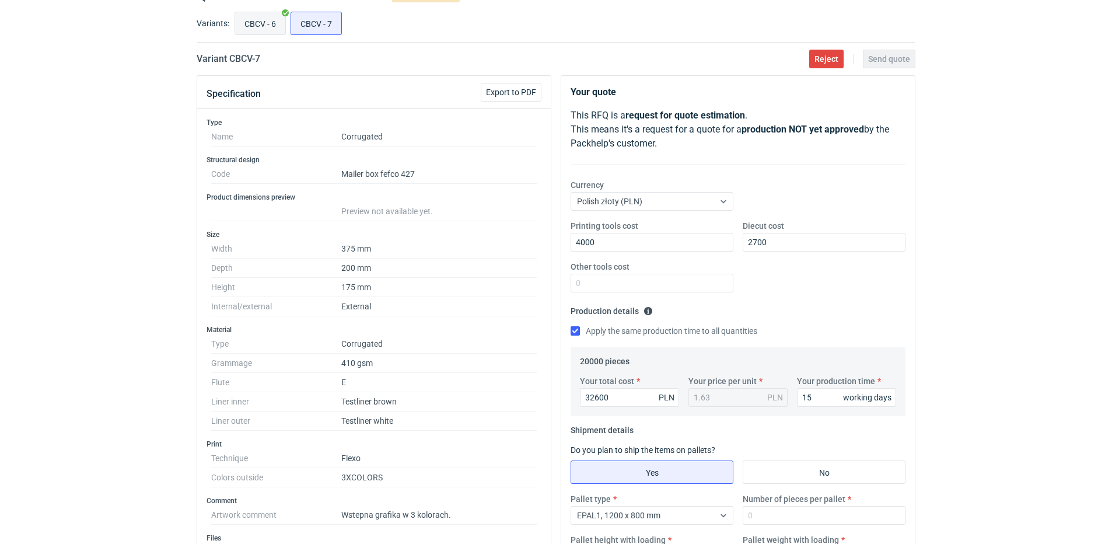
click at [263, 19] on input "CBCV - 6" at bounding box center [260, 23] width 50 height 22
radio input "true"
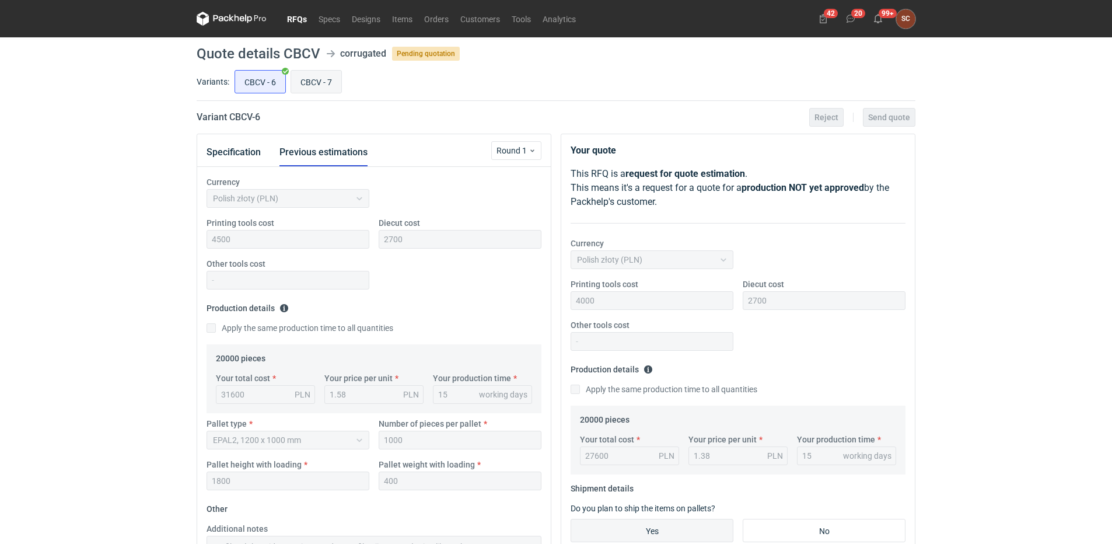
click at [323, 77] on input "CBCV - 7" at bounding box center [316, 82] width 50 height 22
radio input "true"
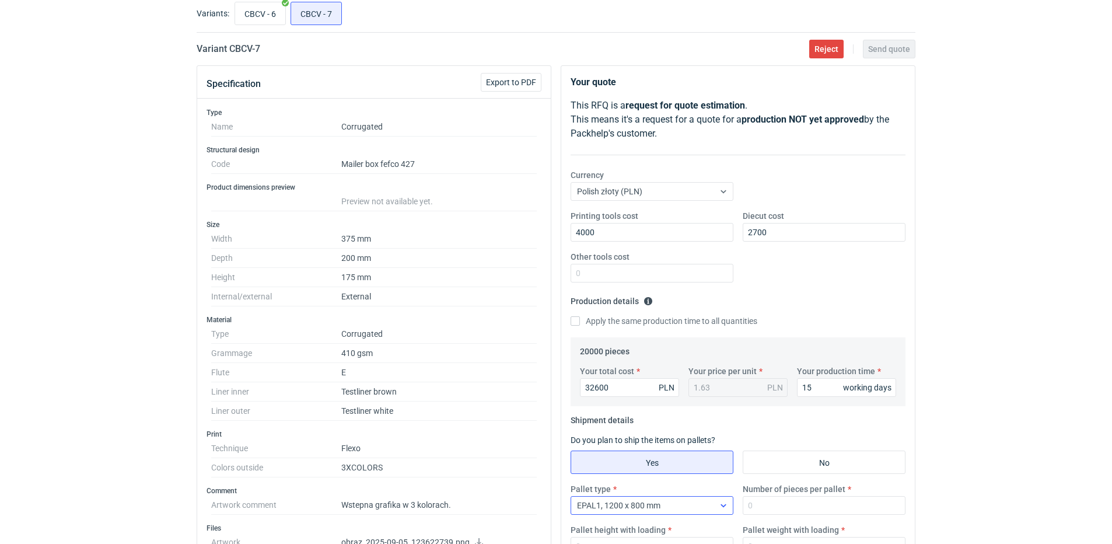
scroll to position [175, 0]
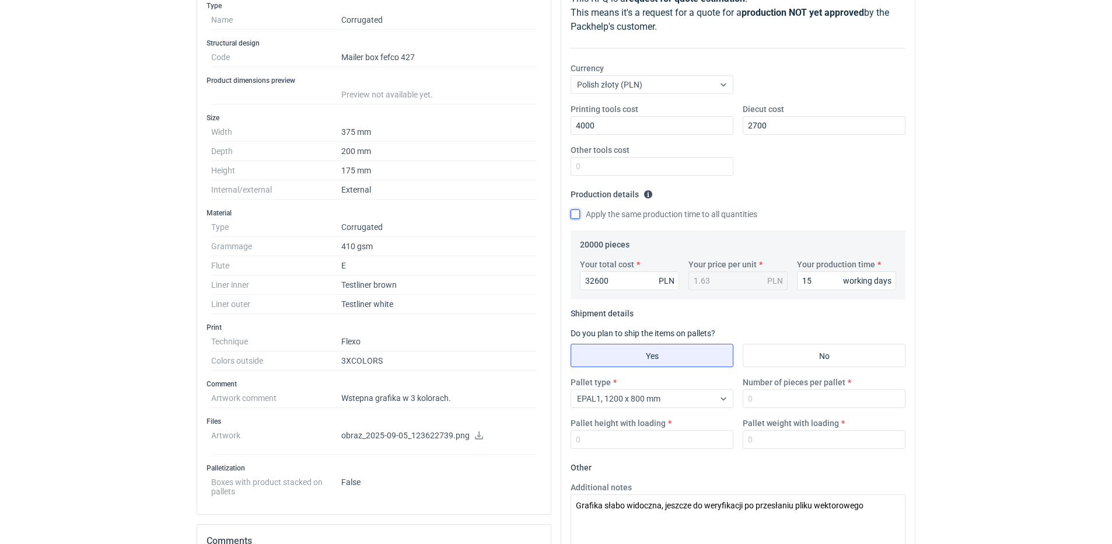
click at [575, 212] on input "Apply the same production time to all quantities" at bounding box center [575, 213] width 9 height 9
checkbox input "true"
click at [718, 394] on div at bounding box center [723, 398] width 19 height 9
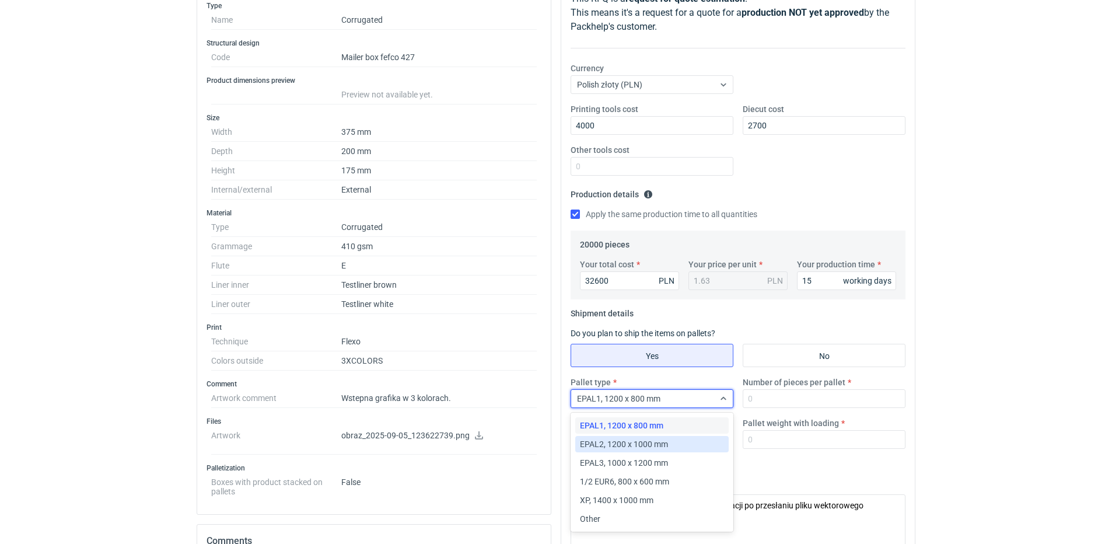
click at [684, 445] on div "EPAL2, 1200 x 1000 mm" at bounding box center [652, 444] width 144 height 12
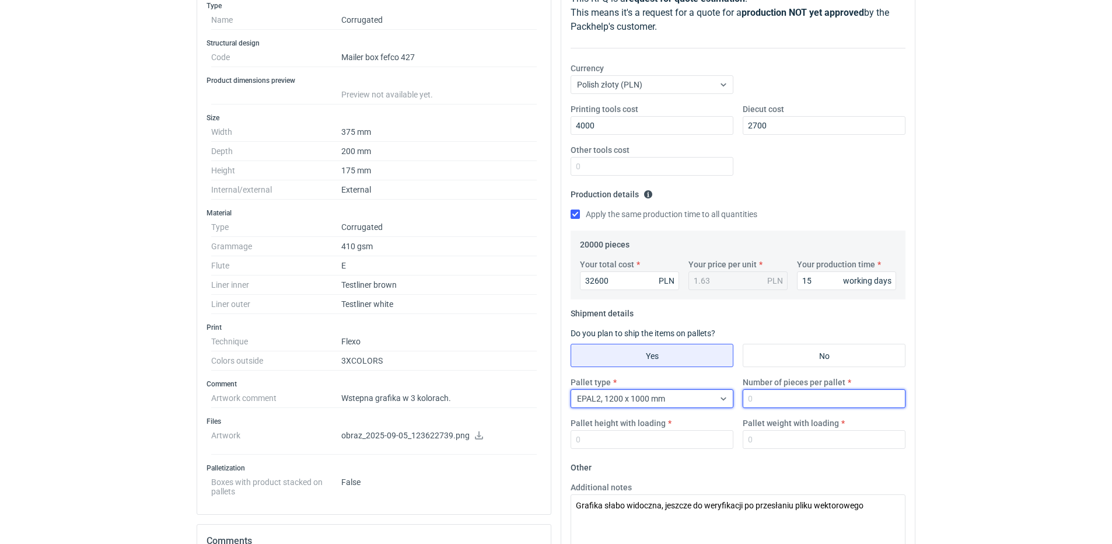
click at [760, 402] on input "Number of pieces per pallet" at bounding box center [824, 398] width 163 height 19
type input "1000"
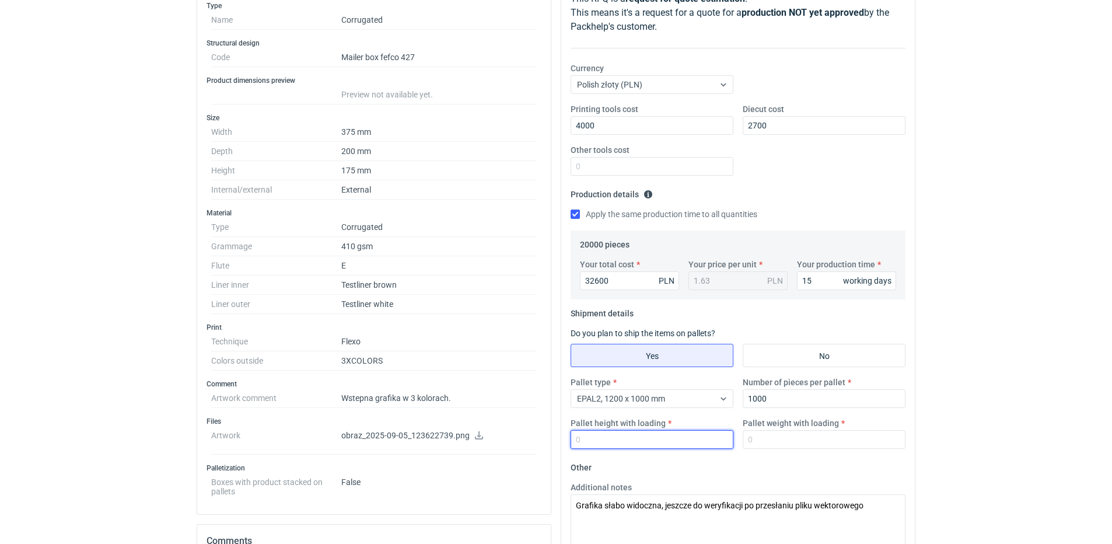
click at [642, 431] on input "Pallet height with loading" at bounding box center [652, 439] width 163 height 19
type input "1800"
click at [805, 439] on input "Pallet weight with loading" at bounding box center [824, 439] width 163 height 19
type input "400"
click at [774, 520] on textarea "Grafika słabo widoczna, jeszcze do weryfikacji po przesłaniu pliku wektorowego" at bounding box center [738, 522] width 335 height 57
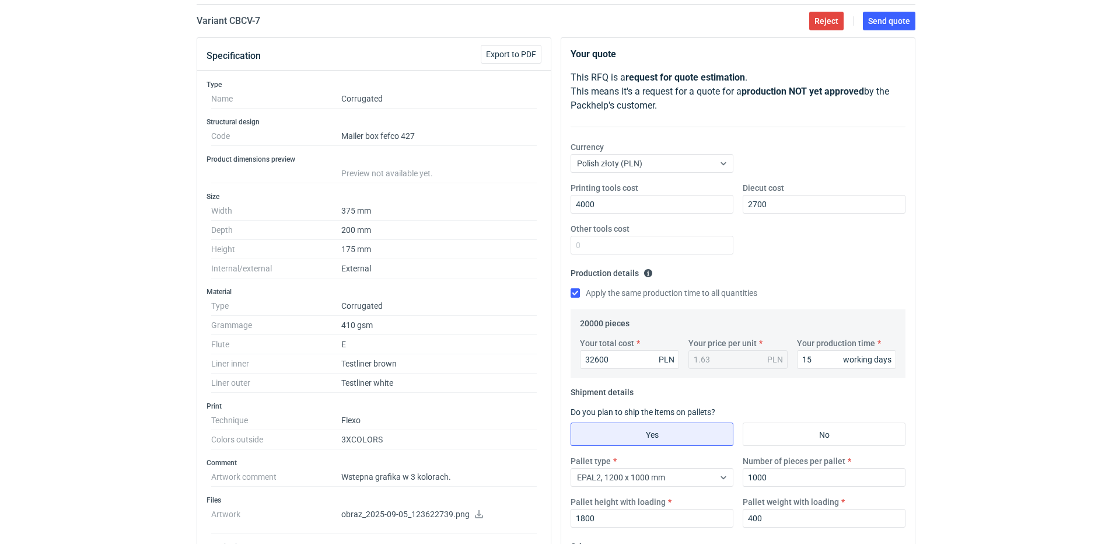
scroll to position [0, 0]
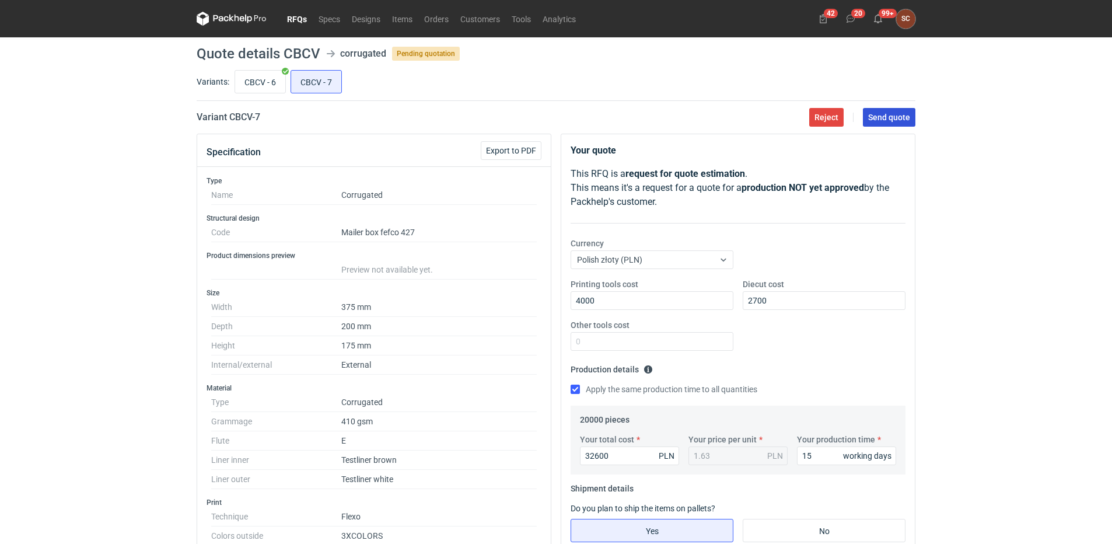
click at [887, 113] on span "Send quote" at bounding box center [889, 117] width 42 height 8
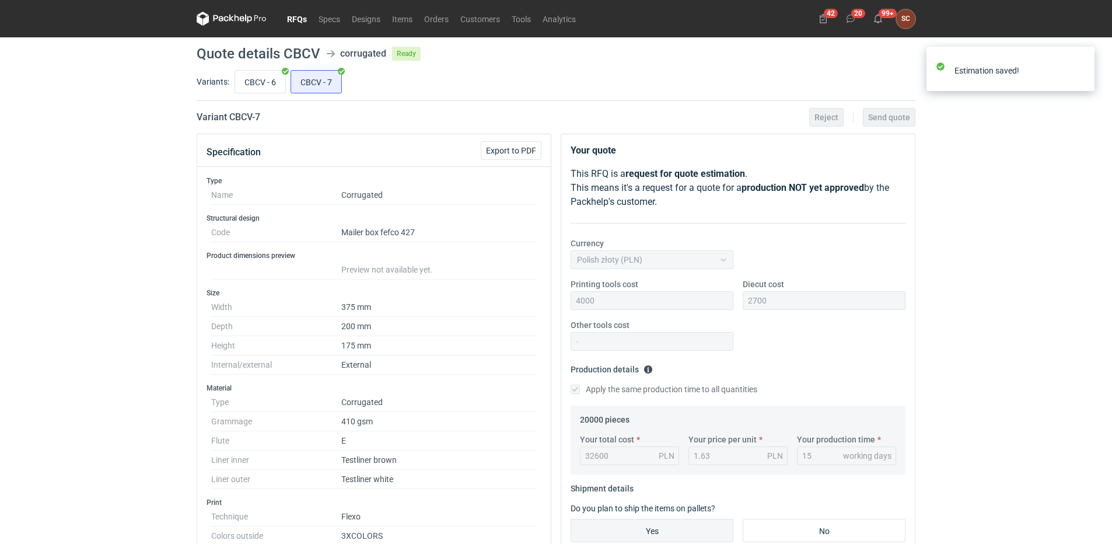
click at [298, 18] on link "RFQs" at bounding box center [297, 19] width 32 height 14
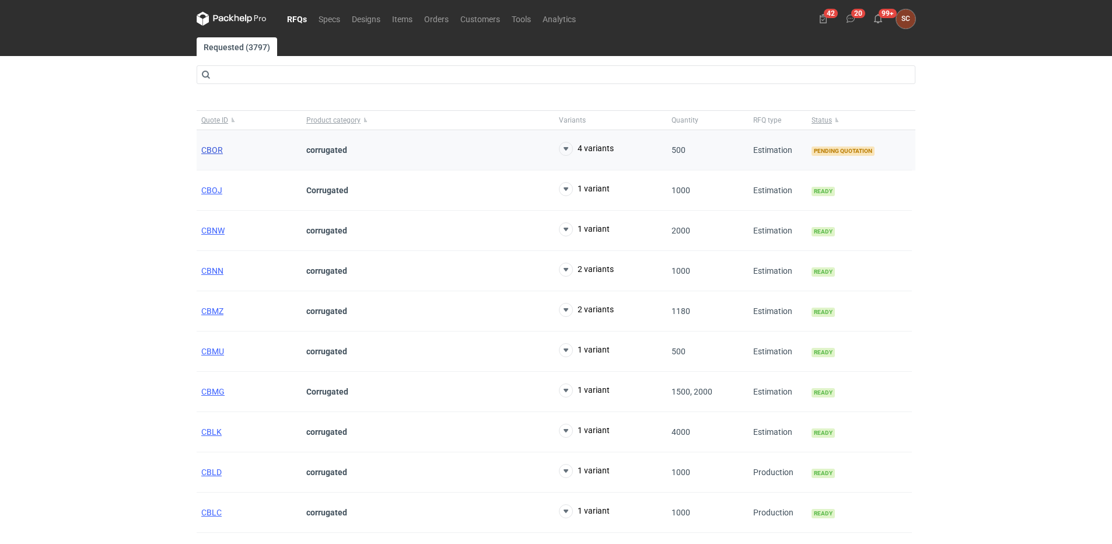
click at [209, 148] on span "CBOR" at bounding box center [212, 149] width 22 height 9
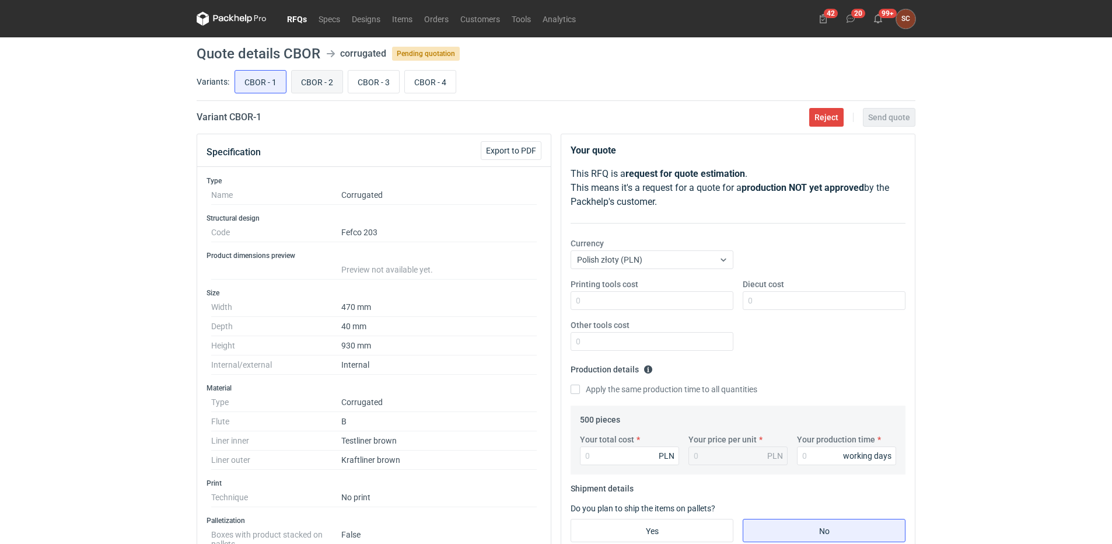
click at [313, 78] on input "CBOR - 2" at bounding box center [317, 82] width 51 height 22
radio input "true"
click at [356, 76] on input "CBOR - 3" at bounding box center [373, 82] width 51 height 22
radio input "true"
click at [432, 86] on input "CBOR - 4" at bounding box center [430, 82] width 51 height 22
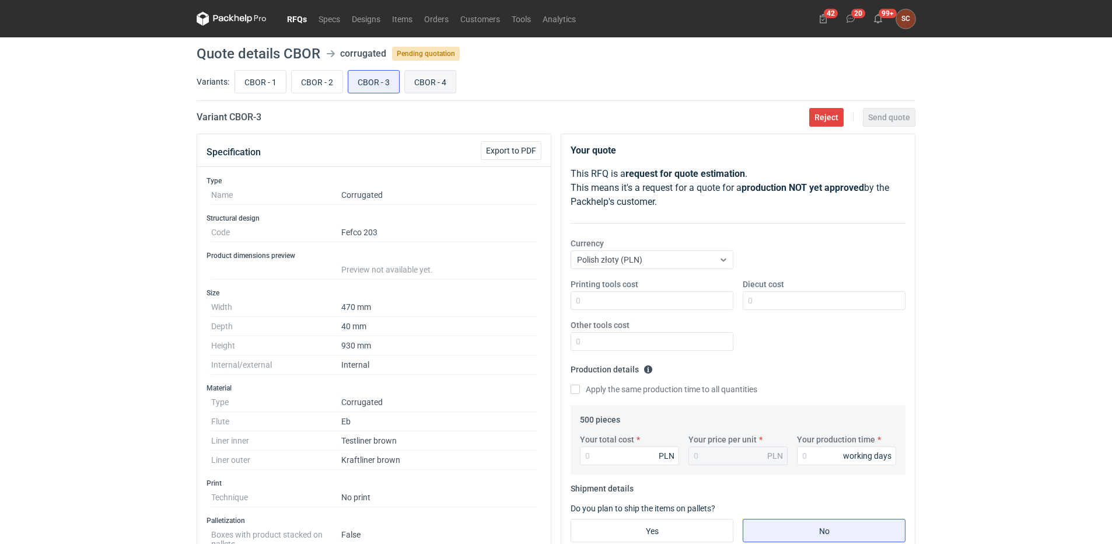
radio input "true"
click at [851, 20] on icon at bounding box center [850, 18] width 9 height 9
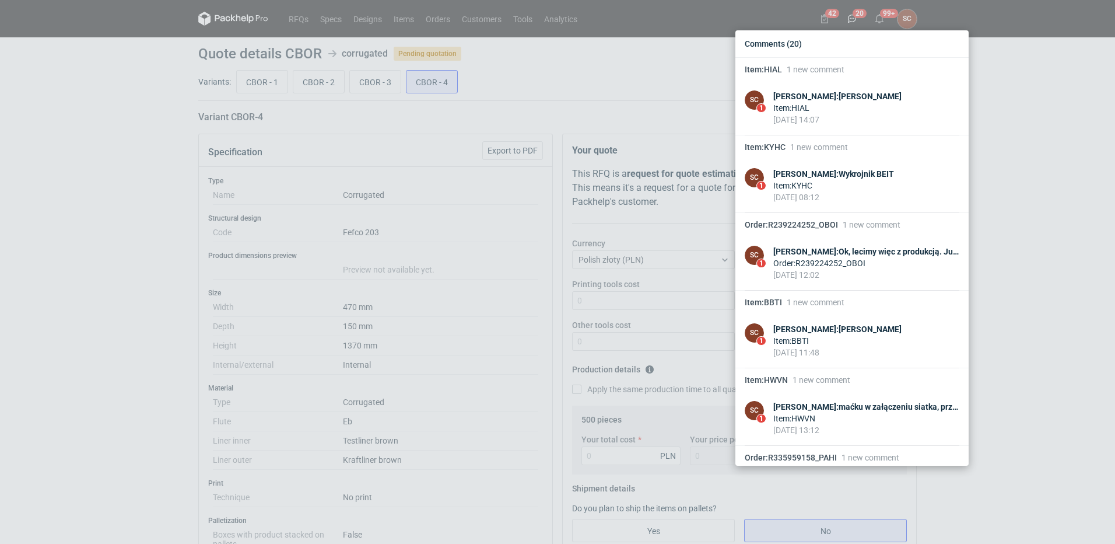
click at [107, 148] on div "Comments (20) Item : HIAL 1 new comment SC 1 [PERSON_NAME] : Siatka Item : HIAL…" at bounding box center [557, 272] width 1115 height 544
